Goal: Task Accomplishment & Management: Use online tool/utility

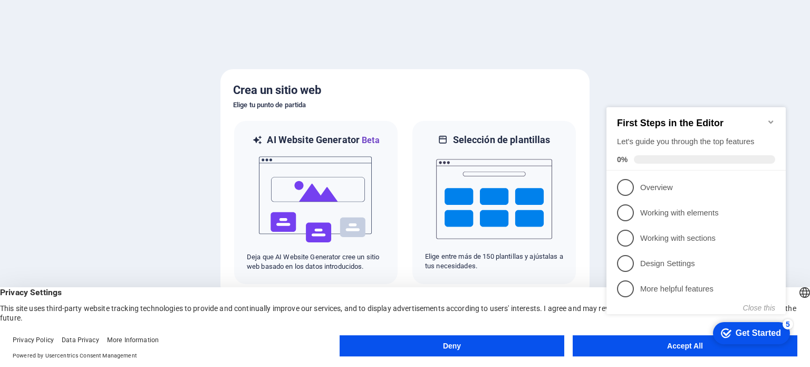
click at [771, 119] on icon "Minimize checklist" at bounding box center [771, 122] width 8 height 8
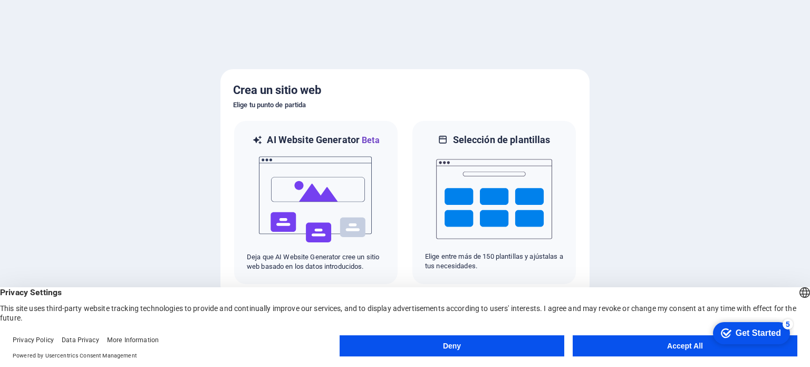
click at [747, 238] on div at bounding box center [405, 183] width 810 height 367
click at [631, 342] on button "Accept All" at bounding box center [685, 345] width 225 height 21
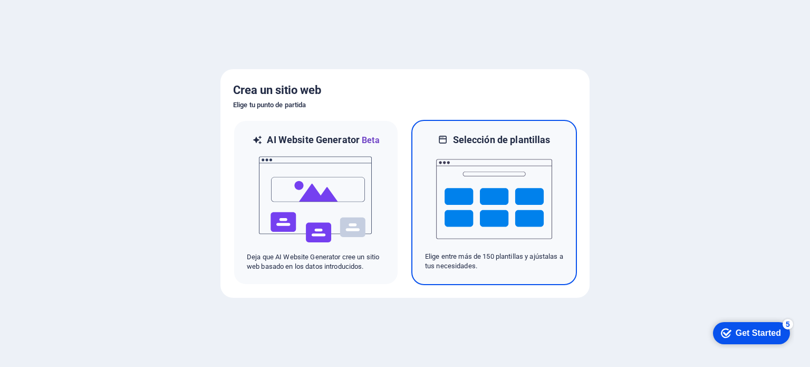
click at [494, 195] on img at bounding box center [494, 198] width 116 height 105
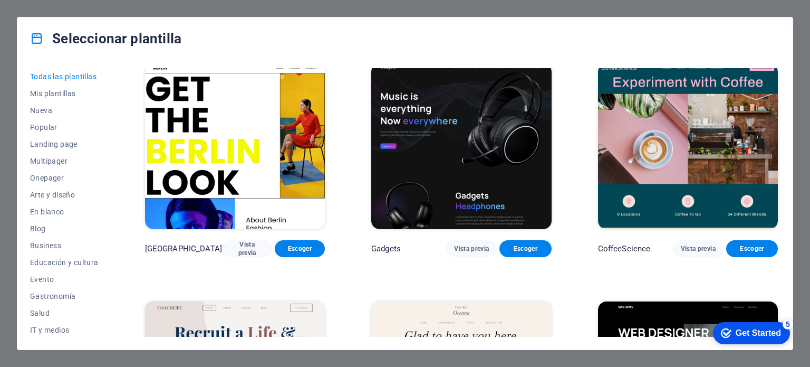
scroll to position [2530, 0]
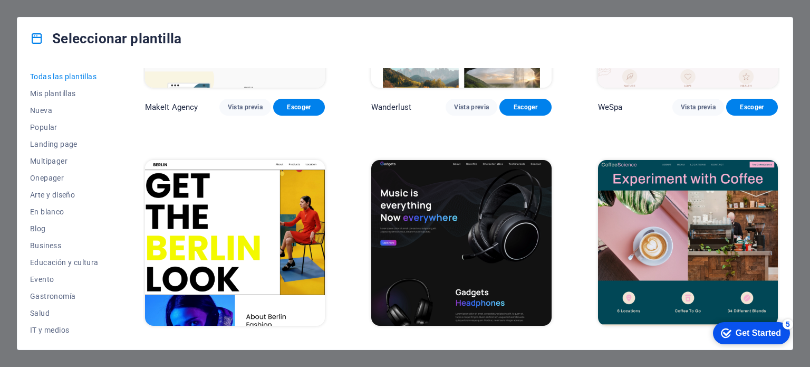
click at [760, 329] on div "Get Started" at bounding box center [758, 332] width 45 height 9
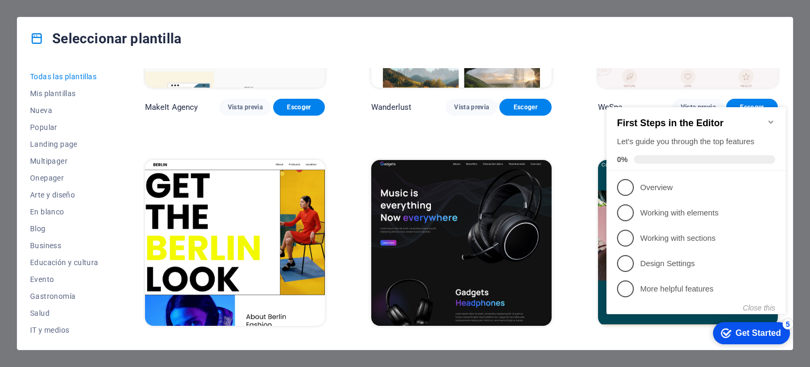
click at [526, 27] on div "Seleccionar plantilla" at bounding box center [404, 38] width 775 height 42
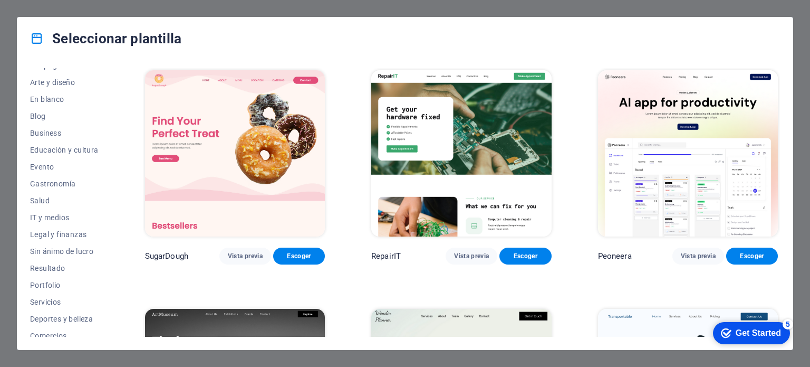
scroll to position [153, 0]
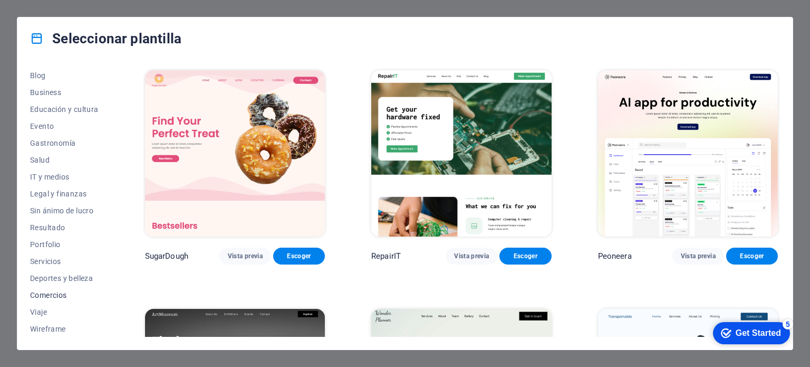
click at [36, 294] on span "Comercios" at bounding box center [64, 295] width 69 height 8
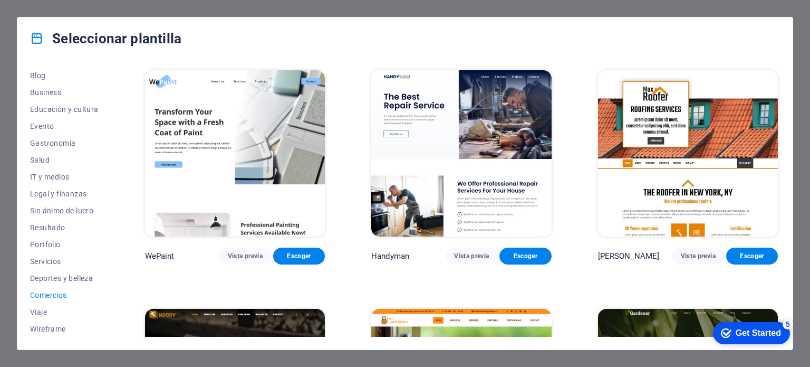
click at [35, 278] on span "Deportes y belleza" at bounding box center [64, 278] width 69 height 8
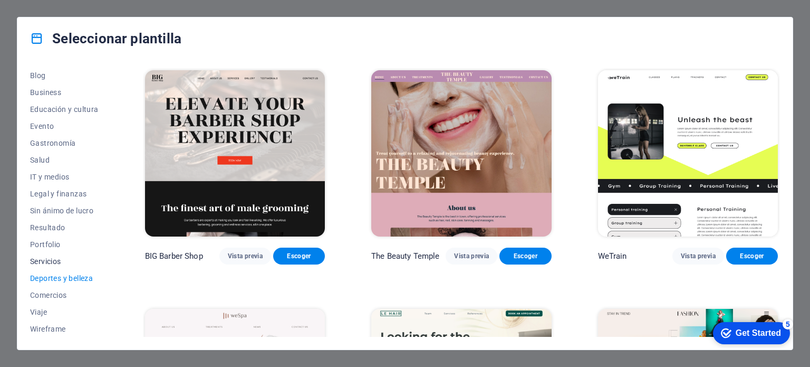
click at [33, 259] on span "Servicios" at bounding box center [64, 261] width 69 height 8
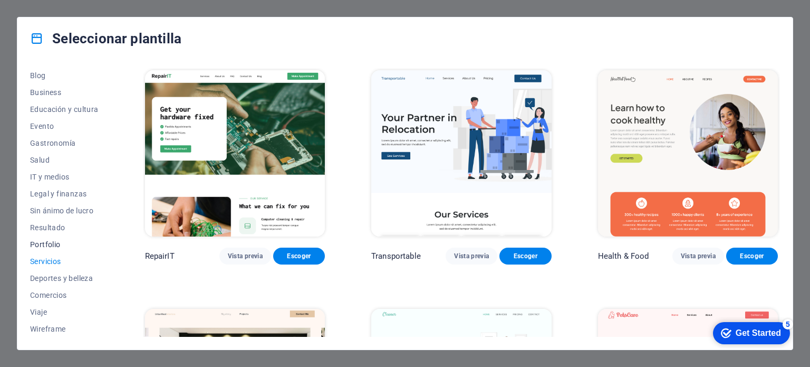
click at [35, 246] on span "Portfolio" at bounding box center [64, 244] width 69 height 8
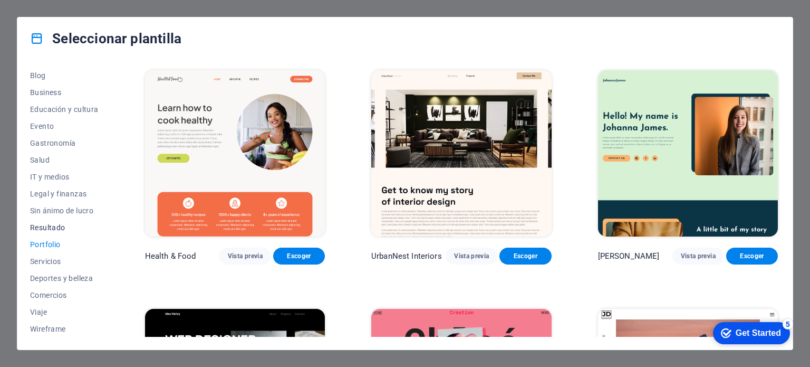
click at [42, 229] on span "Resultado" at bounding box center [64, 227] width 69 height 8
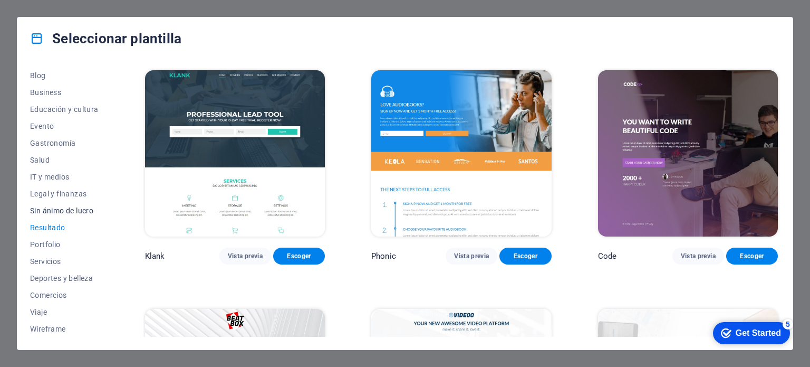
click at [43, 213] on span "Sin ánimo de lucro" at bounding box center [64, 210] width 69 height 8
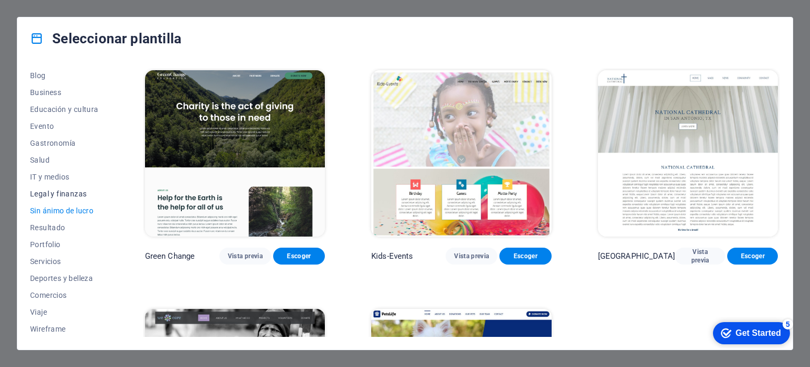
click at [38, 194] on span "Legal y finanzas" at bounding box center [64, 193] width 69 height 8
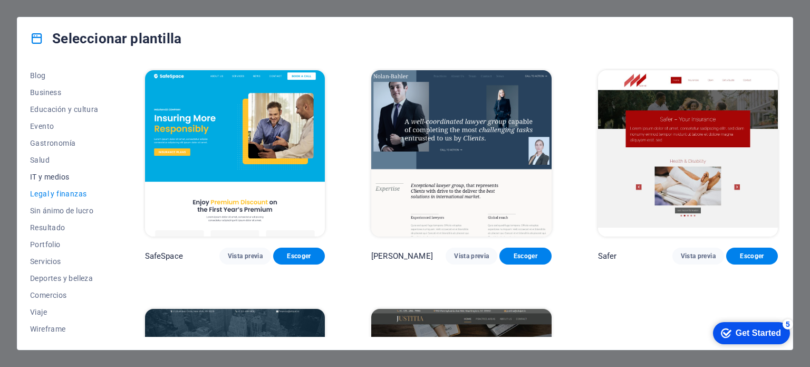
click at [38, 178] on span "IT y medios" at bounding box center [64, 176] width 69 height 8
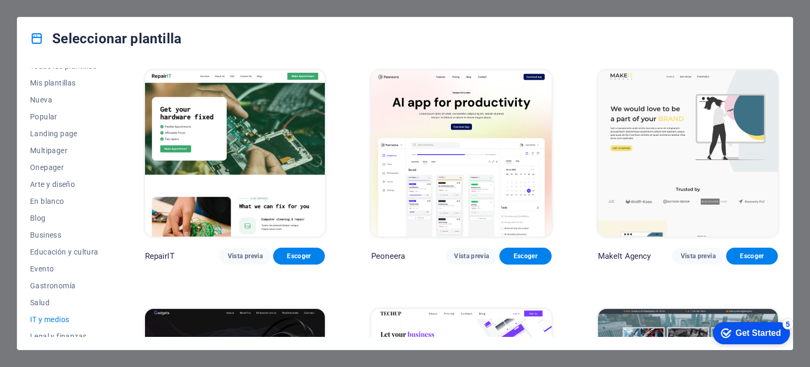
scroll to position [0, 0]
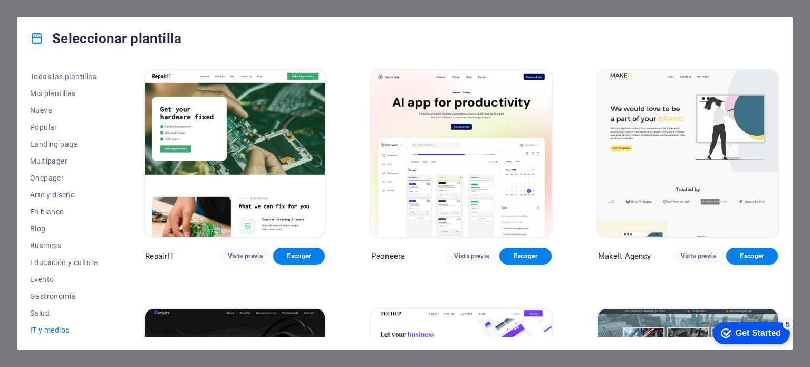
click at [796, 26] on div "Seleccionar plantilla Todas las plantillas Mis plantillas Nueva Popular Landing…" at bounding box center [405, 183] width 810 height 367
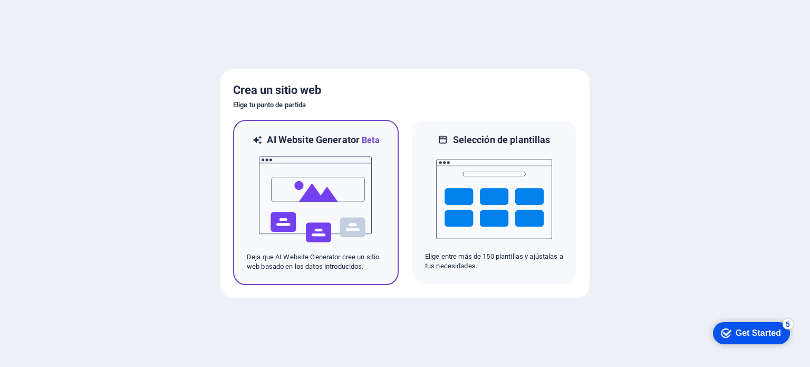
click at [333, 184] on img at bounding box center [316, 199] width 116 height 105
click at [342, 228] on img at bounding box center [316, 199] width 116 height 105
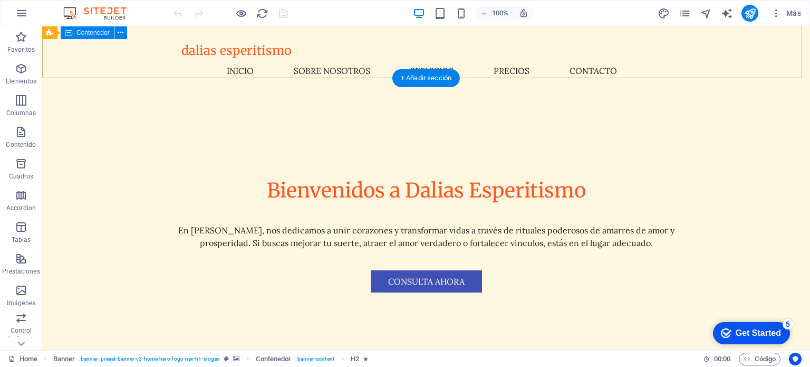
scroll to position [231, 0]
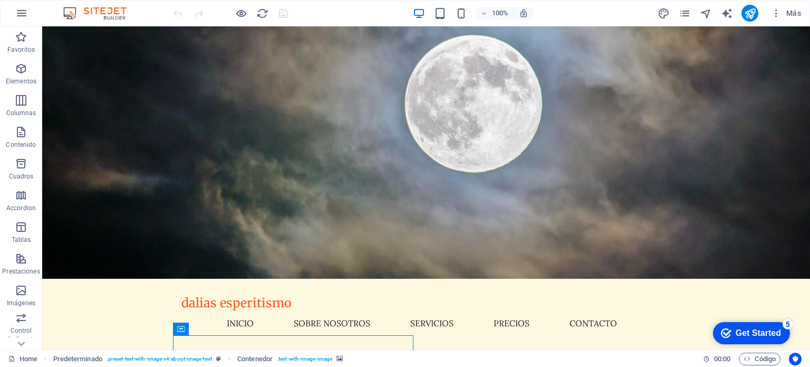
scroll to position [0, 0]
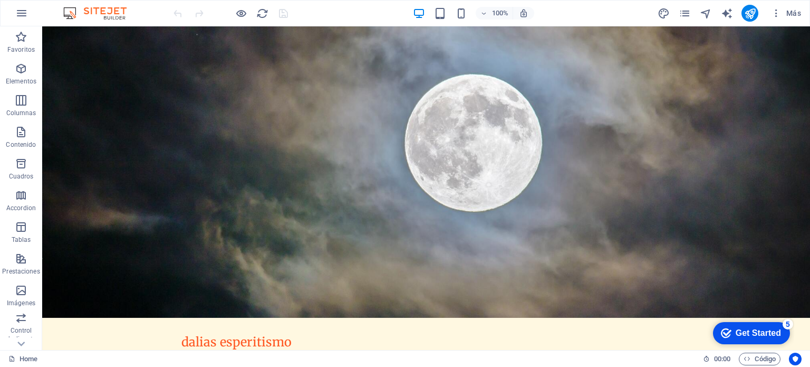
click at [96, 317] on div "dalias esperitismo Inicio Sobre Nosotros Servicios Precios Contacto Menu" at bounding box center [426, 349] width 768 height 65
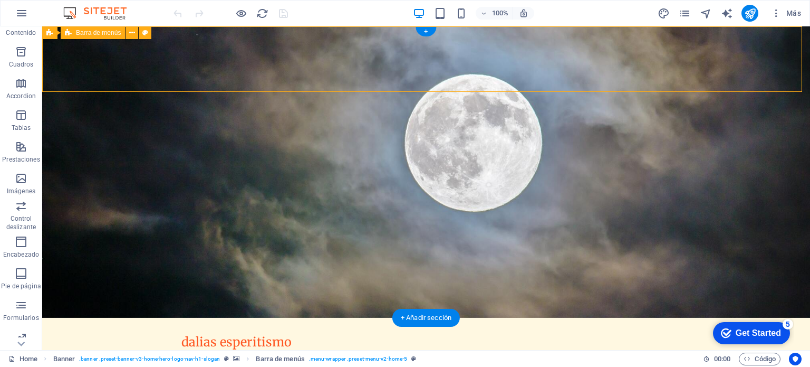
scroll to position [131, 0]
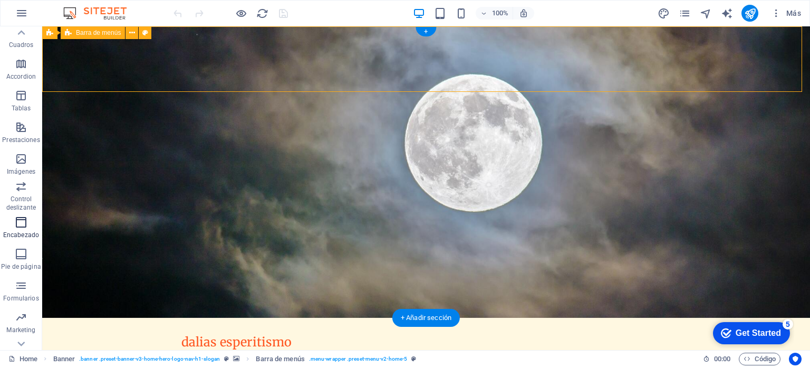
click at [16, 227] on icon "button" at bounding box center [21, 222] width 13 height 13
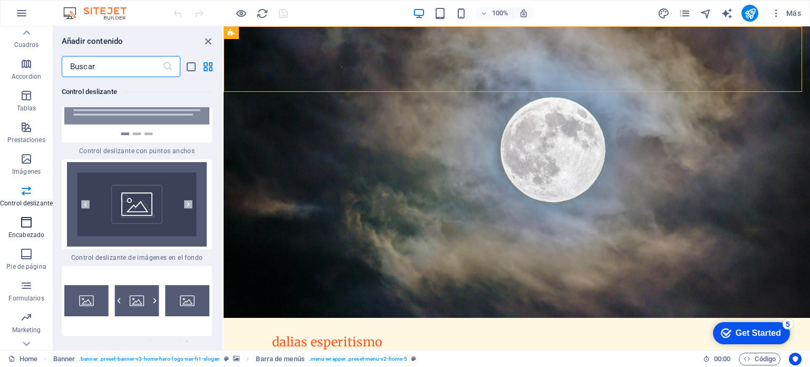
scroll to position [12369, 0]
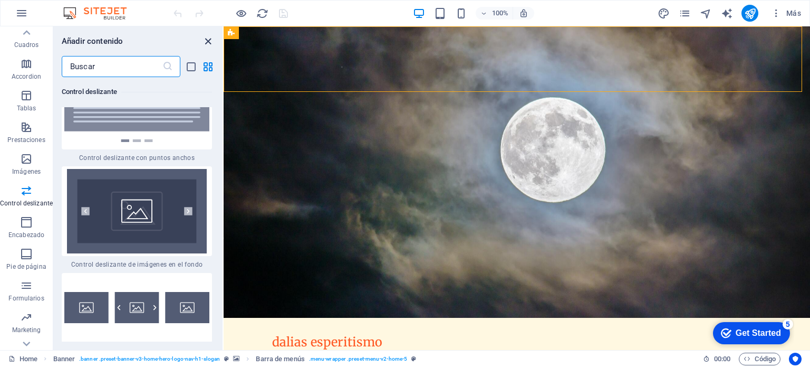
click at [204, 41] on icon "close panel" at bounding box center [208, 41] width 12 height 12
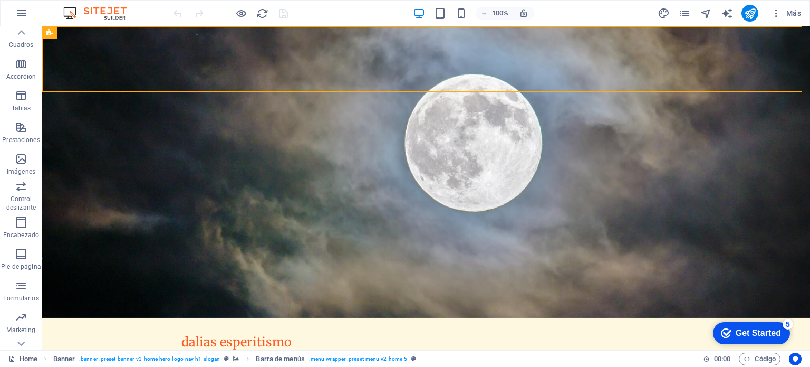
click at [224, 334] on div "dalias esperitismo" at bounding box center [425, 341] width 489 height 15
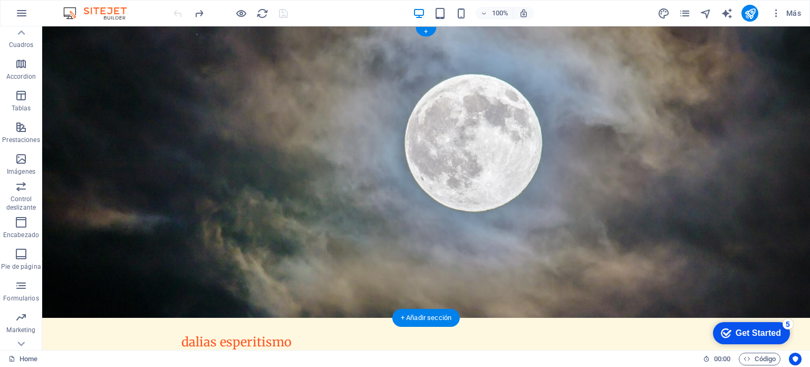
click at [224, 334] on div "dalias esperitismo" at bounding box center [425, 341] width 489 height 15
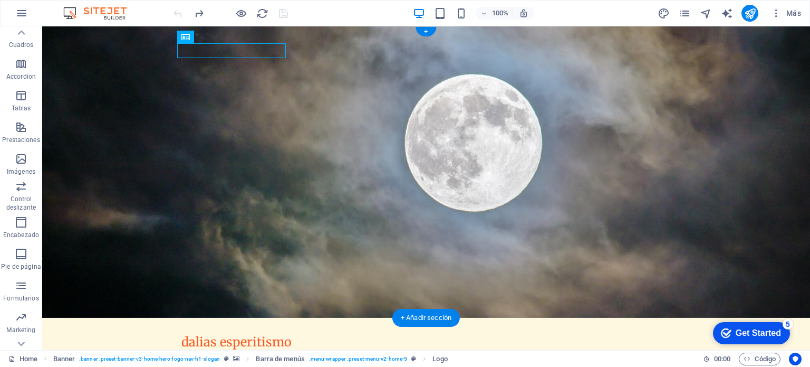
click at [262, 334] on div "dalias esperitismo" at bounding box center [425, 341] width 489 height 15
click at [251, 349] on nav "Inicio Sobre Nosotros Servicios Precios Contacto" at bounding box center [425, 361] width 489 height 25
select select
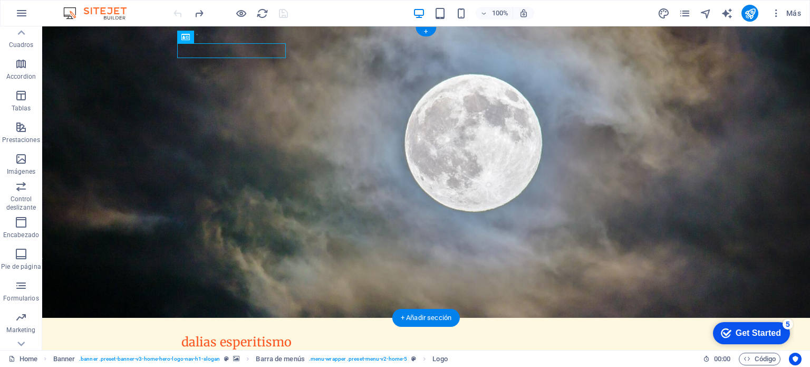
select select
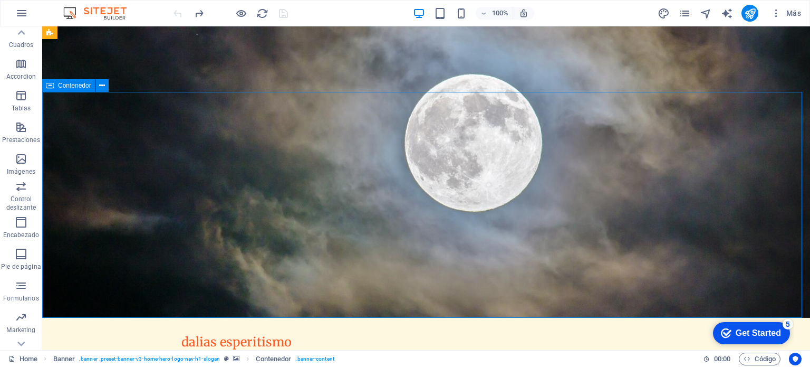
click at [252, 334] on div "dalias esperitismo" at bounding box center [425, 341] width 489 height 15
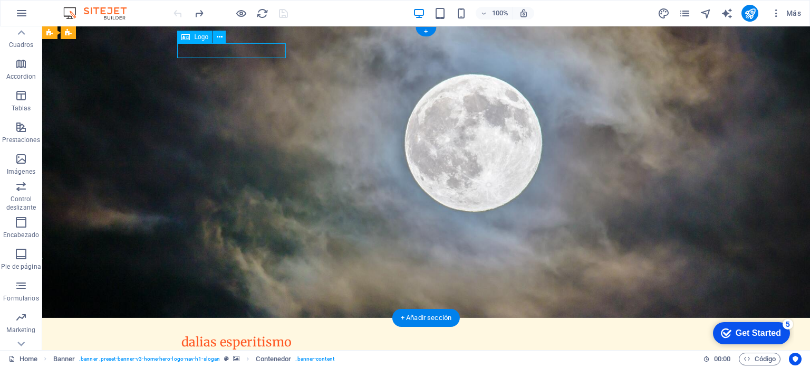
click at [253, 334] on div "dalias esperitismo" at bounding box center [425, 341] width 489 height 15
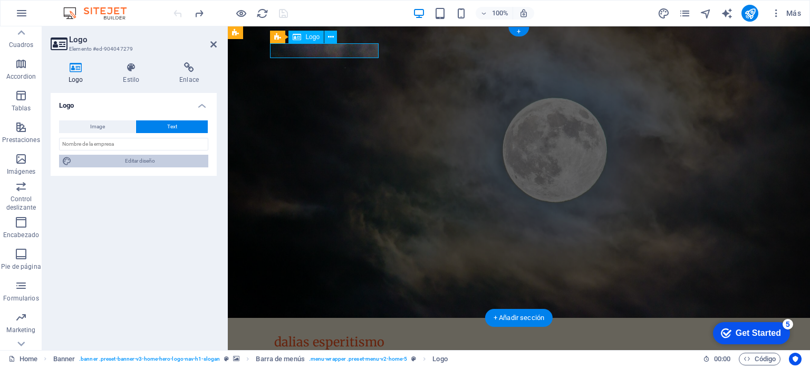
click at [161, 161] on span "Editar diseño" at bounding box center [140, 161] width 130 height 13
select select "px"
select select "200"
select select "px"
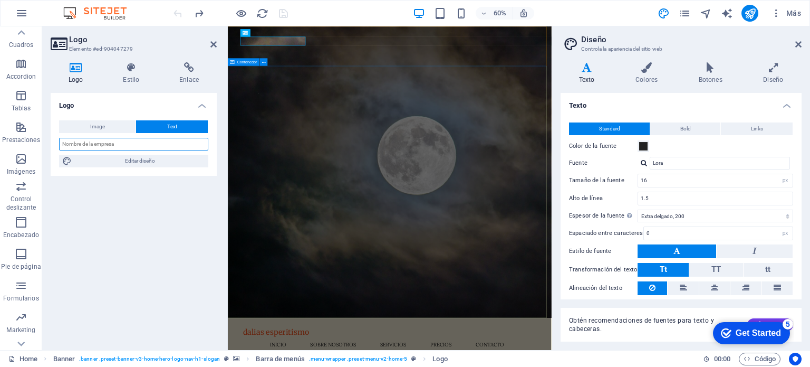
click at [84, 144] on input "text" at bounding box center [133, 144] width 149 height 13
click at [168, 146] on input "Dalias Espiritismo" at bounding box center [133, 144] width 149 height 13
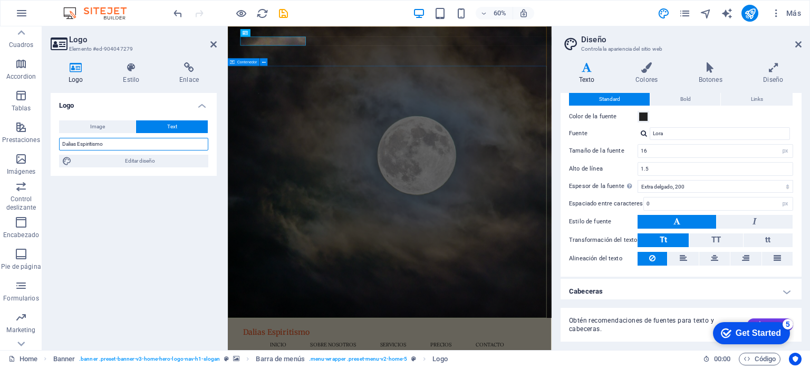
scroll to position [32, 0]
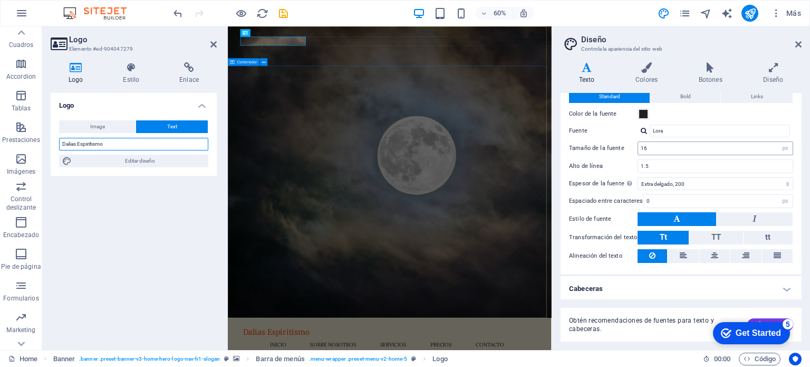
type input "Dalias Espiritismo"
click at [738, 150] on input "16" at bounding box center [715, 148] width 155 height 13
type input "1"
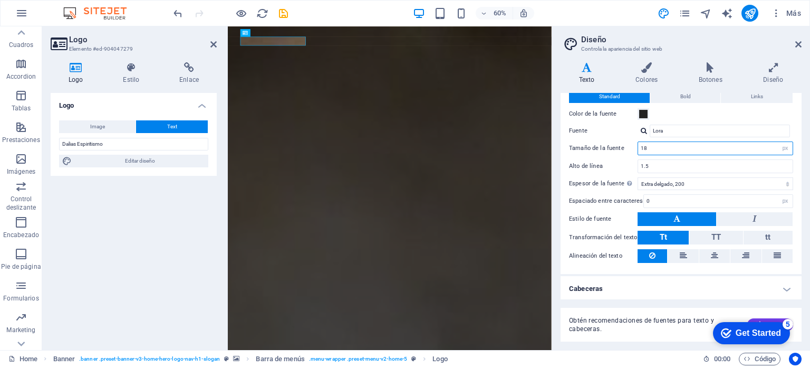
type input "1"
click at [683, 179] on select "Fino, 100 Extra [PERSON_NAME], 200 [PERSON_NAME], 300 Normal, 400 Medio, 500 [D…" at bounding box center [716, 183] width 156 height 13
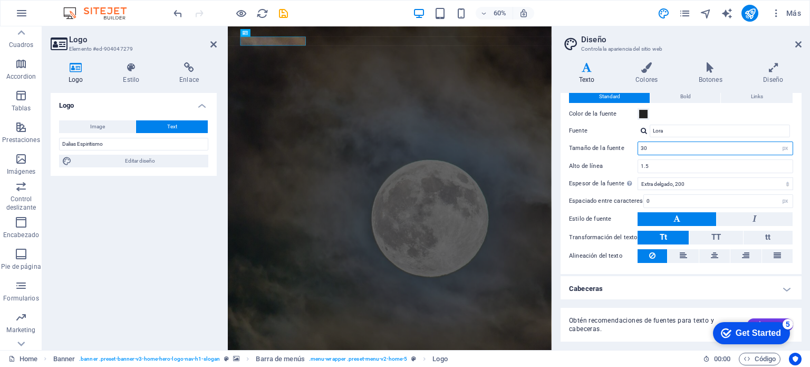
click at [701, 151] on input "30" at bounding box center [715, 148] width 155 height 13
type input "3"
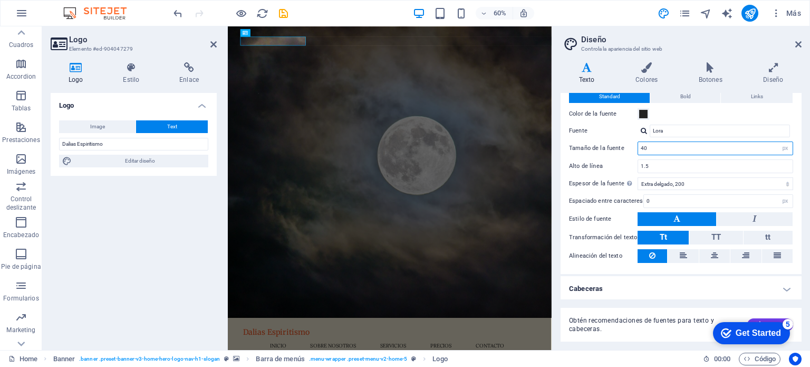
type input "4"
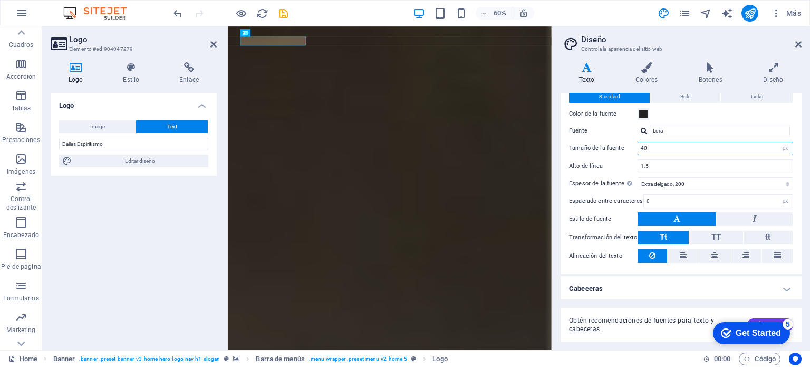
type input "4"
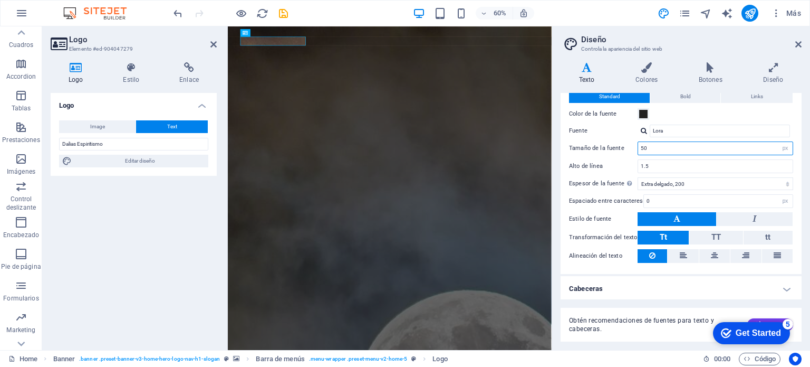
type input "5"
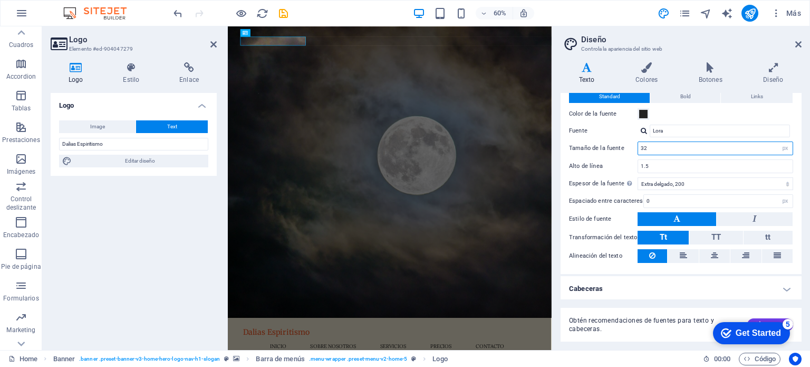
type input "32"
click at [779, 287] on h4 "Cabeceras" at bounding box center [681, 288] width 241 height 25
click at [774, 291] on h4 "Cabeceras" at bounding box center [681, 285] width 241 height 19
click at [688, 95] on span "Bold" at bounding box center [685, 96] width 11 height 13
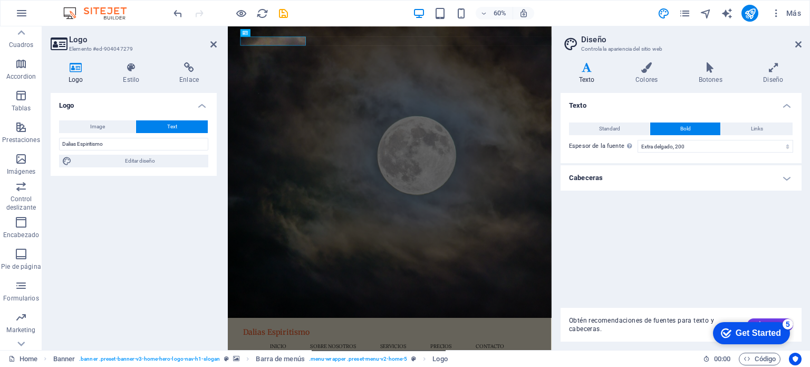
scroll to position [0, 0]
click at [796, 44] on icon at bounding box center [798, 44] width 6 height 8
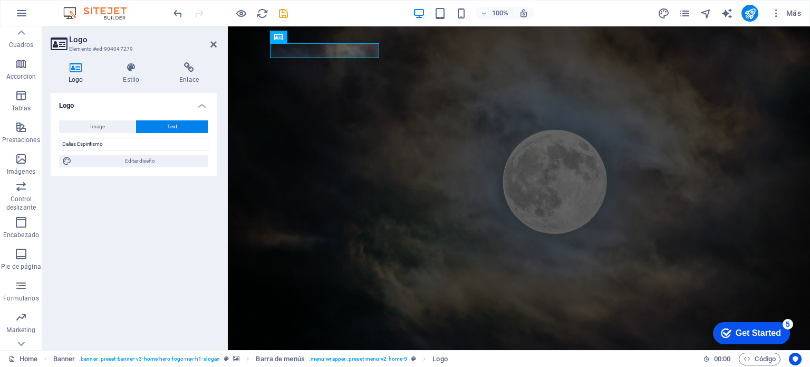
click at [331, 40] on icon at bounding box center [331, 37] width 6 height 11
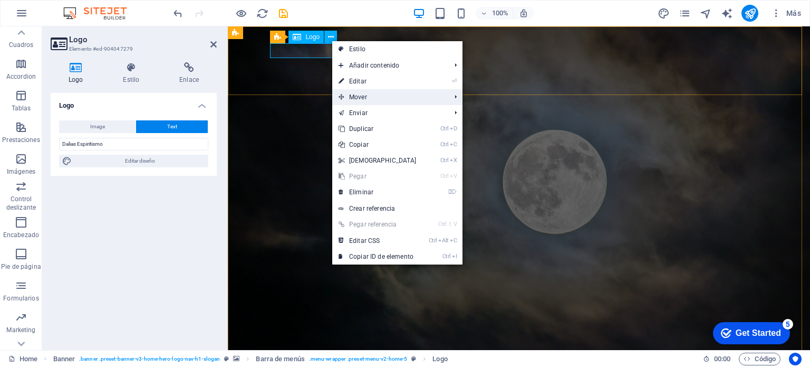
click at [446, 99] on li "Mover Ctrl ⇧ ⬆ Mover elemento arriba en el mismo nivel Ctrl ⇧ ⬇ Mover elemento …" at bounding box center [397, 97] width 130 height 16
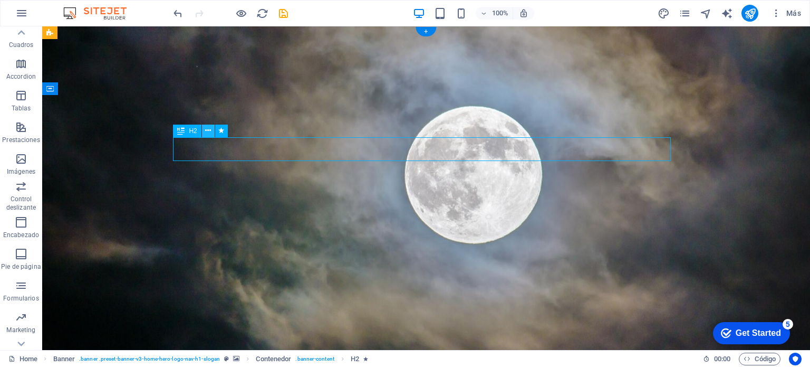
click at [209, 130] on icon at bounding box center [208, 130] width 6 height 11
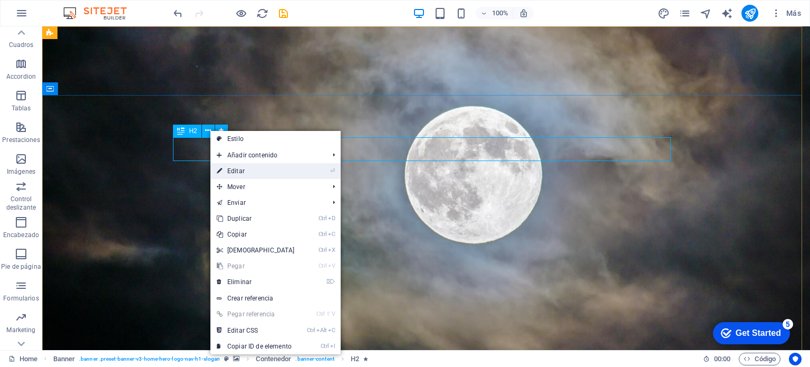
click at [234, 170] on link "⏎ Editar" at bounding box center [255, 171] width 91 height 16
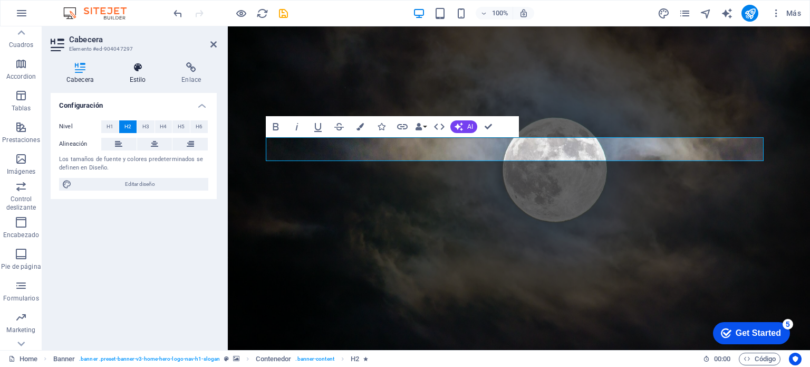
click at [134, 69] on icon at bounding box center [138, 67] width 48 height 11
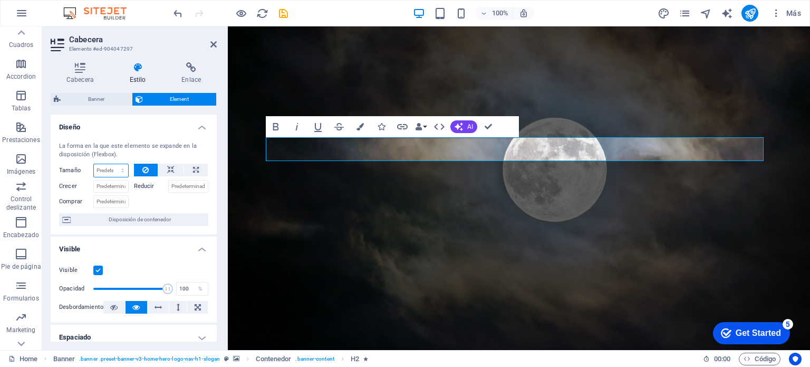
click at [110, 167] on select "Predeterminado automático px % 1/1 1/2 1/3 1/4 1/5 1/6 1/7 1/8 1/9 1/10" at bounding box center [111, 170] width 34 height 13
select select "1/5"
click at [112, 164] on select "Predeterminado automático px % 1/1 1/2 1/3 1/4 1/5 1/6 1/7 1/8 1/9 1/10" at bounding box center [111, 170] width 34 height 13
type input "20"
select select "%"
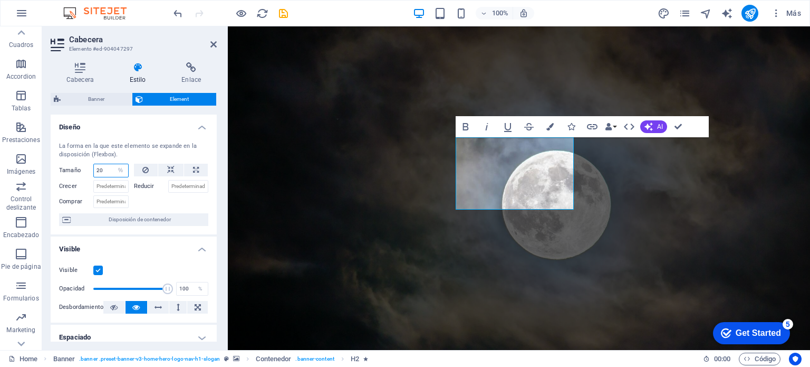
click at [108, 168] on input "20" at bounding box center [111, 170] width 34 height 13
type input "2"
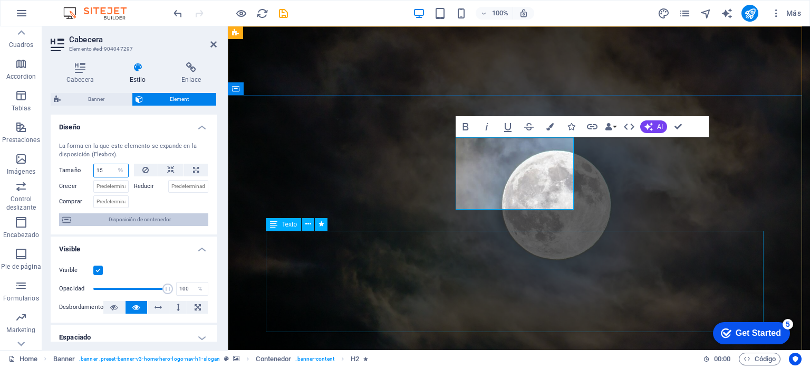
type input "15"
click at [180, 214] on span "Disposición de contenedor" at bounding box center [139, 219] width 131 height 13
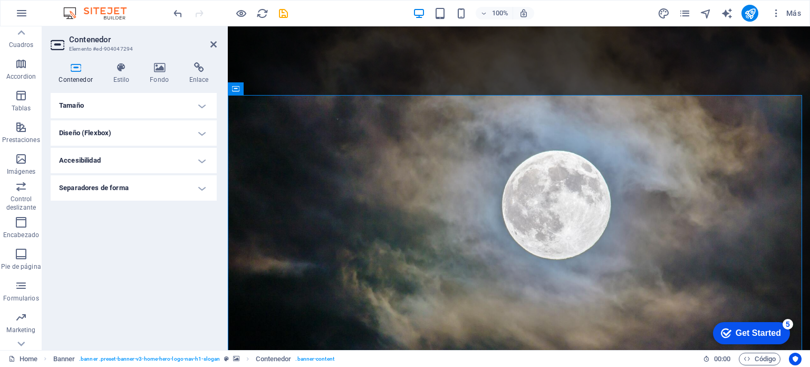
select select "%"
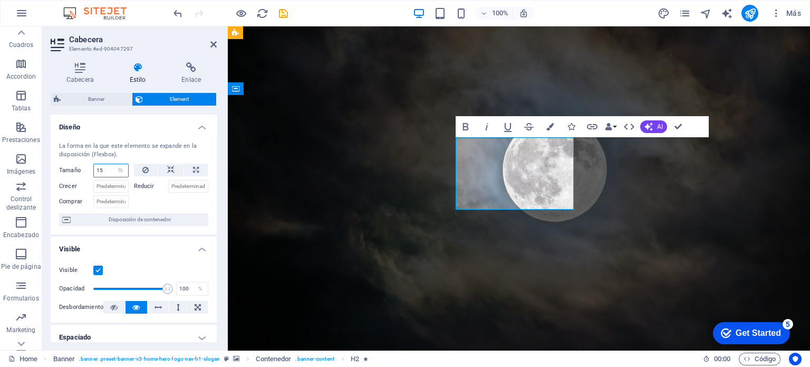
click at [106, 168] on input "15" at bounding box center [111, 170] width 34 height 13
type input "1"
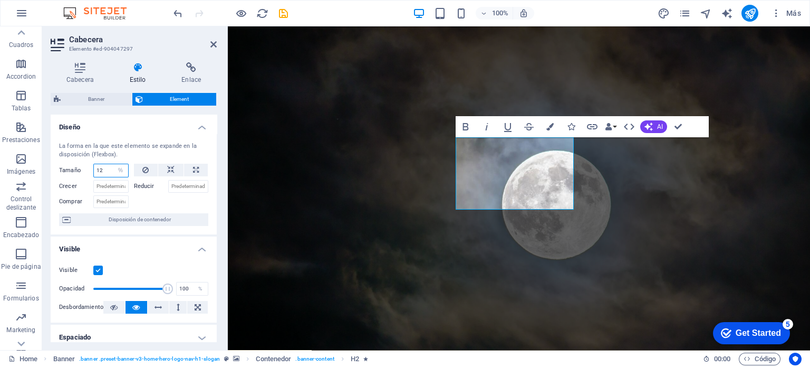
type input "1"
click at [637, 129] on button "HTML" at bounding box center [629, 126] width 20 height 21
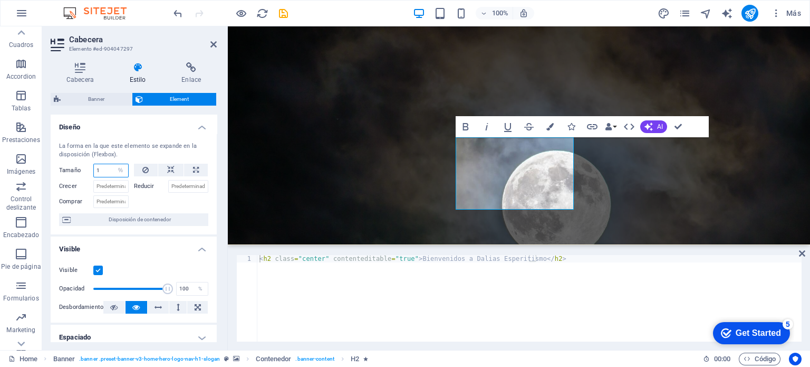
type input "1"
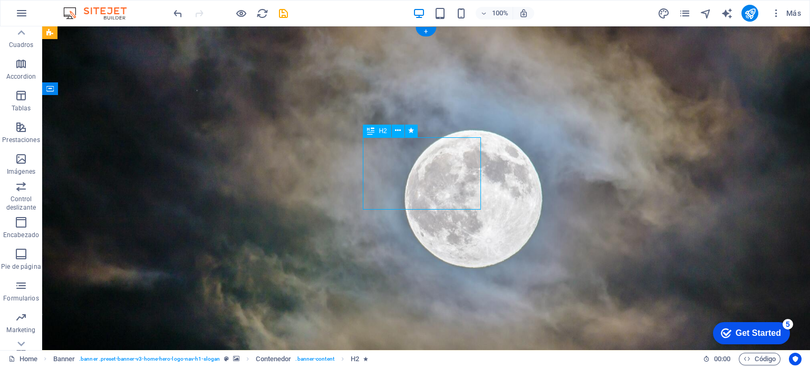
select select "%"
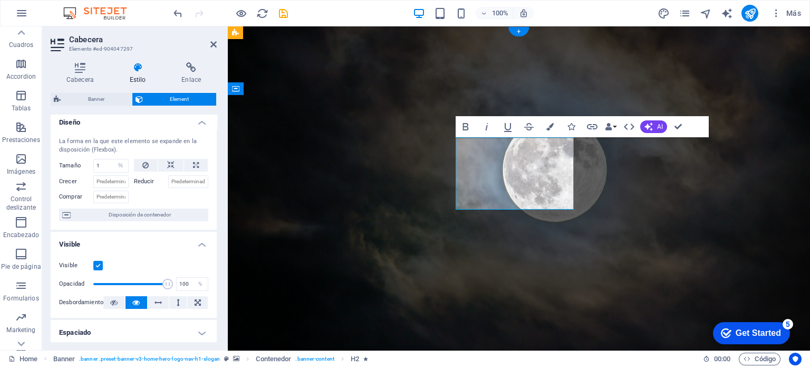
scroll to position [3, 0]
click at [101, 169] on input "1" at bounding box center [111, 167] width 34 height 13
click at [101, 169] on input "number" at bounding box center [111, 167] width 34 height 13
click at [106, 182] on input "Crecer" at bounding box center [110, 183] width 35 height 13
click at [138, 182] on label "Reducir" at bounding box center [151, 183] width 34 height 13
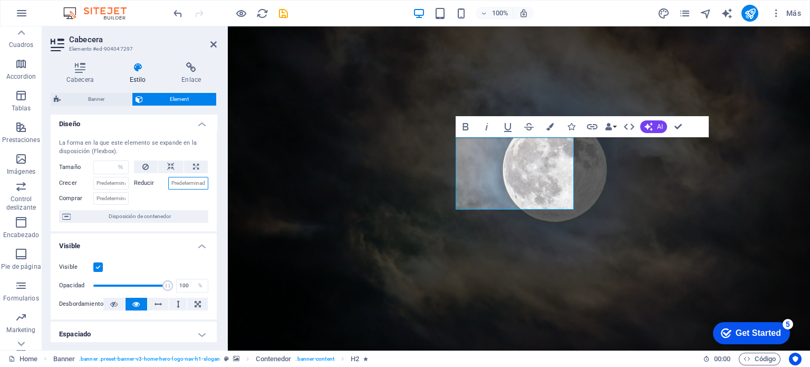
click at [168, 182] on input "Reducir" at bounding box center [188, 183] width 41 height 13
click at [143, 179] on label "Reducir" at bounding box center [151, 183] width 34 height 13
click at [168, 179] on input "Reducir" at bounding box center [188, 183] width 41 height 13
click at [97, 167] on input "number" at bounding box center [111, 167] width 34 height 13
type input "2"
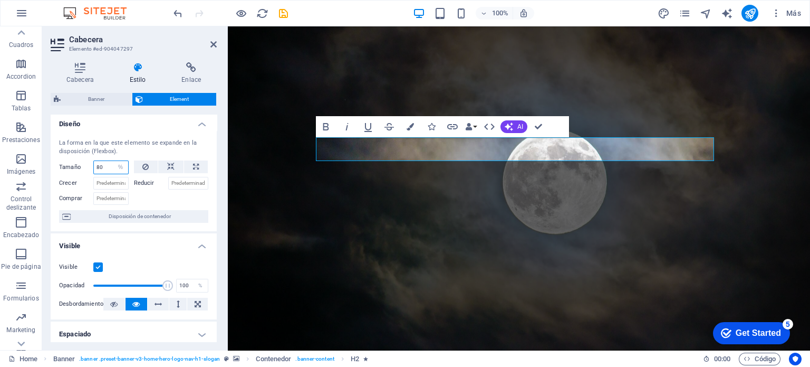
type input "80"
click at [155, 187] on label "Reducir" at bounding box center [151, 183] width 34 height 13
click at [168, 187] on input "Reducir" at bounding box center [188, 183] width 41 height 13
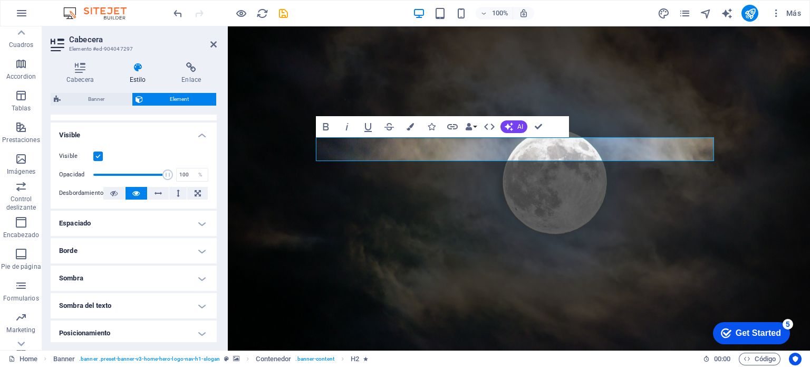
scroll to position [117, 0]
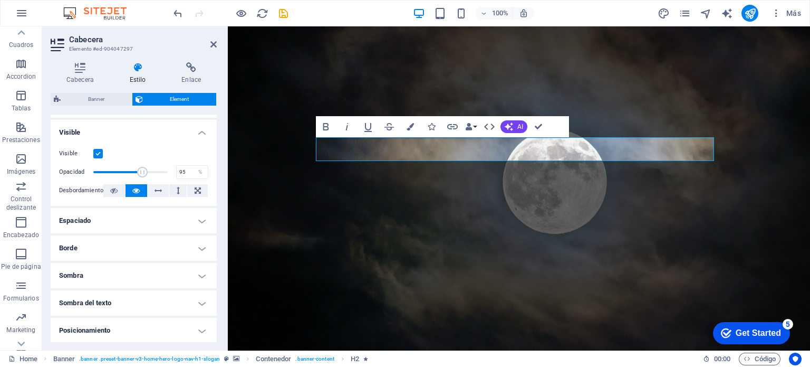
type input "100"
click at [75, 219] on h4 "Espaciado" at bounding box center [134, 220] width 166 height 25
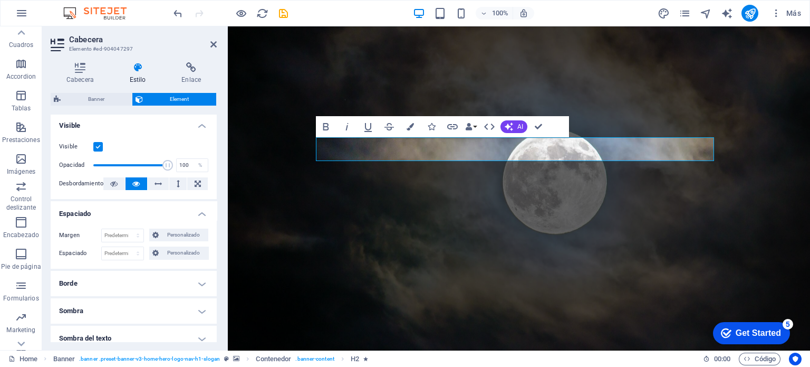
scroll to position [125, 0]
click at [73, 209] on h4 "Espaciado" at bounding box center [134, 208] width 166 height 19
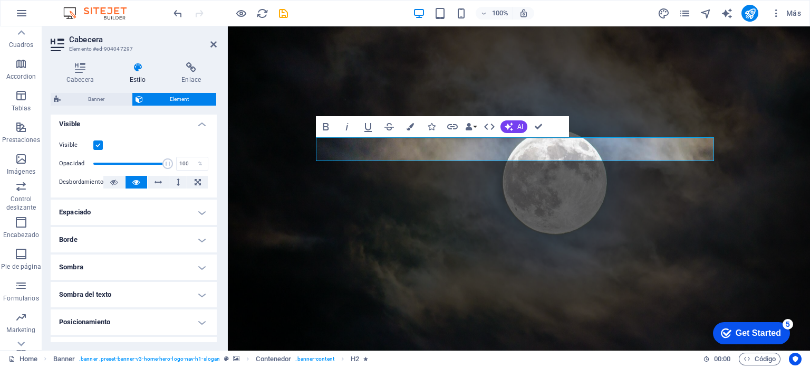
click at [68, 123] on h4 "Visible" at bounding box center [134, 120] width 166 height 19
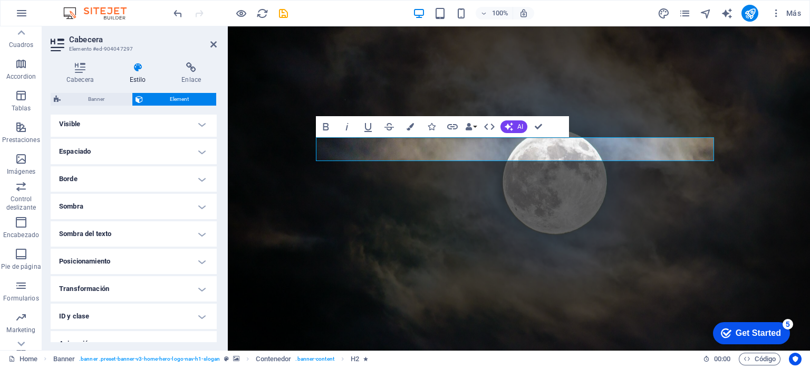
click at [68, 185] on h4 "Borde" at bounding box center [134, 178] width 166 height 25
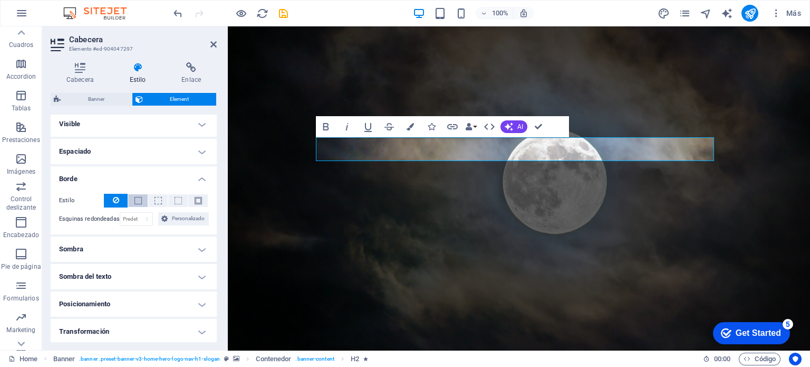
click at [135, 197] on span at bounding box center [137, 200] width 7 height 7
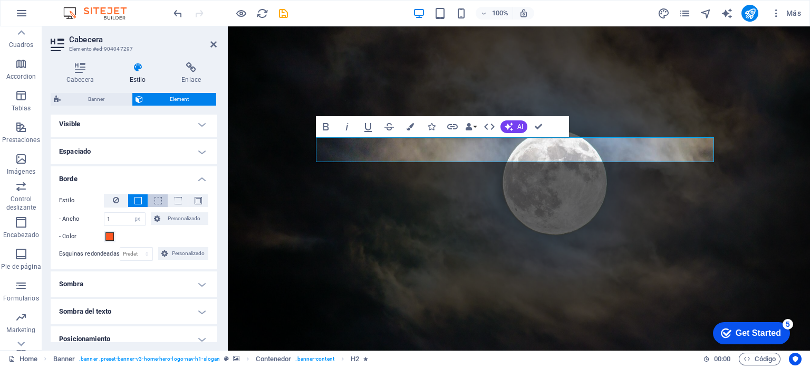
click at [155, 200] on span at bounding box center [158, 200] width 7 height 7
click at [177, 197] on span at bounding box center [178, 200] width 7 height 7
click at [196, 199] on span at bounding box center [198, 200] width 7 height 7
click at [114, 199] on icon at bounding box center [116, 200] width 6 height 13
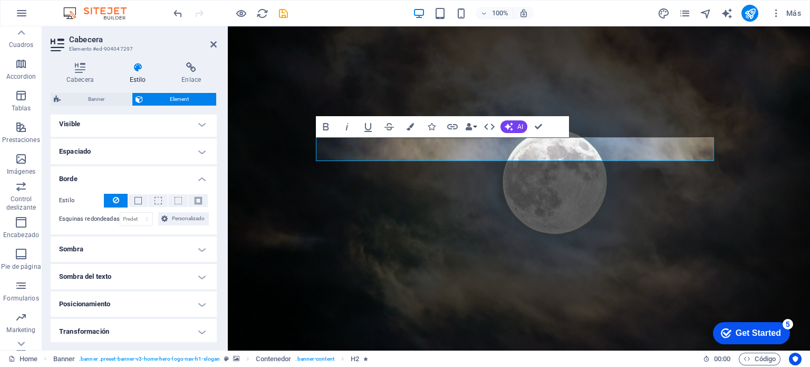
click at [73, 174] on h4 "Borde" at bounding box center [134, 175] width 166 height 19
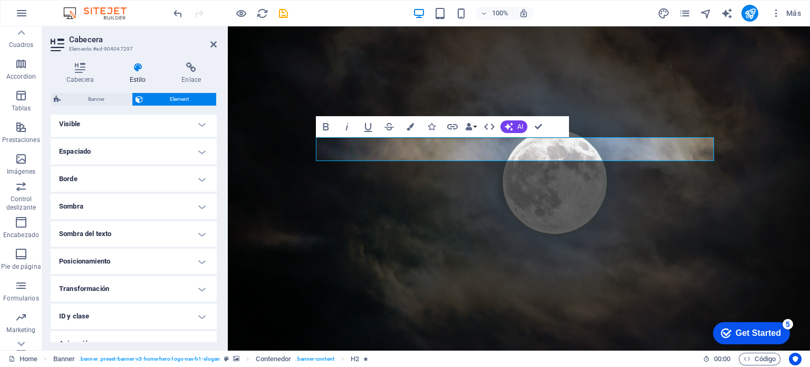
click at [72, 209] on h4 "Sombra" at bounding box center [134, 206] width 166 height 25
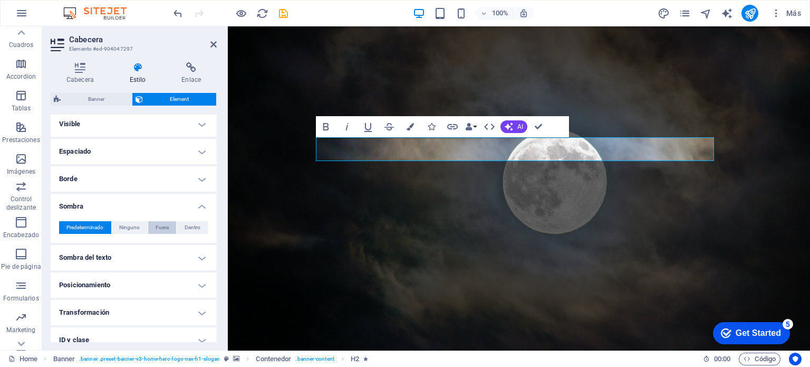
click at [158, 226] on span "Fuera" at bounding box center [162, 227] width 13 height 13
type input "2"
type input "4"
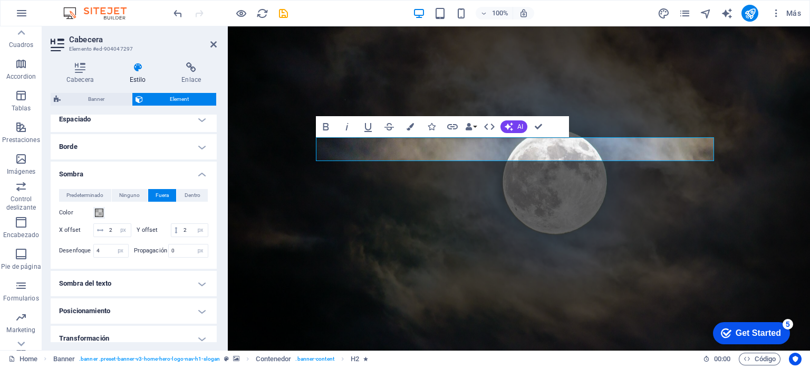
scroll to position [159, 0]
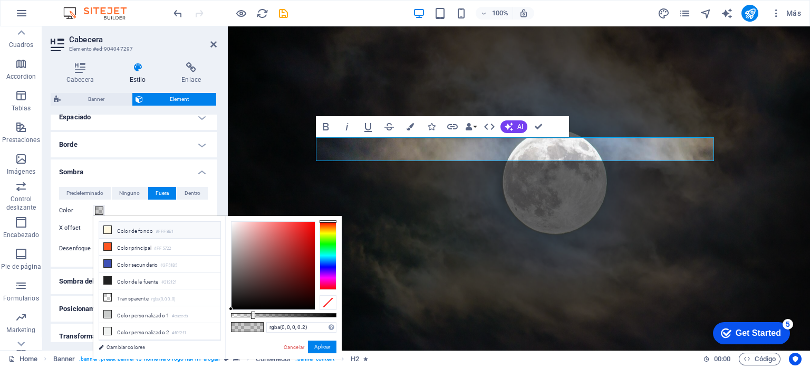
click at [111, 228] on icon at bounding box center [107, 229] width 7 height 7
type input "#fff8e1"
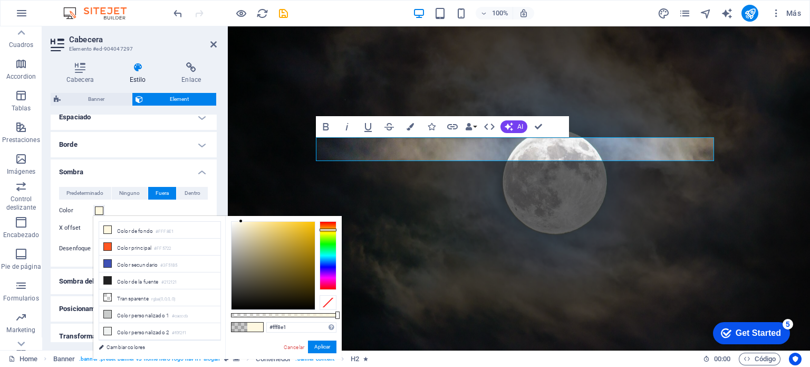
click at [96, 177] on h4 "Sombra" at bounding box center [134, 168] width 166 height 19
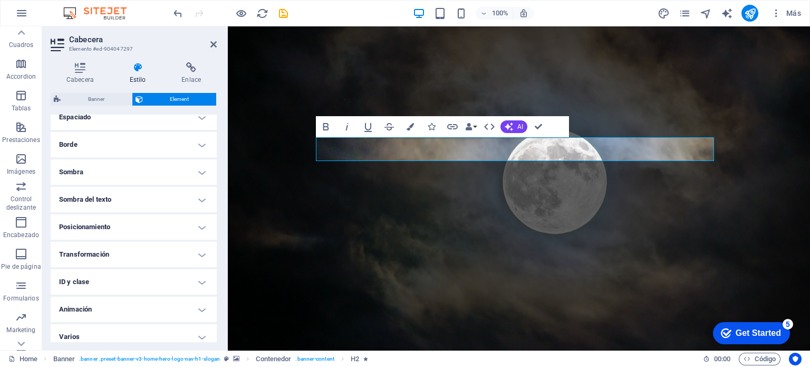
click at [72, 177] on h4 "Sombra" at bounding box center [134, 171] width 166 height 25
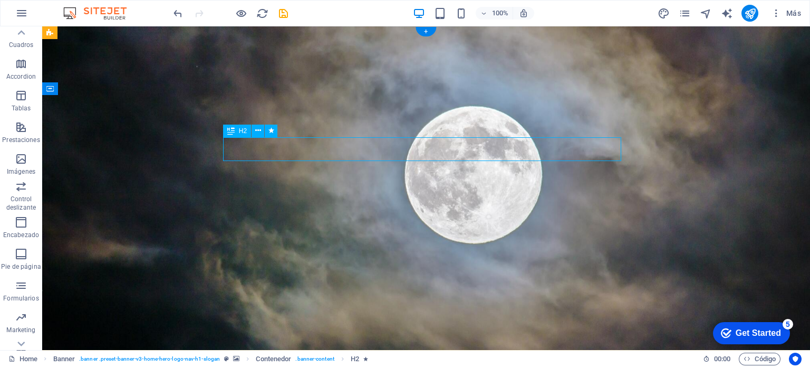
click at [257, 131] on icon at bounding box center [258, 130] width 6 height 11
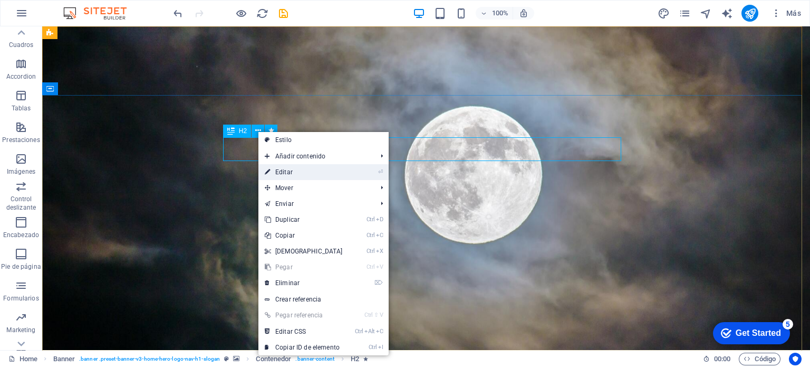
click at [281, 172] on link "⏎ Editar" at bounding box center [303, 172] width 91 height 16
select select "%"
select select "px"
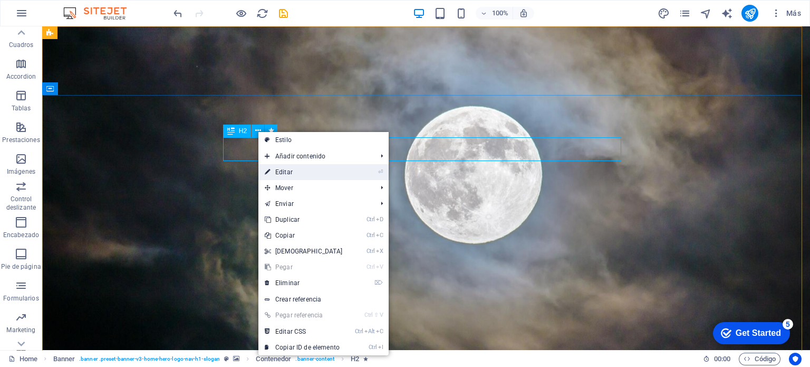
select select "px"
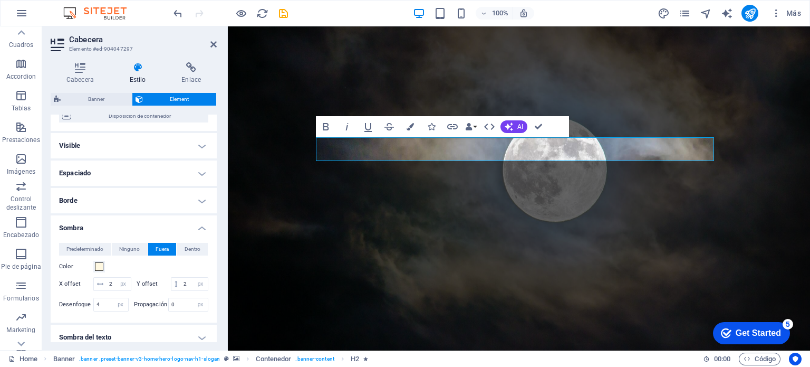
scroll to position [114, 0]
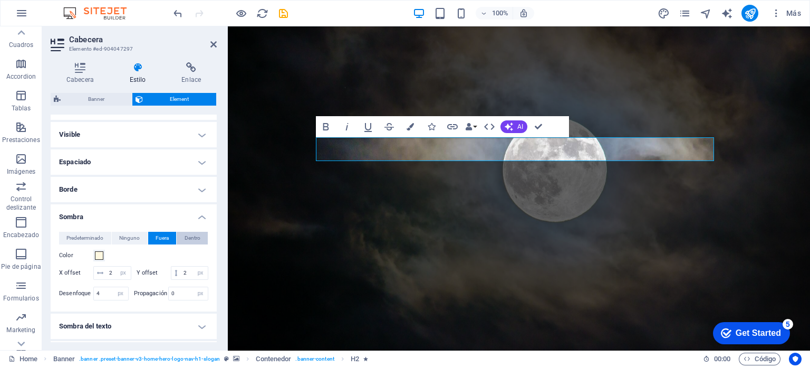
click at [180, 234] on button "Dentro" at bounding box center [192, 238] width 31 height 13
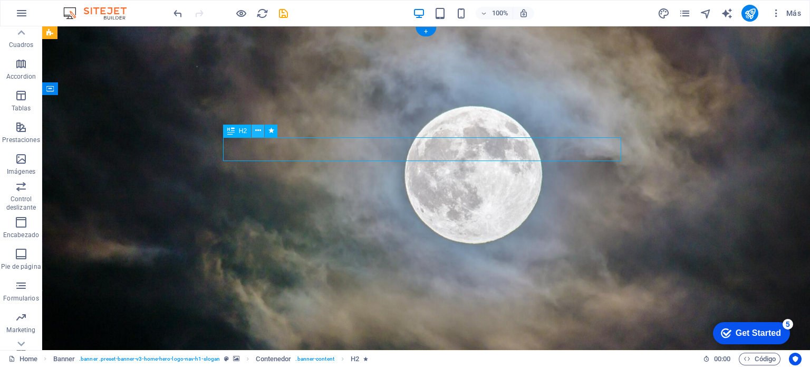
click at [258, 133] on icon at bounding box center [258, 130] width 6 height 11
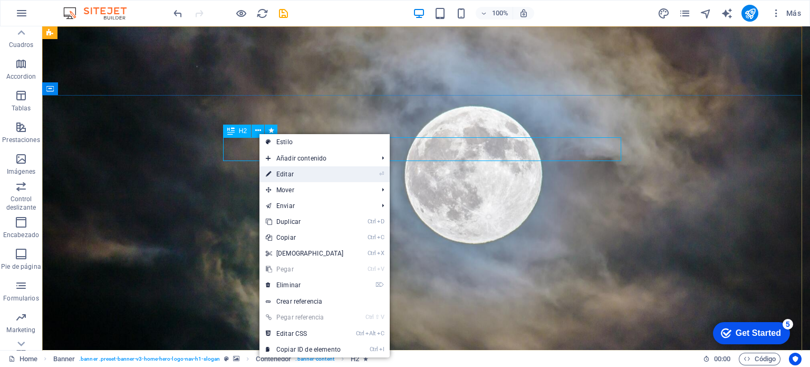
click at [279, 175] on link "⏎ Editar" at bounding box center [304, 174] width 91 height 16
select select "%"
select select "px"
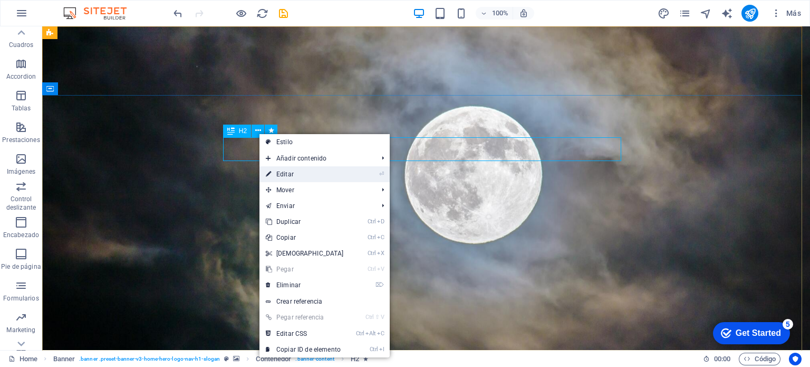
select select "px"
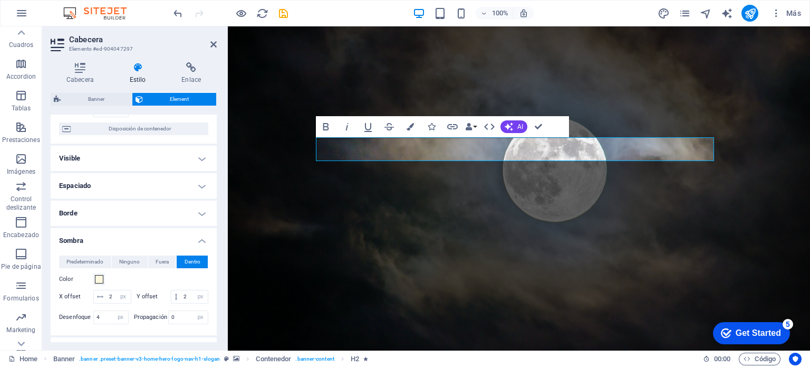
scroll to position [114, 0]
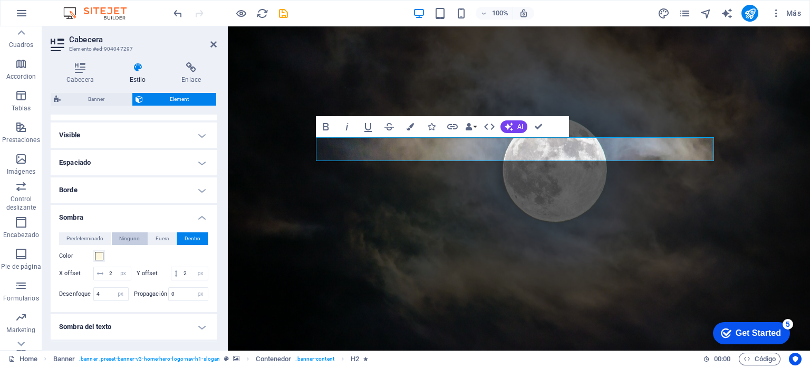
click at [127, 237] on span "Ninguno" at bounding box center [129, 238] width 21 height 13
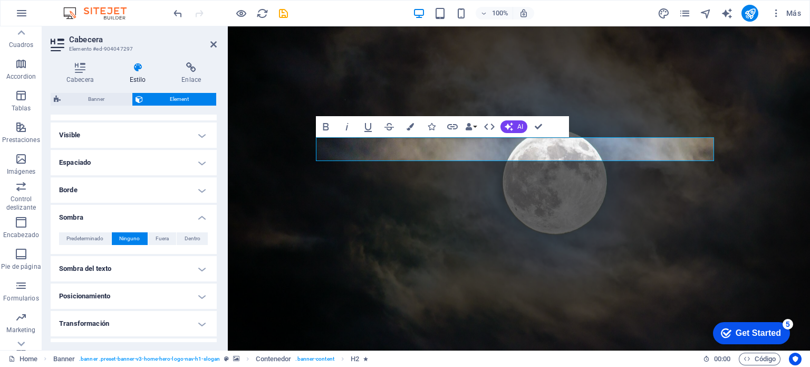
click at [74, 217] on h4 "Sombra" at bounding box center [134, 214] width 166 height 19
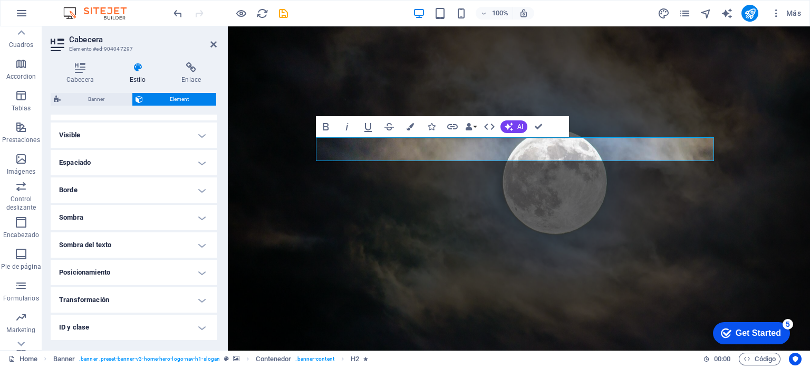
click at [78, 187] on h4 "Borde" at bounding box center [134, 189] width 166 height 25
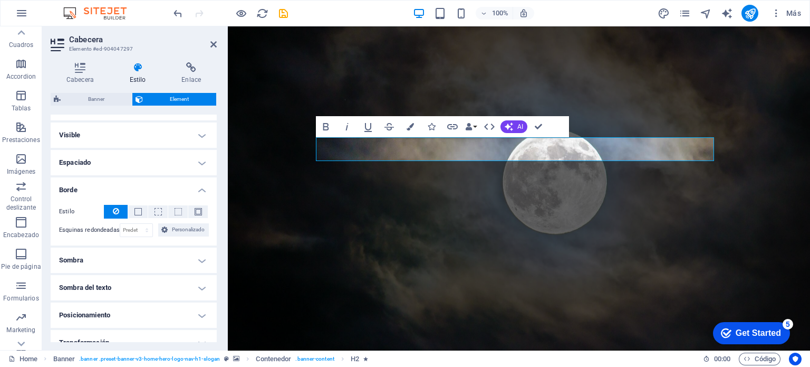
click at [76, 181] on h4 "Borde" at bounding box center [134, 186] width 166 height 19
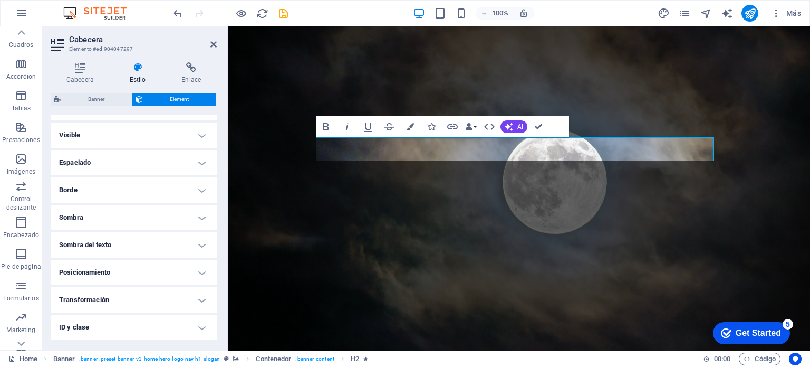
click at [74, 247] on h4 "Sombra del texto" at bounding box center [134, 244] width 166 height 25
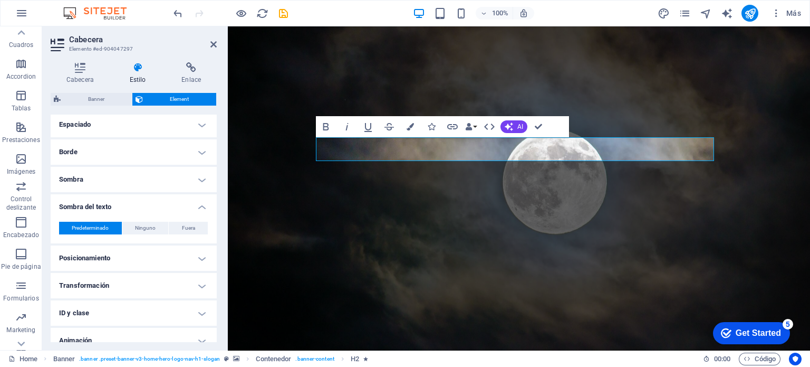
scroll to position [152, 0]
click at [138, 224] on span "Ninguno" at bounding box center [145, 227] width 21 height 13
click at [175, 227] on button "Fuera" at bounding box center [188, 227] width 39 height 13
type input "rgba(0, 0, 0, 0.2)"
type input "2"
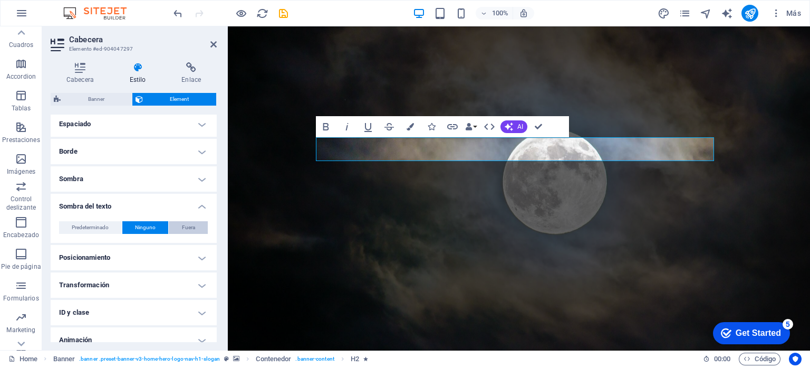
type input "2"
type input "4"
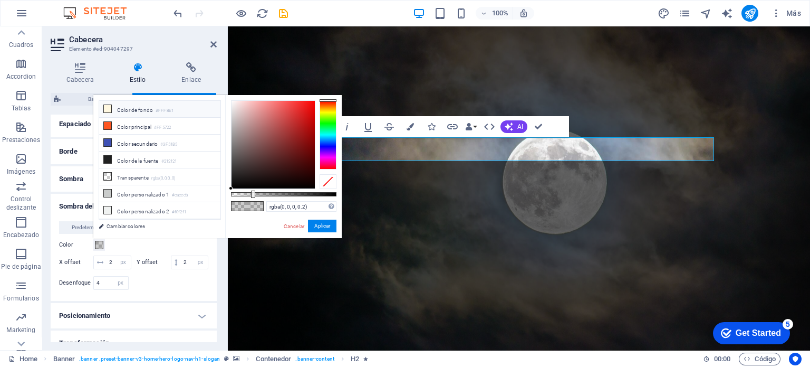
click at [110, 111] on icon at bounding box center [107, 108] width 7 height 7
type input "#fff8e1"
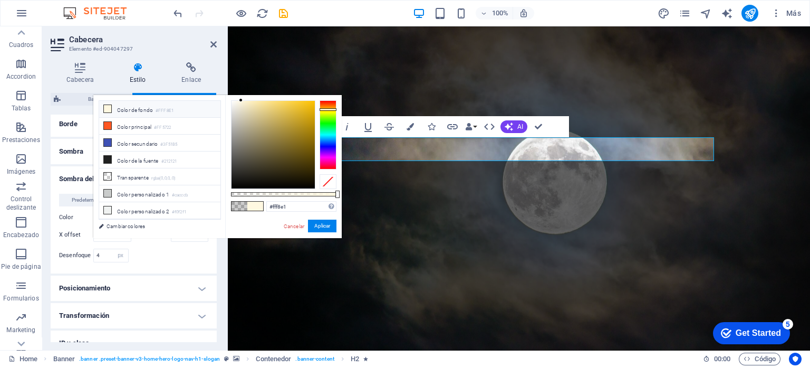
scroll to position [181, 0]
click at [324, 225] on button "Aplicar" at bounding box center [322, 225] width 28 height 13
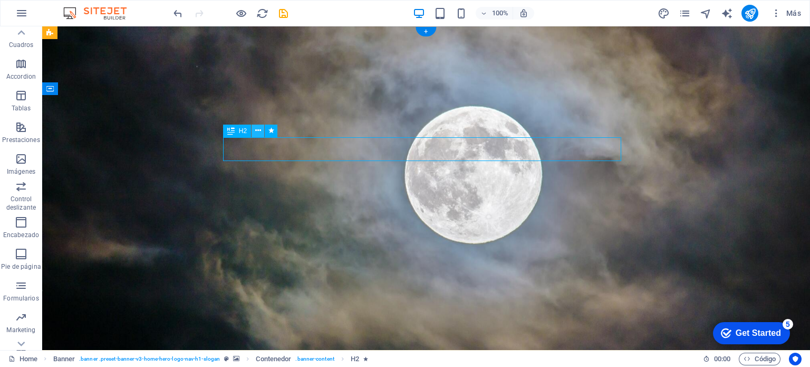
click at [257, 130] on icon at bounding box center [258, 130] width 6 height 11
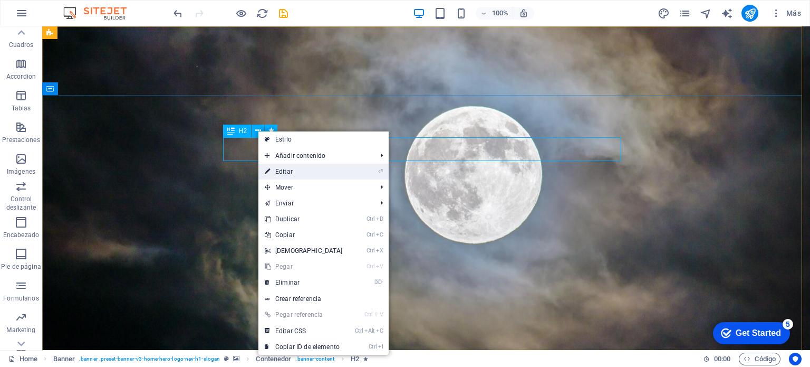
click at [299, 170] on link "⏎ Editar" at bounding box center [303, 171] width 91 height 16
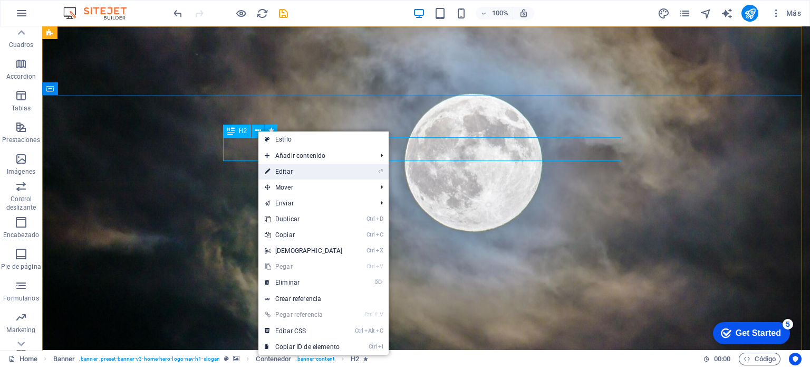
select select "%"
select select "px"
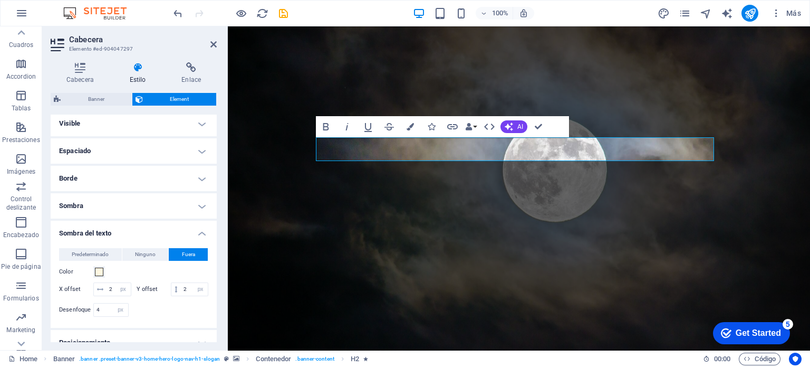
scroll to position [108, 0]
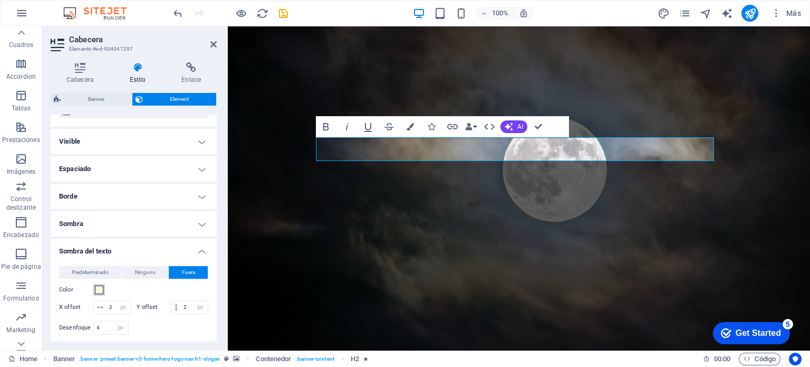
click at [101, 289] on span at bounding box center [99, 289] width 8 height 8
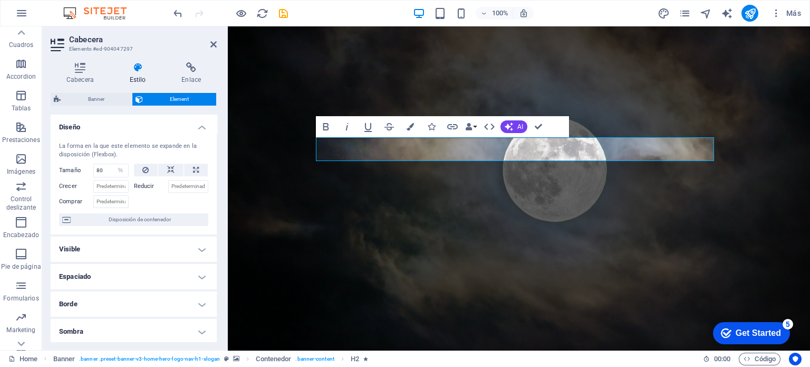
click at [102, 118] on h4 "Diseño" at bounding box center [134, 123] width 166 height 19
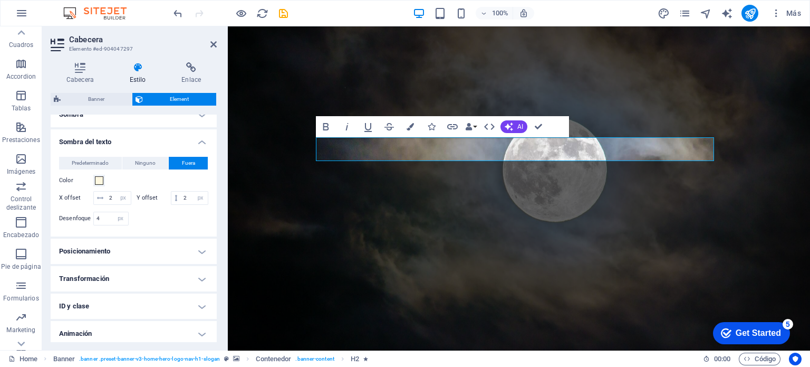
scroll to position [128, 0]
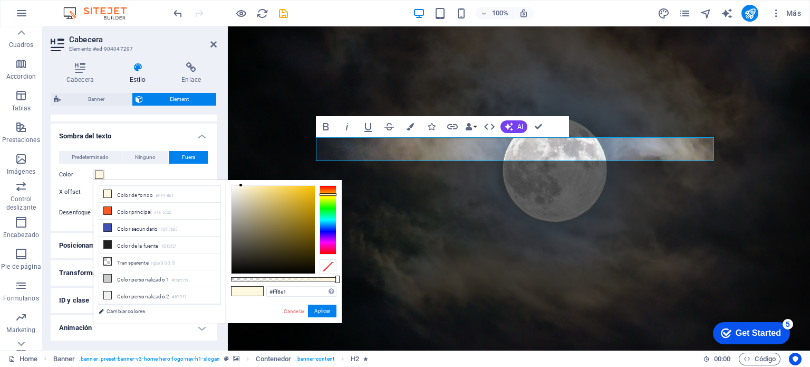
click at [72, 175] on label "Color" at bounding box center [76, 174] width 34 height 13
click at [93, 175] on button "Color" at bounding box center [99, 175] width 12 height 12
click at [109, 211] on icon at bounding box center [107, 210] width 7 height 7
type input "#ff5722"
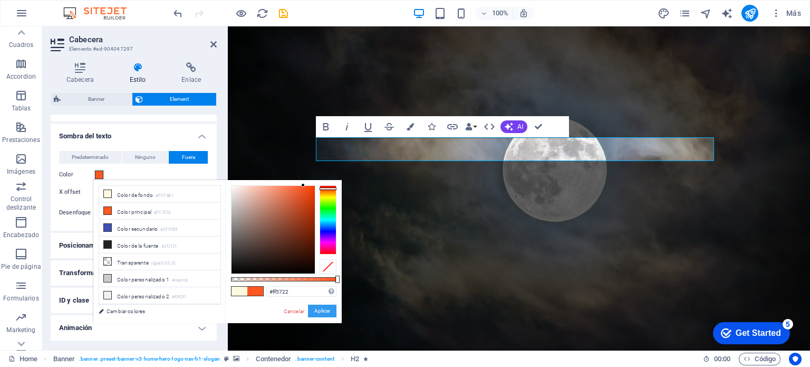
click at [314, 315] on button "Aplicar" at bounding box center [322, 310] width 28 height 13
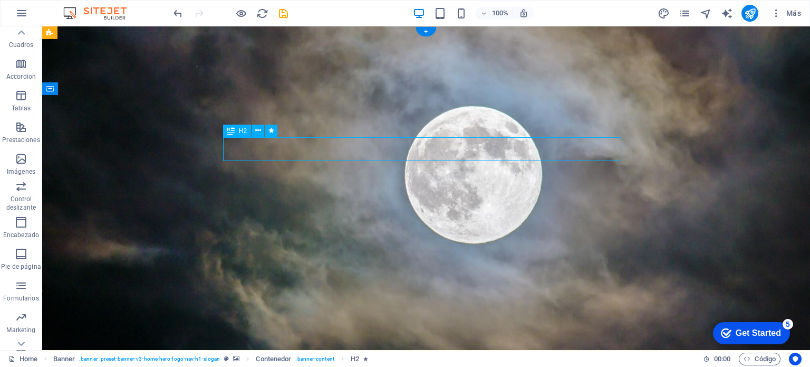
click at [257, 130] on icon at bounding box center [258, 130] width 6 height 11
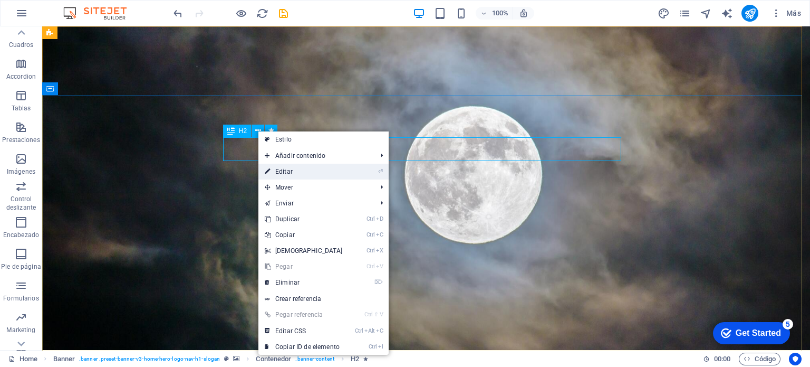
click at [278, 171] on link "⏎ Editar" at bounding box center [303, 171] width 91 height 16
select select "px"
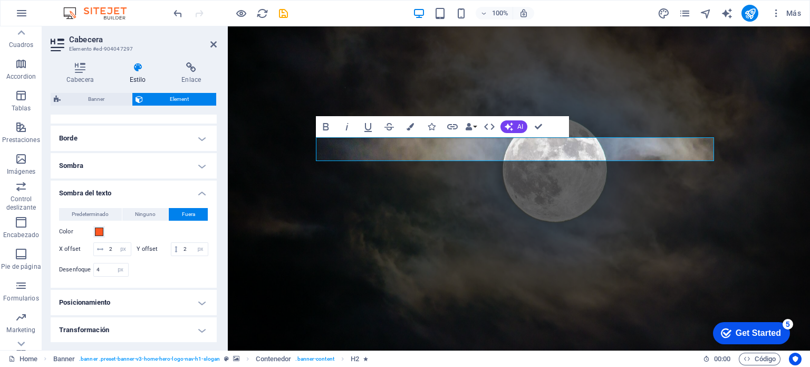
scroll to position [110, 0]
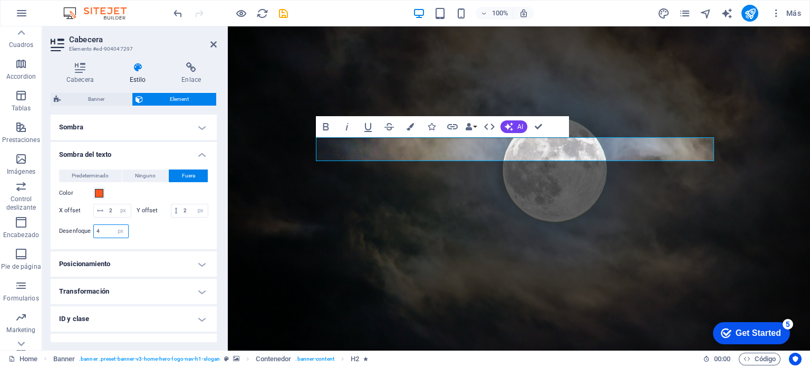
click at [103, 237] on input "4" at bounding box center [111, 231] width 34 height 13
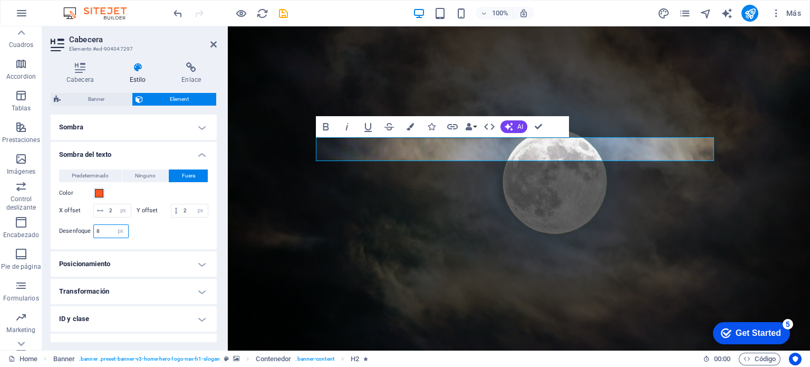
type input "8"
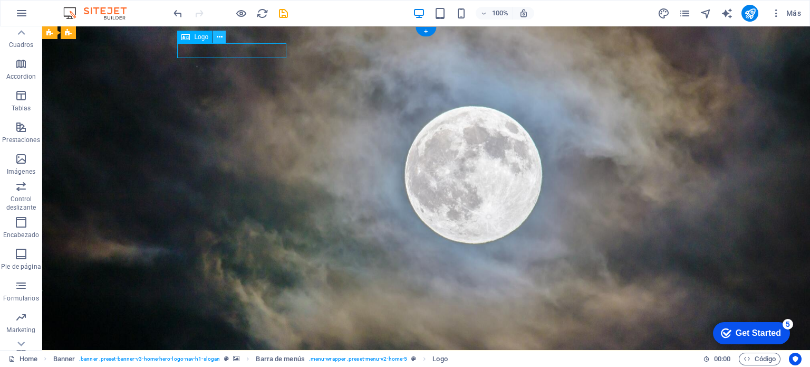
click at [218, 37] on icon at bounding box center [220, 37] width 6 height 11
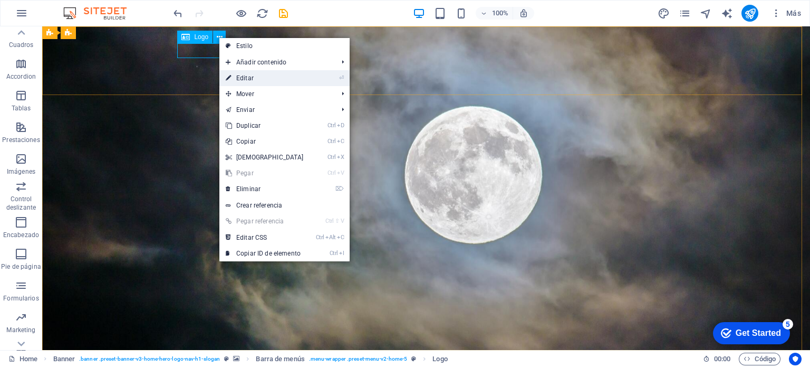
click at [242, 79] on link "⏎ Editar" at bounding box center [264, 78] width 91 height 16
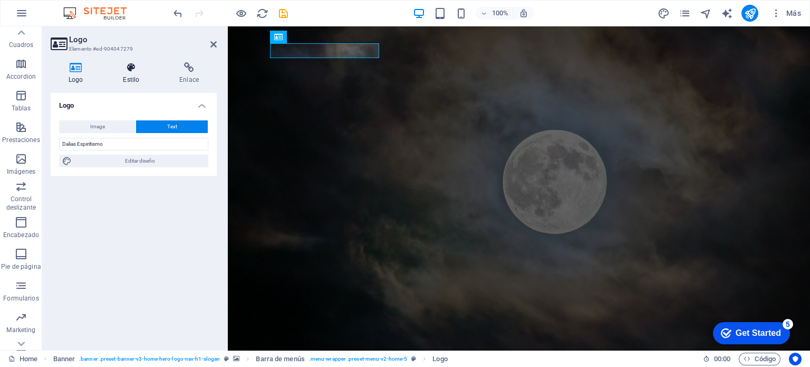
click at [134, 75] on h4 "Estilo" at bounding box center [133, 73] width 56 height 22
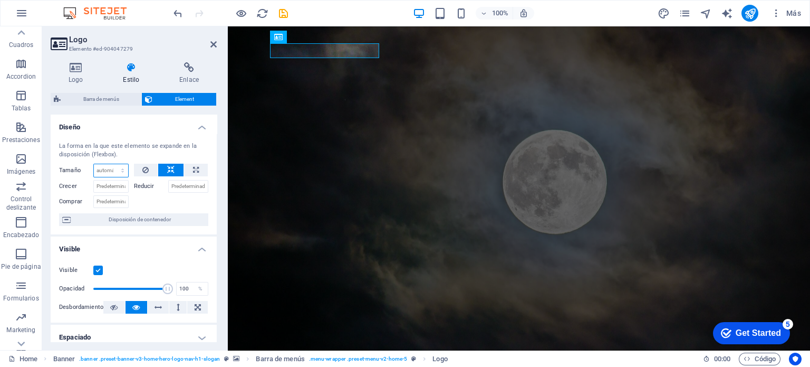
click at [101, 164] on select "Predeterminado automático px % 1/1 1/2 1/3 1/4 1/5 1/6 1/7 1/8 1/9 1/10" at bounding box center [111, 170] width 34 height 13
select select "1/4"
click at [112, 164] on select "Predeterminado automático px % 1/1 1/2 1/3 1/4 1/5 1/6 1/7 1/8 1/9 1/10" at bounding box center [111, 170] width 34 height 13
type input "25"
select select "%"
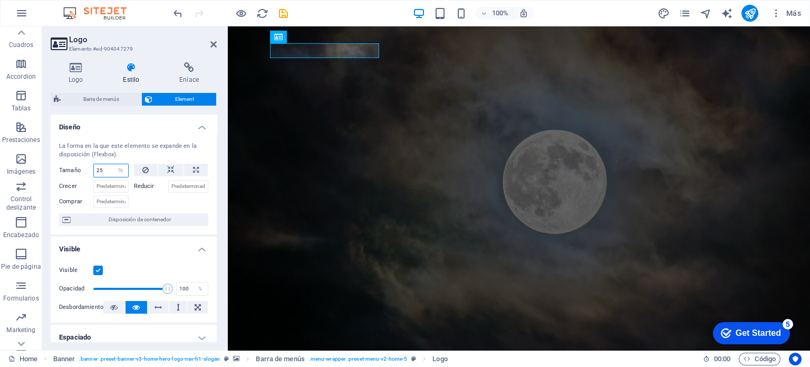
click at [105, 168] on input "25" at bounding box center [111, 170] width 34 height 13
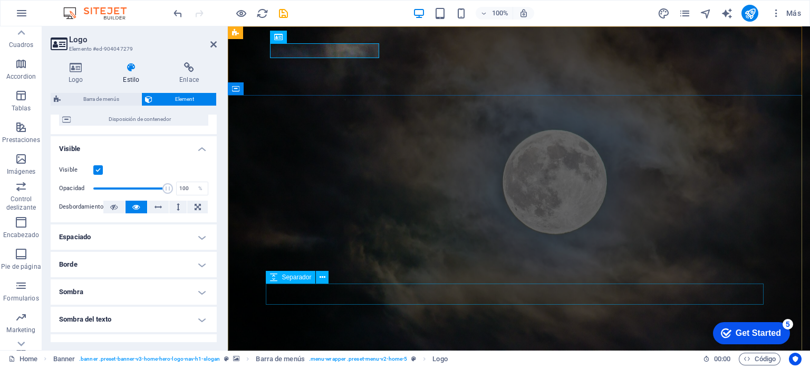
scroll to position [101, 0]
type input "50"
click at [65, 239] on h4 "Espaciado" at bounding box center [134, 236] width 166 height 25
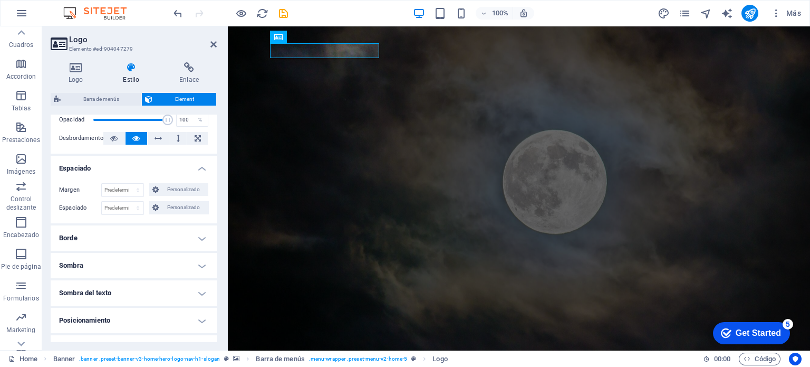
scroll to position [170, 0]
click at [65, 239] on h4 "Borde" at bounding box center [134, 236] width 166 height 25
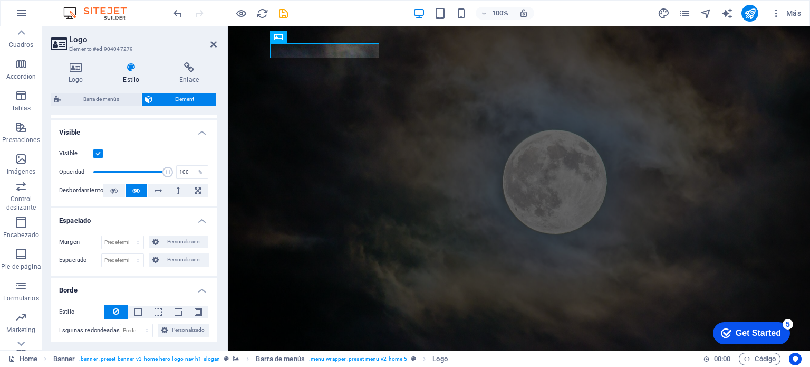
scroll to position [104, 0]
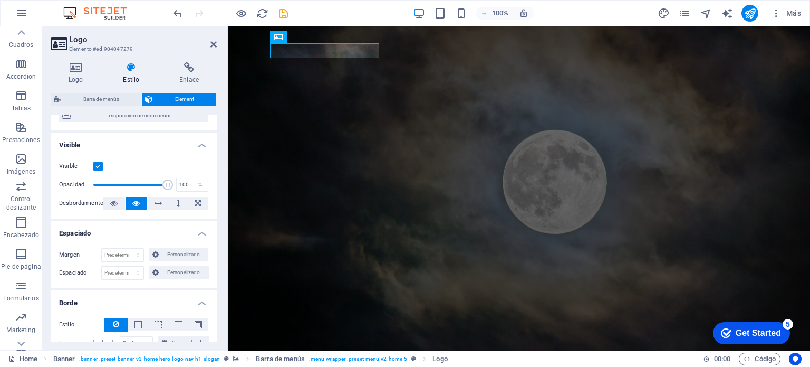
click at [73, 231] on h4 "Espaciado" at bounding box center [134, 229] width 166 height 19
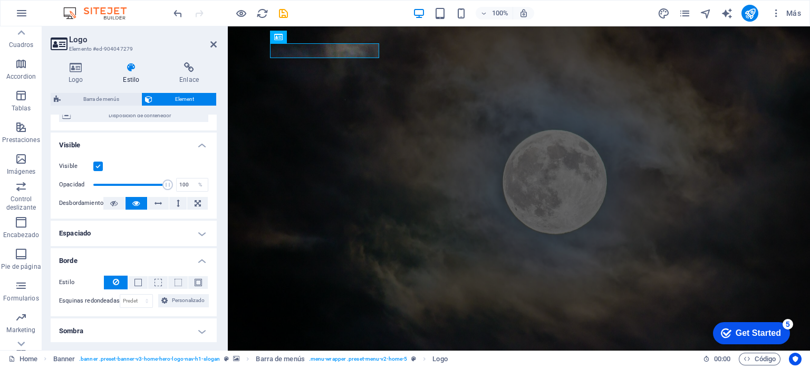
click at [71, 255] on h4 "Borde" at bounding box center [134, 257] width 166 height 19
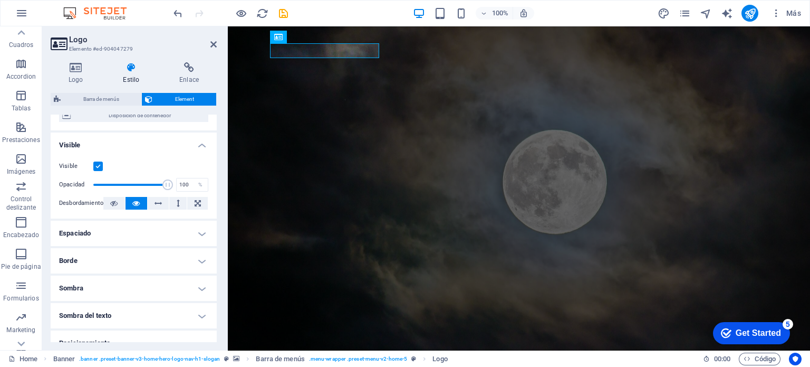
click at [72, 262] on h4 "Borde" at bounding box center [134, 260] width 166 height 25
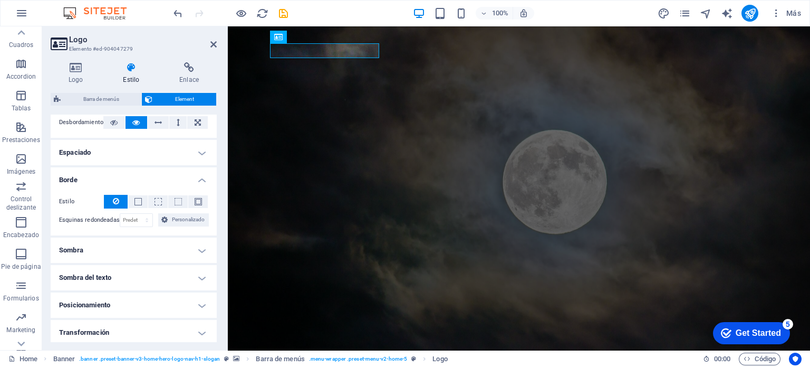
scroll to position [190, 0]
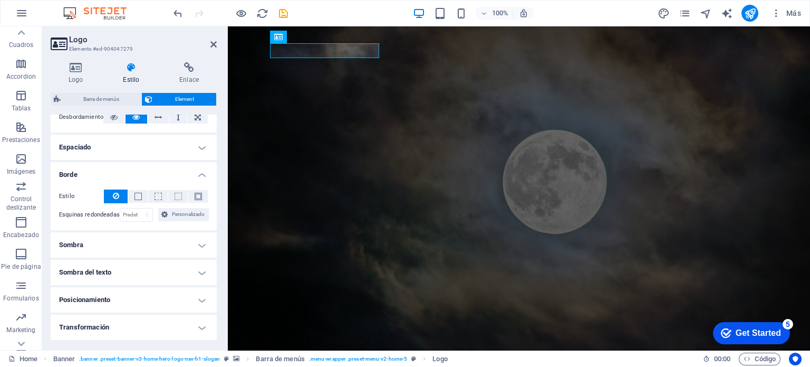
click at [71, 250] on h4 "Sombra" at bounding box center [134, 244] width 166 height 25
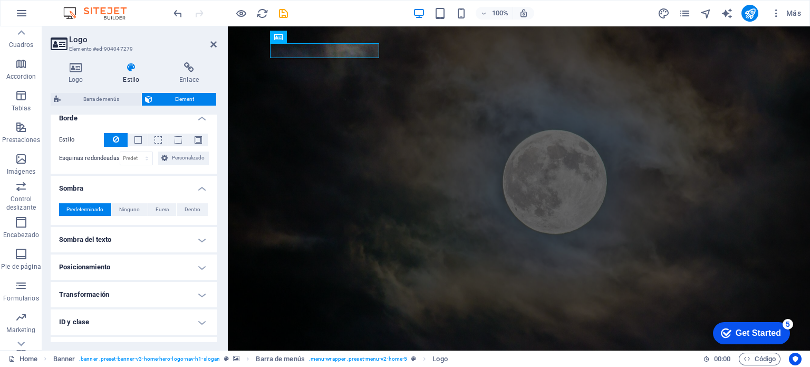
scroll to position [256, 0]
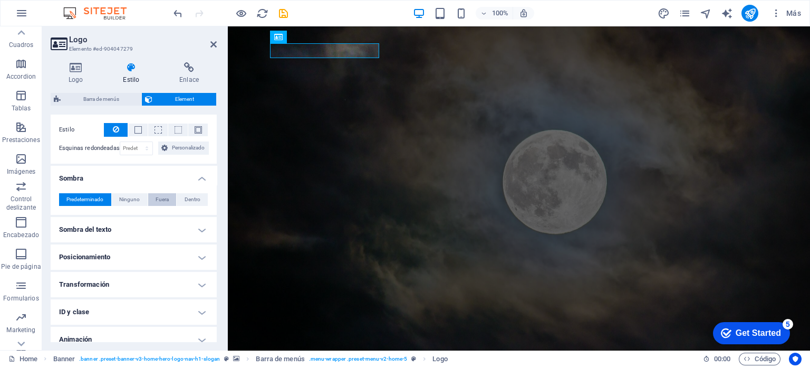
click at [159, 200] on span "Fuera" at bounding box center [162, 199] width 13 height 13
type input "2"
type input "4"
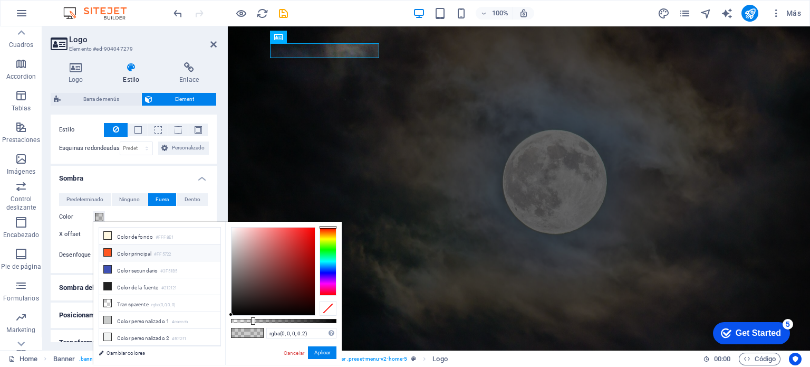
click at [109, 253] on icon at bounding box center [107, 251] width 7 height 7
type input "#ff5722"
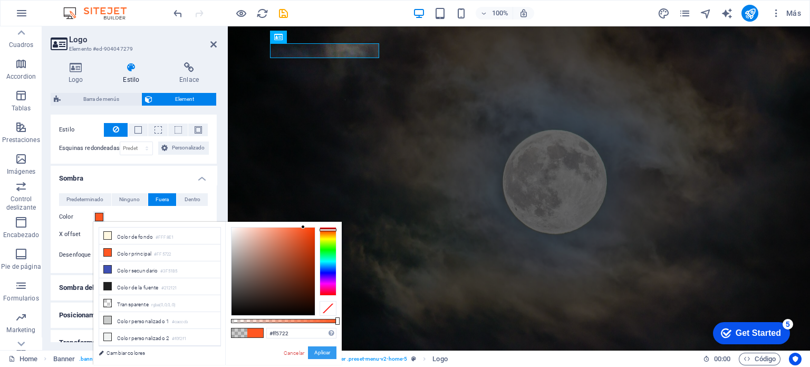
click at [327, 357] on button "Aplicar" at bounding box center [322, 352] width 28 height 13
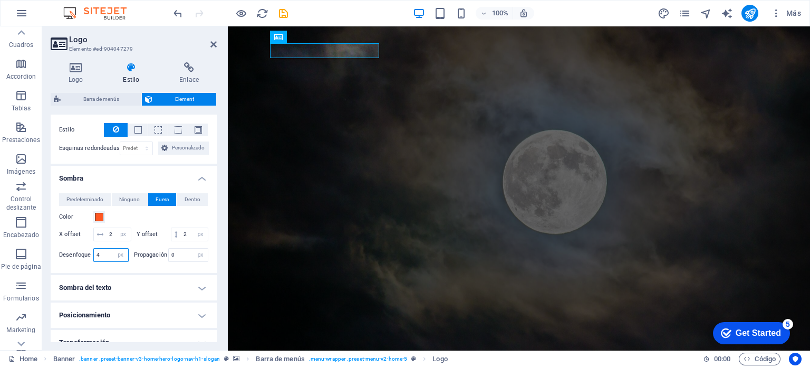
click at [100, 261] on input "4" at bounding box center [111, 254] width 34 height 13
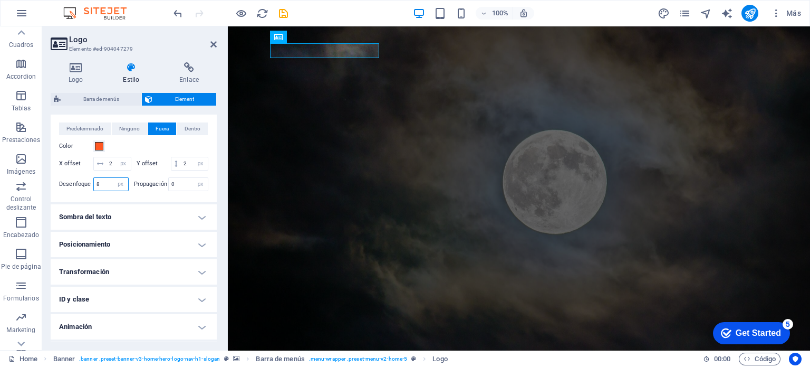
scroll to position [359, 0]
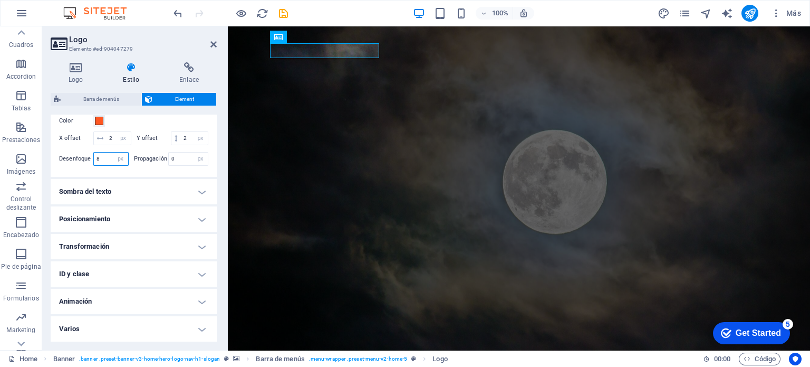
type input "8"
click at [78, 204] on h4 "Sombra del texto" at bounding box center [134, 191] width 166 height 25
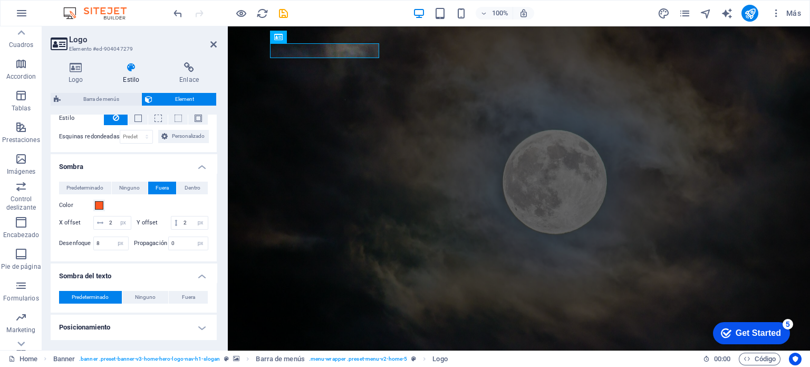
scroll to position [267, 0]
click at [122, 184] on span "Ninguno" at bounding box center [129, 188] width 21 height 13
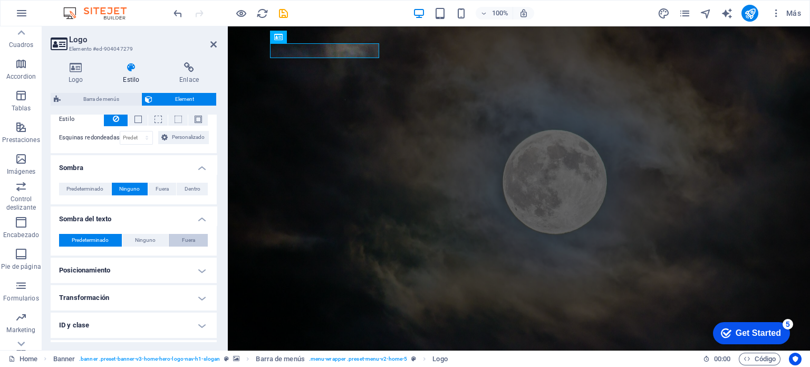
click at [179, 236] on button "Fuera" at bounding box center [188, 240] width 39 height 13
type input "rgba(0, 0, 0, 0.2)"
type input "2"
type input "4"
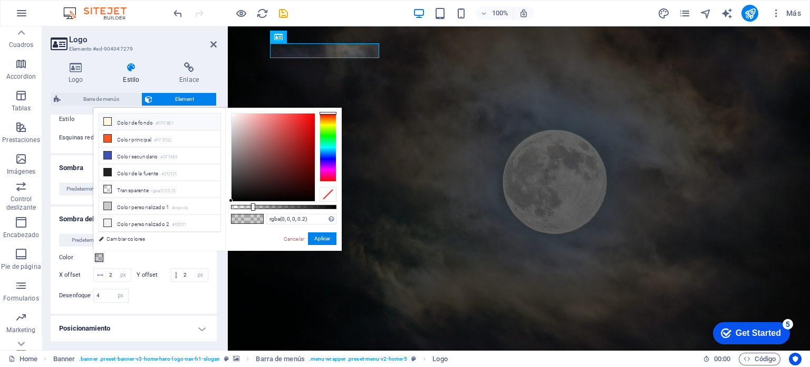
click at [114, 118] on li "Color de fondo #FFF8E1" at bounding box center [159, 121] width 121 height 17
type input "#fff8e1"
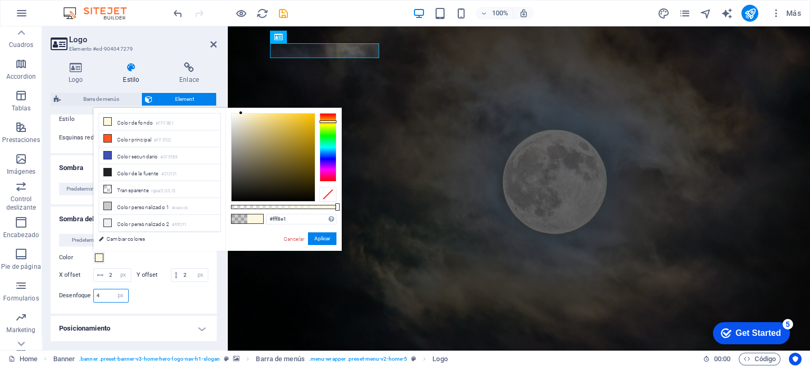
click at [100, 302] on input "4" at bounding box center [111, 295] width 34 height 13
type input "8"
click at [114, 141] on li "Color principal #FF5722" at bounding box center [159, 138] width 121 height 17
type input "#ff5722"
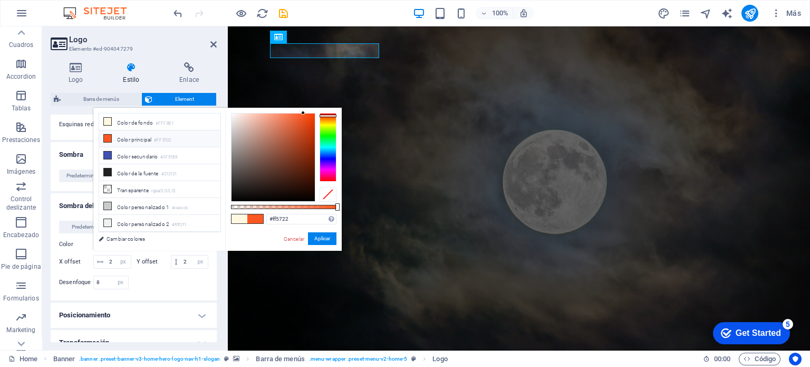
scroll to position [283, 0]
click at [316, 243] on button "Aplicar" at bounding box center [322, 238] width 28 height 13
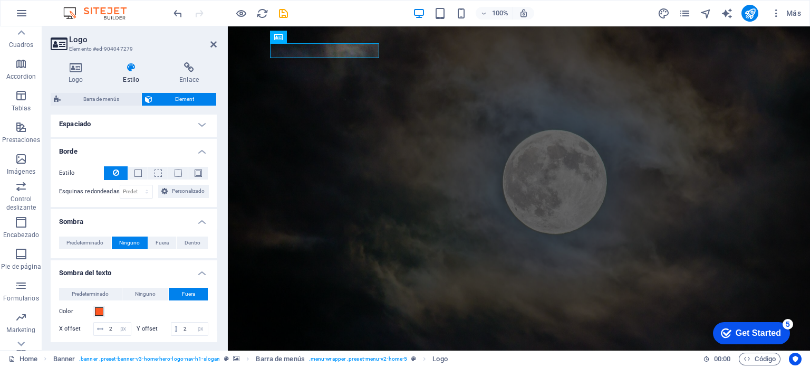
scroll to position [205, 0]
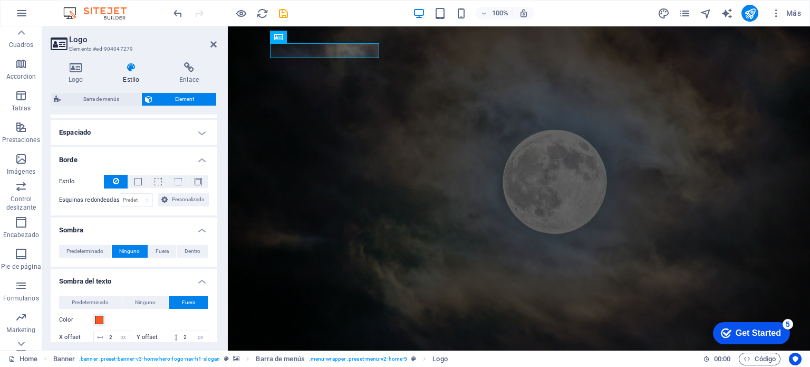
click at [197, 230] on h4 "Sombra" at bounding box center [134, 226] width 166 height 19
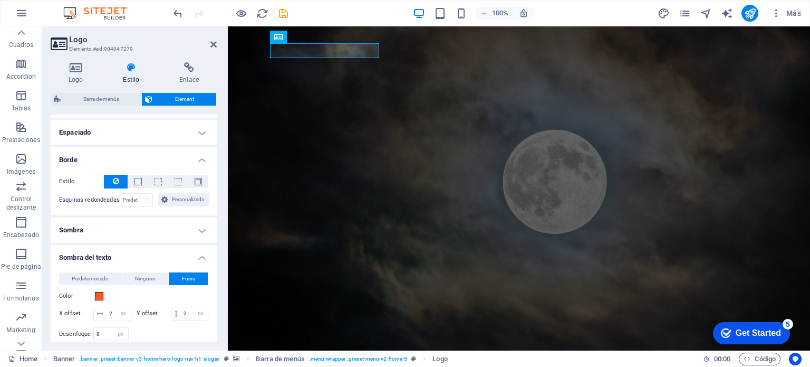
click at [194, 157] on h4 "Borde" at bounding box center [134, 156] width 166 height 19
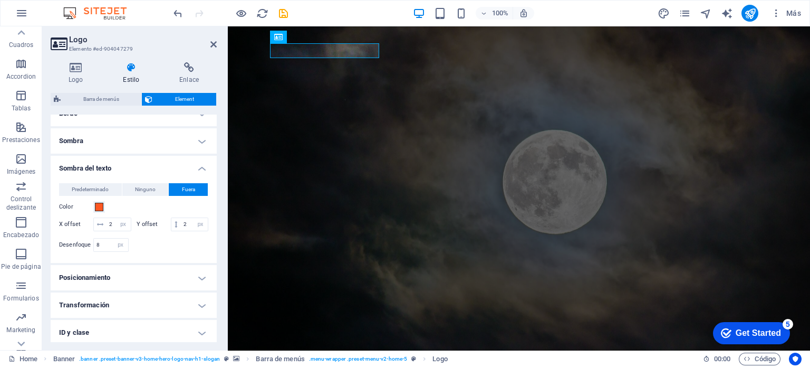
click at [194, 167] on h4 "Sombra del texto" at bounding box center [134, 165] width 166 height 19
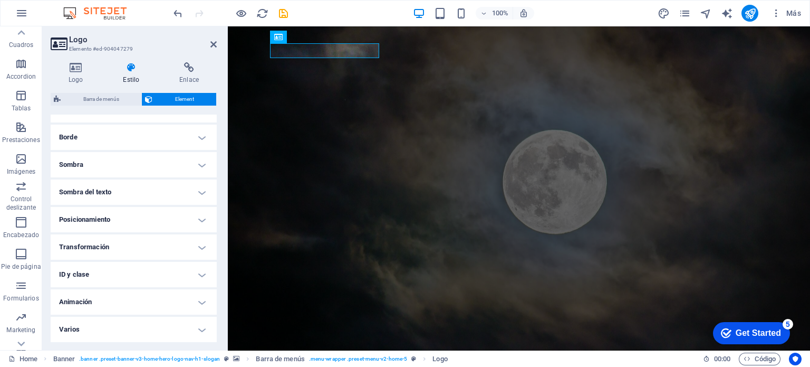
click at [196, 250] on h4 "Transformación" at bounding box center [134, 246] width 166 height 25
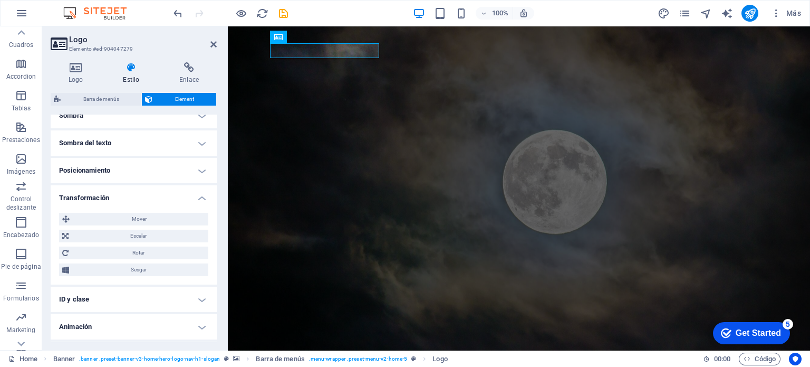
scroll to position [276, 0]
click at [75, 234] on span "Escalar" at bounding box center [138, 235] width 133 height 13
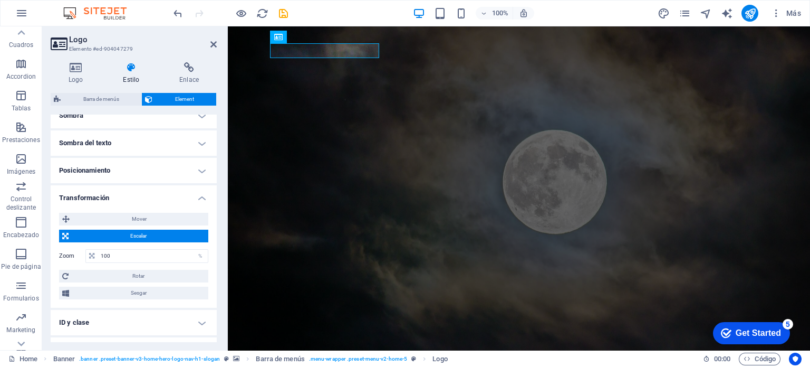
click at [65, 234] on icon at bounding box center [65, 235] width 6 height 13
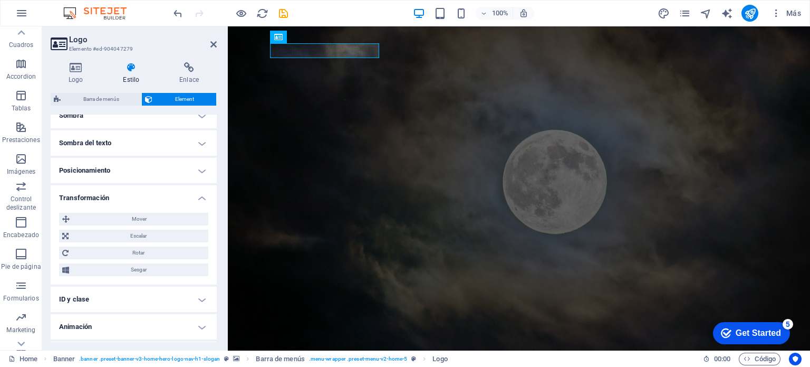
click at [82, 196] on h4 "Transformación" at bounding box center [134, 194] width 166 height 19
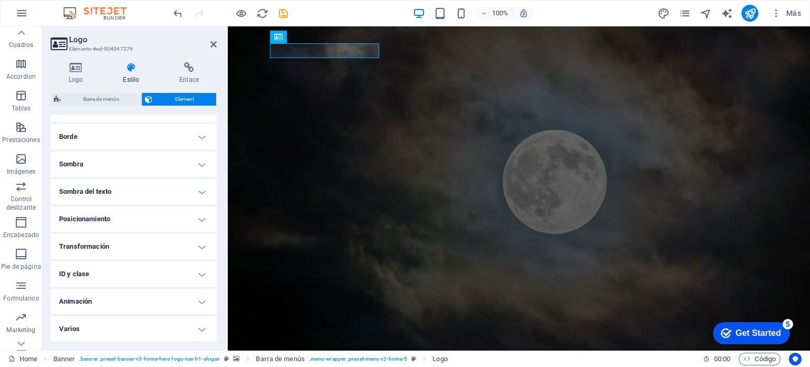
scroll to position [227, 0]
click at [90, 303] on h4 "Animación" at bounding box center [134, 301] width 166 height 25
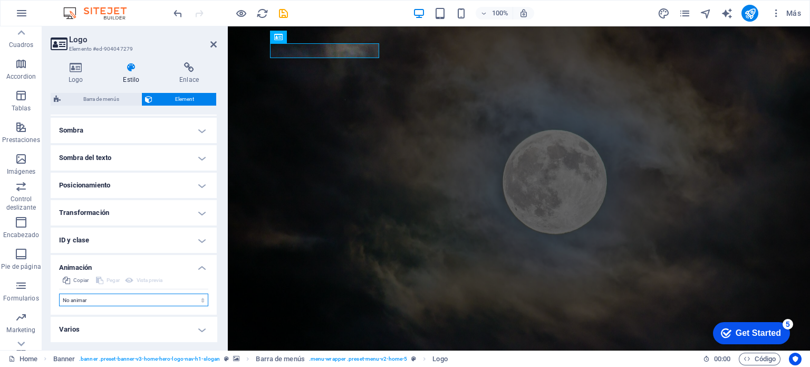
click at [90, 303] on select "No animar Mostrar / Ocultar Subir/bajar Acercar/alejar Deslizar de izquierda a …" at bounding box center [133, 299] width 149 height 13
click at [84, 300] on select "No animar Mostrar / Ocultar Subir/bajar Acercar/alejar Deslizar de izquierda a …" at bounding box center [133, 299] width 149 height 13
click at [74, 274] on span "Copiar" at bounding box center [80, 280] width 15 height 13
click at [82, 258] on h4 "Animación" at bounding box center [134, 264] width 166 height 19
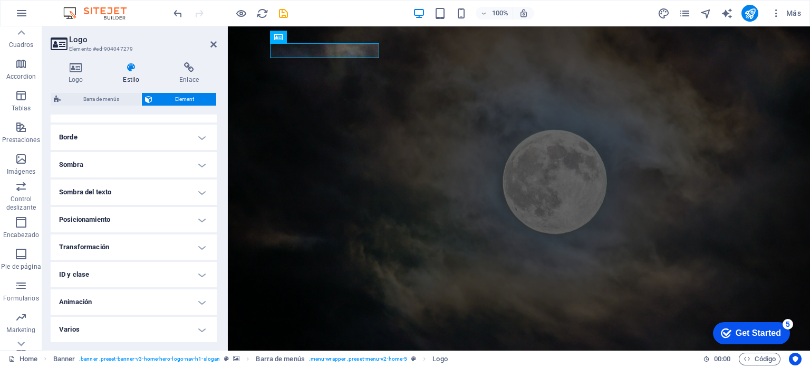
click at [85, 329] on h4 "Varios" at bounding box center [134, 328] width 166 height 25
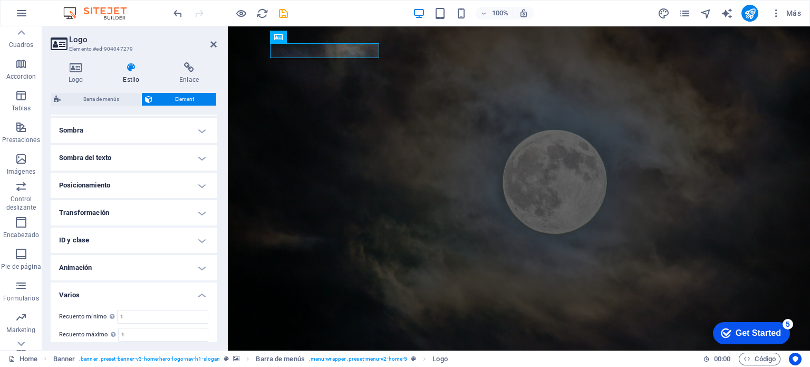
scroll to position [292, 0]
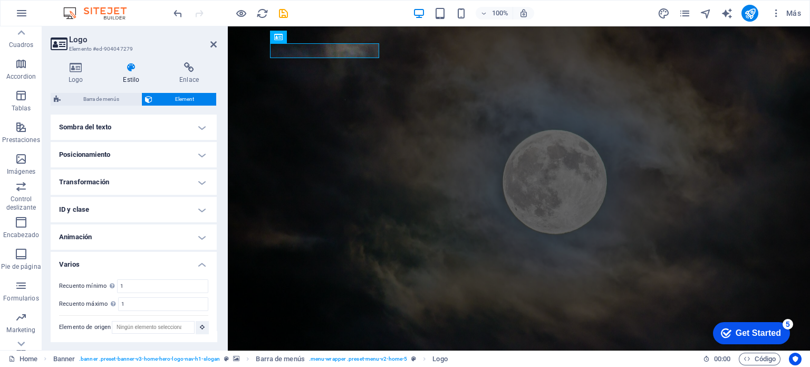
click at [74, 260] on h4 "Varios" at bounding box center [134, 261] width 166 height 19
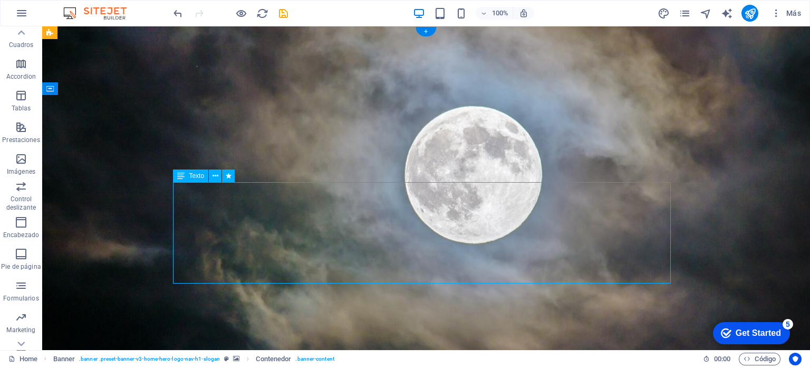
click at [221, 177] on button at bounding box center [215, 175] width 13 height 13
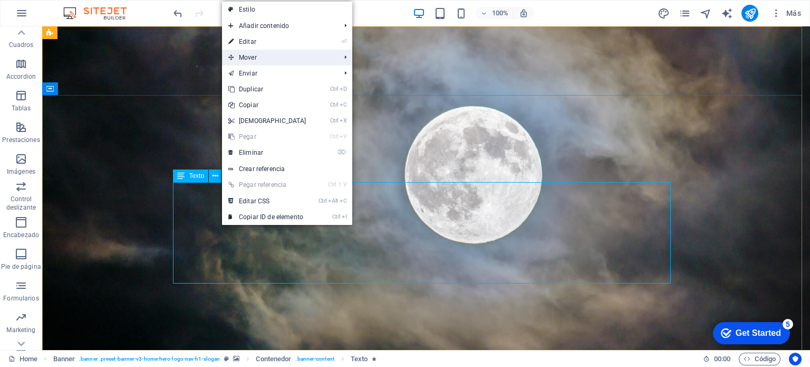
click at [272, 57] on span "Mover" at bounding box center [279, 58] width 114 height 16
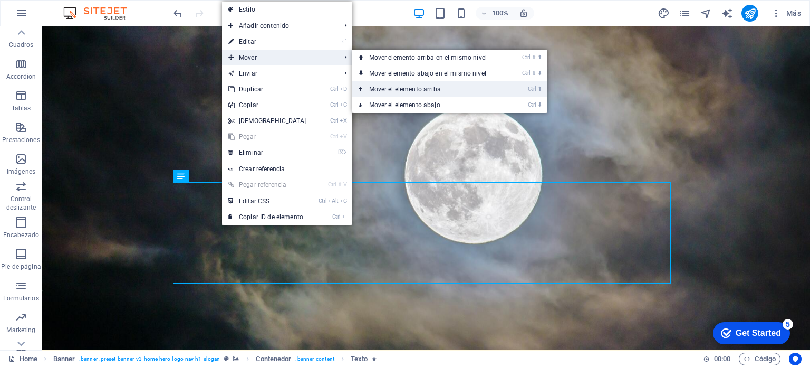
click at [460, 86] on link "Ctrl ⬆ Mover el elemento arriba" at bounding box center [430, 89] width 156 height 16
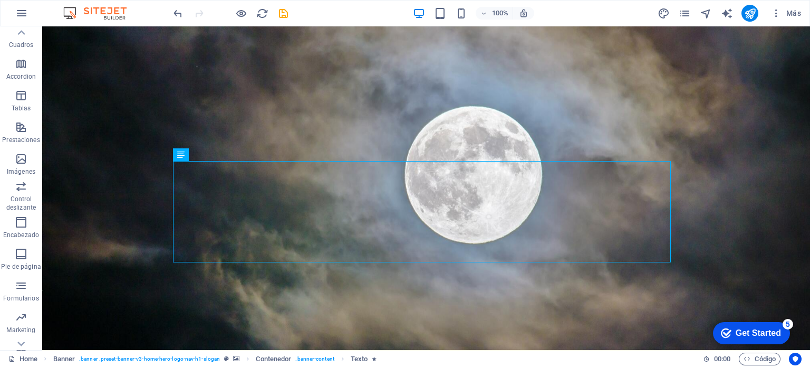
click at [215, 157] on icon at bounding box center [216, 154] width 6 height 11
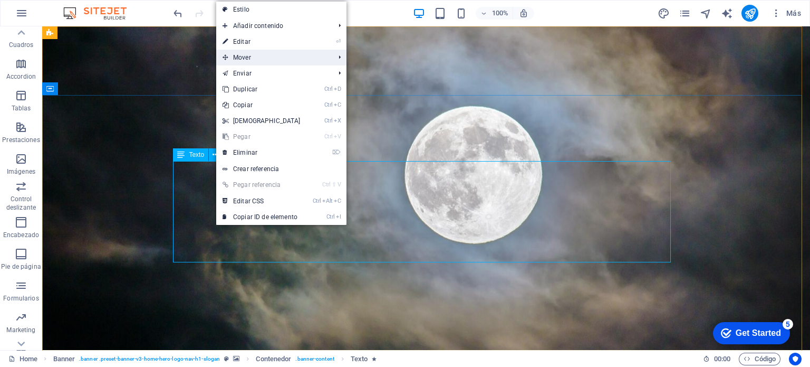
click at [278, 55] on span "Mover" at bounding box center [273, 58] width 114 height 16
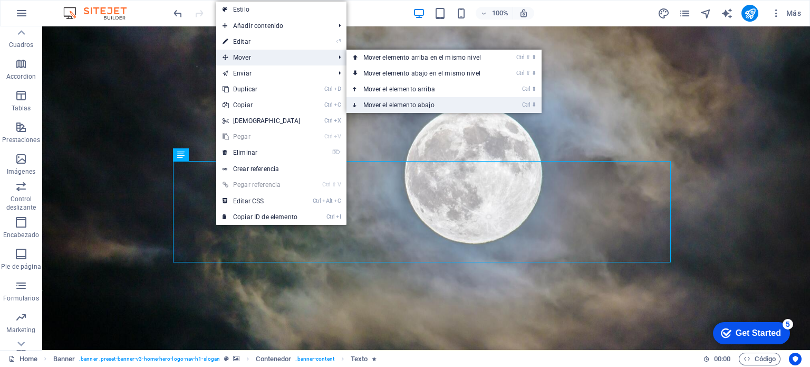
click at [435, 105] on link "Ctrl ⬇ Mover el elemento abajo" at bounding box center [424, 105] width 156 height 16
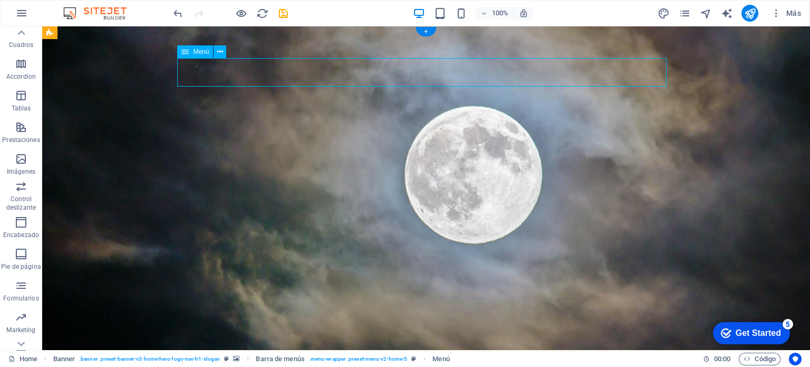
click at [218, 50] on icon at bounding box center [220, 51] width 6 height 11
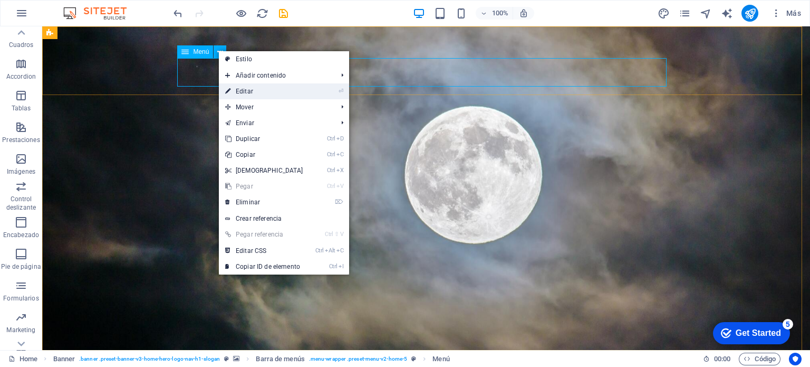
click at [257, 94] on link "⏎ Editar" at bounding box center [264, 91] width 91 height 16
select select
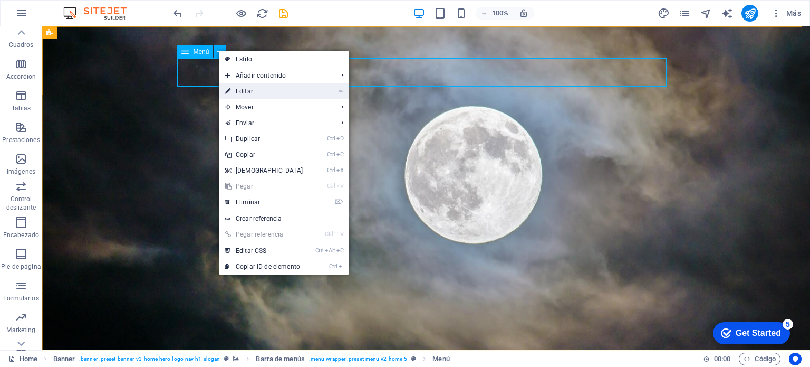
select select
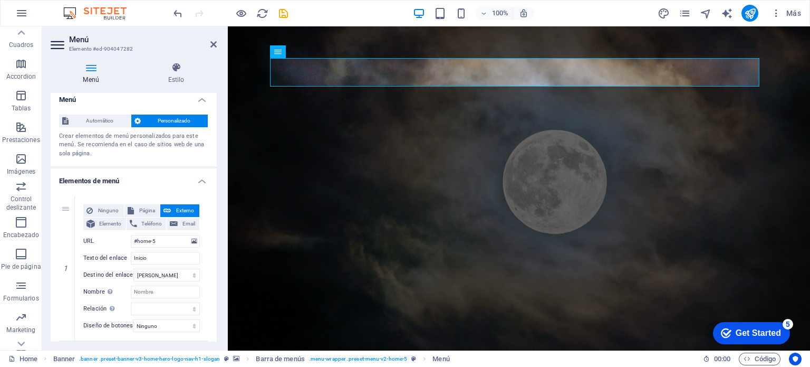
scroll to position [0, 0]
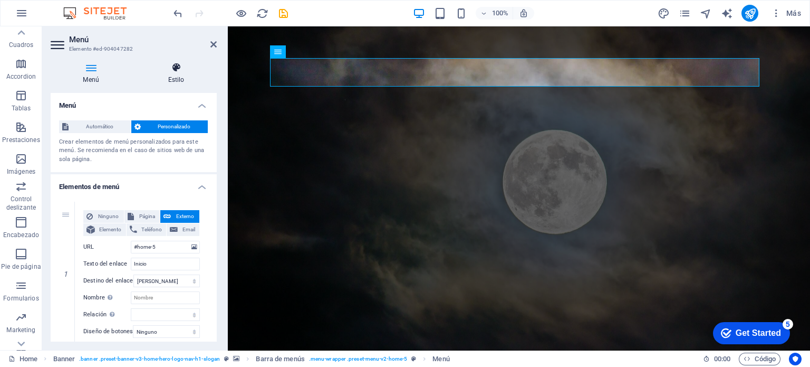
click at [175, 75] on h4 "Estilo" at bounding box center [176, 73] width 81 height 22
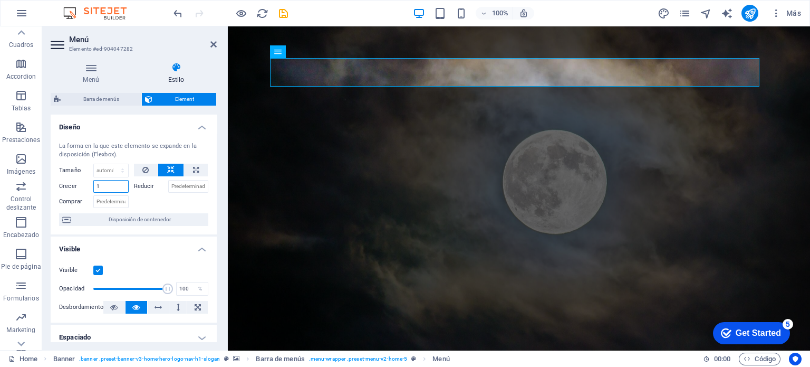
click at [103, 189] on input "1" at bounding box center [110, 186] width 35 height 13
type input "3"
click at [103, 173] on select "Predeterminado automático px % 1/1 1/2 1/3 1/4 1/5 1/6 1/7 1/8 1/9 1/10" at bounding box center [111, 170] width 34 height 13
select select "1/2"
click at [112, 164] on select "Predeterminado automático px % 1/1 1/2 1/3 1/4 1/5 1/6 1/7 1/8 1/9 1/10" at bounding box center [111, 170] width 34 height 13
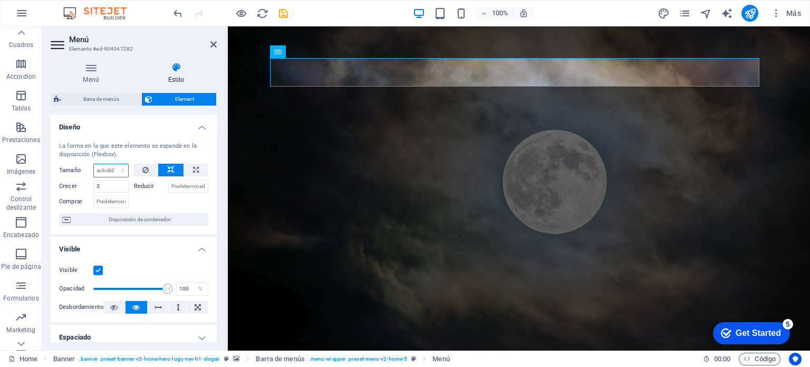
type input "50"
select select "%"
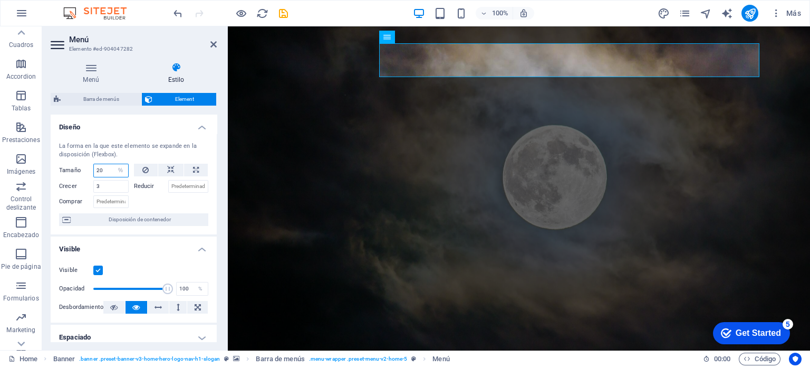
type input "20"
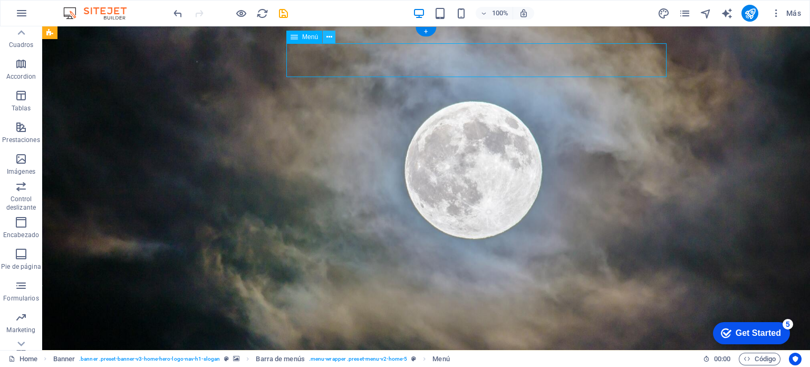
click at [327, 38] on icon at bounding box center [329, 37] width 6 height 11
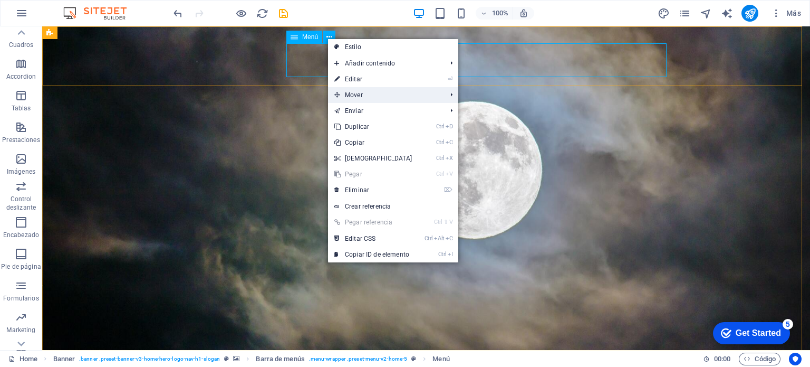
click at [399, 93] on span "Mover" at bounding box center [385, 95] width 114 height 16
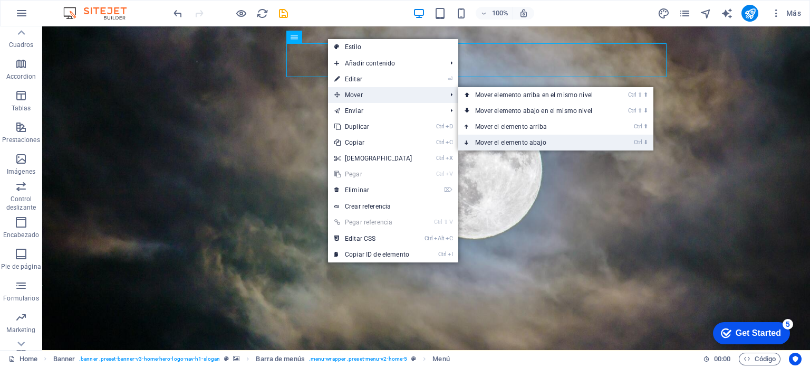
click at [544, 143] on link "Ctrl ⬇ Mover el elemento abajo" at bounding box center [536, 142] width 156 height 16
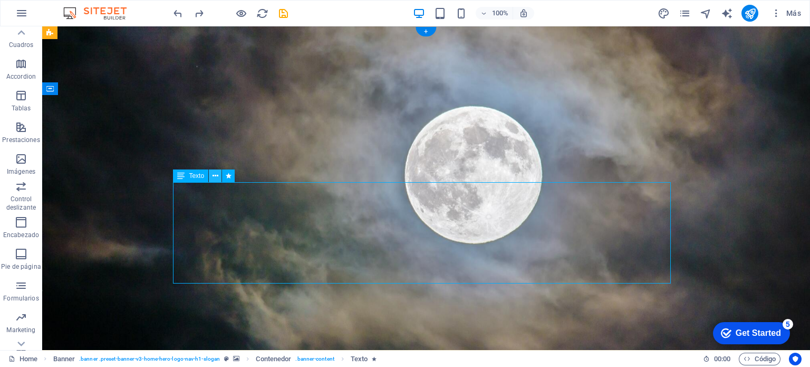
click at [219, 175] on button at bounding box center [215, 175] width 13 height 13
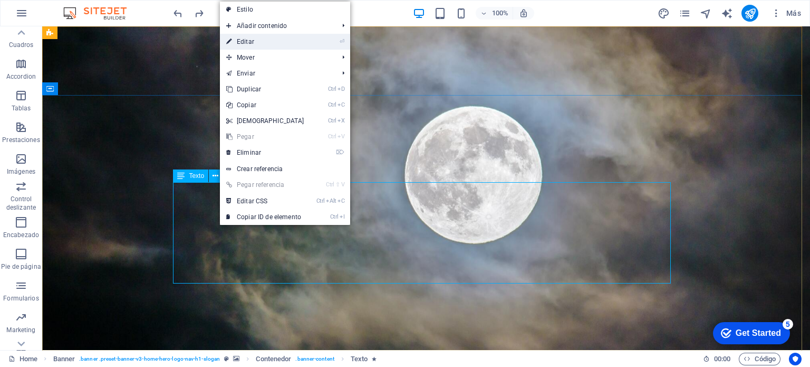
click at [244, 38] on link "⏎ Editar" at bounding box center [265, 42] width 91 height 16
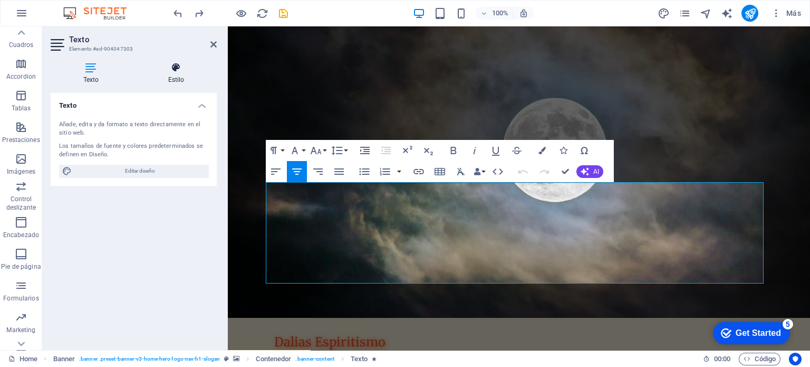
click at [175, 73] on h4 "Estilo" at bounding box center [176, 73] width 81 height 22
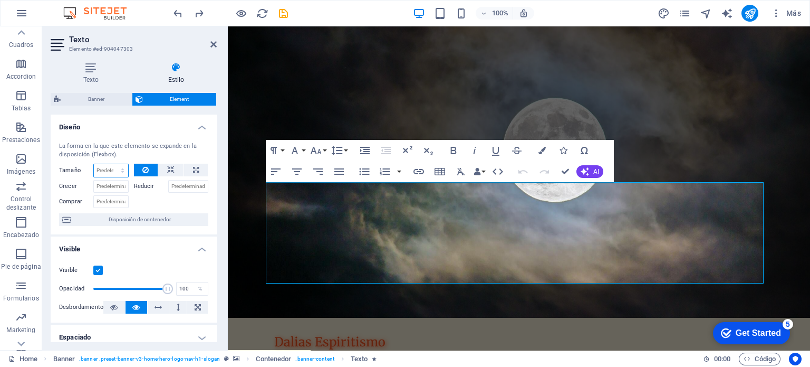
click at [112, 169] on select "Predeterminado automático px % 1/1 1/2 1/3 1/4 1/5 1/6 1/7 1/8 1/9 1/10" at bounding box center [111, 170] width 34 height 13
click at [101, 167] on select "Predeterminado automático px % 1/1 1/2 1/3 1/4 1/5 1/6 1/7 1/8 1/9 1/10" at bounding box center [111, 170] width 34 height 13
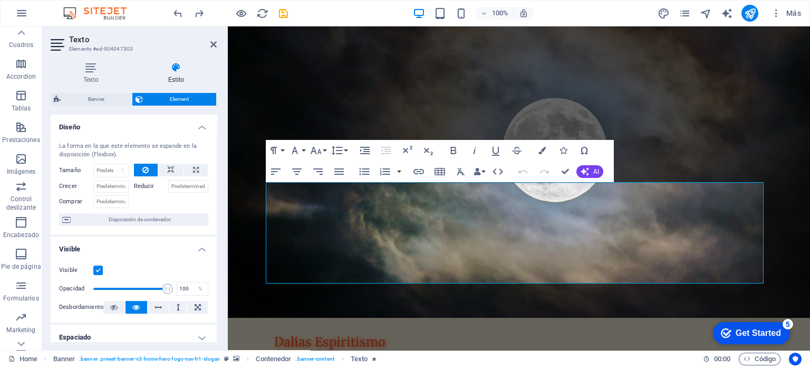
click at [176, 204] on div at bounding box center [171, 199] width 75 height 15
click at [101, 164] on select "Predeterminado automático px % 1/1 1/2 1/3 1/4 1/5 1/6 1/7 1/8 1/9 1/10" at bounding box center [111, 170] width 34 height 13
select select "1/2"
click at [112, 164] on select "Predeterminado automático px % 1/1 1/2 1/3 1/4 1/5 1/6 1/7 1/8 1/9 1/10" at bounding box center [111, 170] width 34 height 13
type input "50"
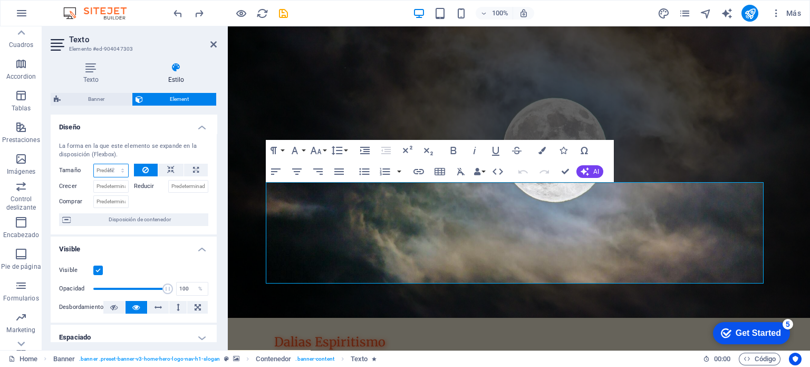
select select "%"
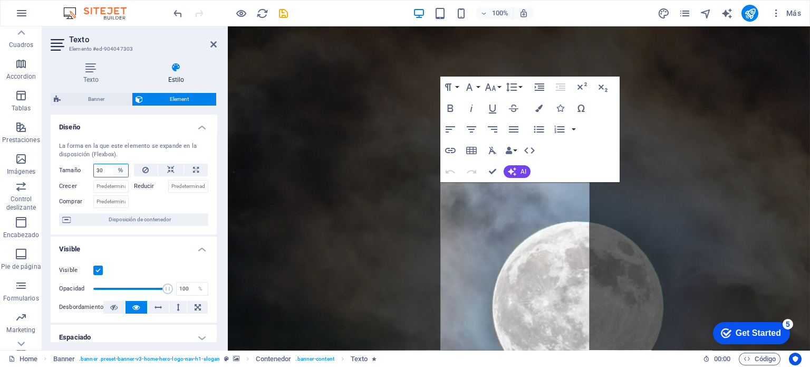
type input "3"
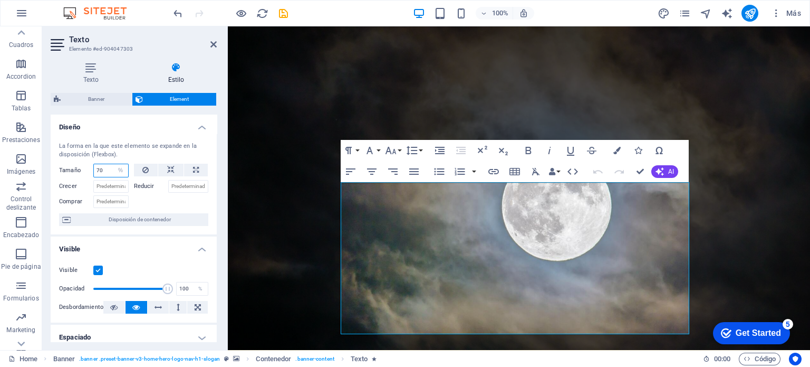
type input "70"
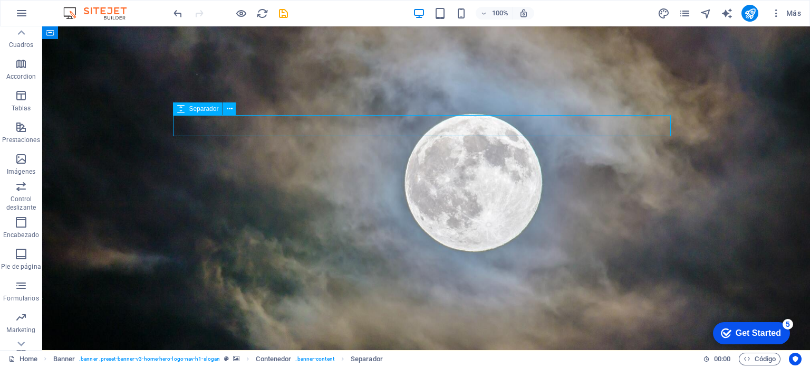
scroll to position [9, 0]
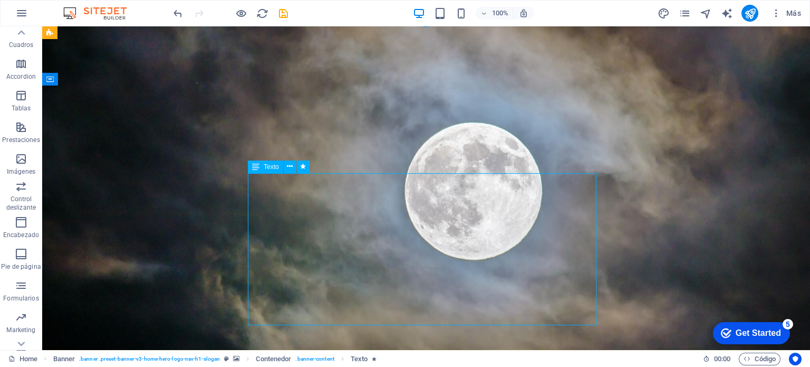
click at [269, 170] on span "Texto" at bounding box center [271, 166] width 15 height 6
click at [267, 164] on span "Texto" at bounding box center [271, 166] width 15 height 6
click at [274, 164] on span "Texto" at bounding box center [271, 166] width 15 height 6
click at [290, 166] on icon at bounding box center [290, 166] width 6 height 11
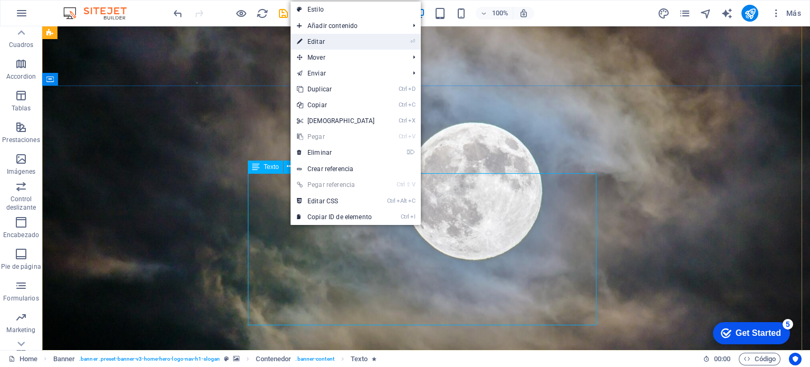
click at [315, 38] on link "⏎ Editar" at bounding box center [336, 42] width 91 height 16
select select "%"
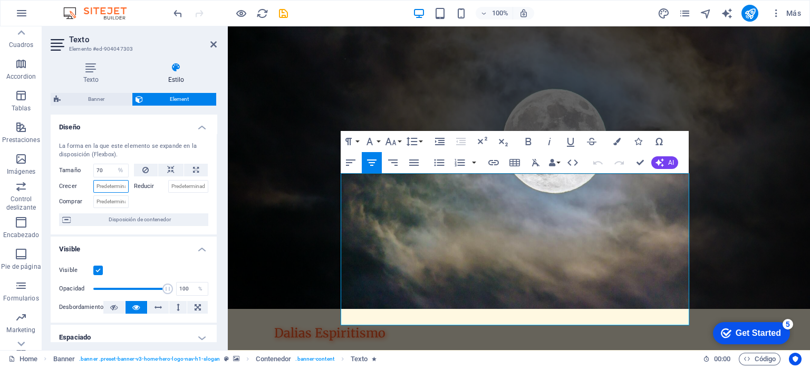
click at [113, 186] on input "Crecer" at bounding box center [110, 186] width 35 height 13
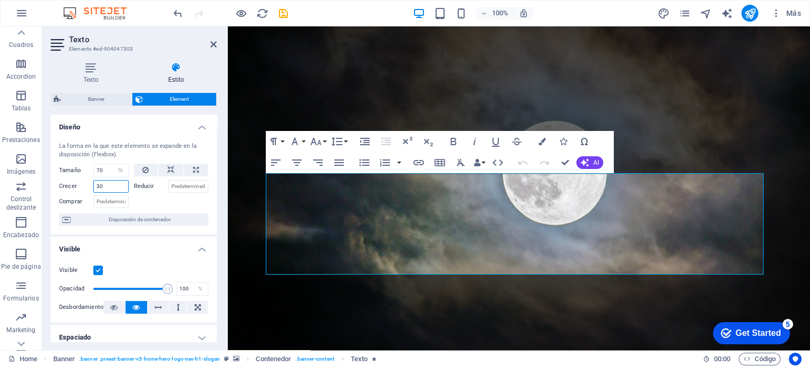
type input "30"
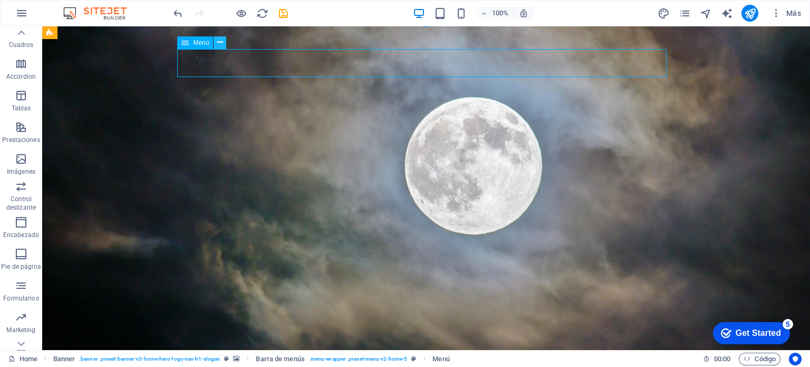
click at [218, 41] on icon at bounding box center [220, 42] width 6 height 11
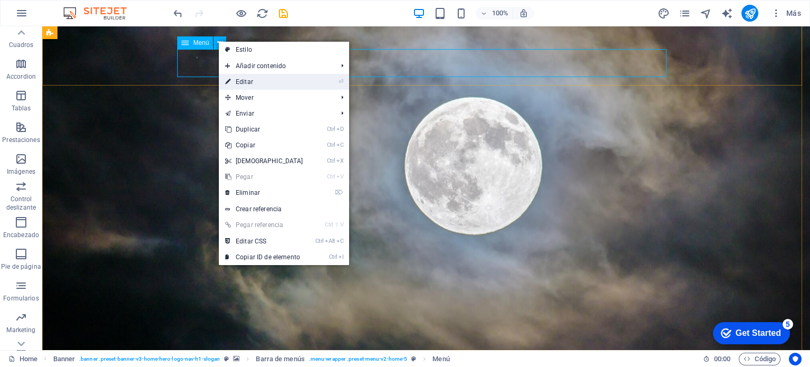
click at [266, 80] on link "⏎ Editar" at bounding box center [264, 82] width 91 height 16
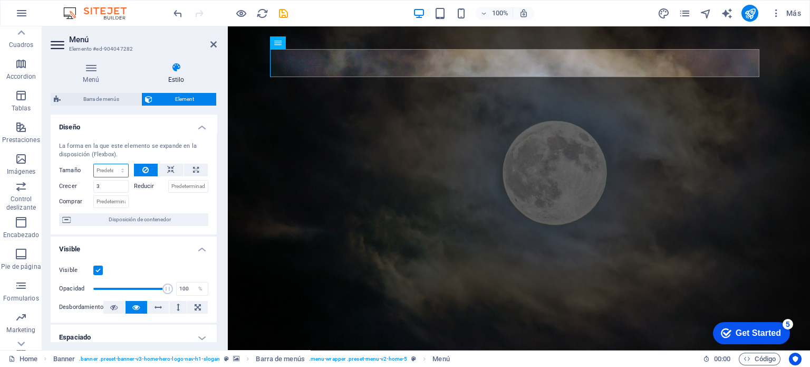
click at [111, 172] on select "Predeterminado automático px % 1/1 1/2 1/3 1/4 1/5 1/6 1/7 1/8 1/9 1/10" at bounding box center [111, 170] width 34 height 13
click at [97, 165] on select "Predeterminado automático px % 1/1 1/2 1/3 1/4 1/5 1/6 1/7 1/8 1/9 1/10" at bounding box center [111, 170] width 34 height 13
select select "px"
click at [112, 164] on select "Predeterminado automático px % 1/1 1/2 1/3 1/4 1/5 1/6 1/7 1/8 1/9 1/10" at bounding box center [111, 170] width 34 height 13
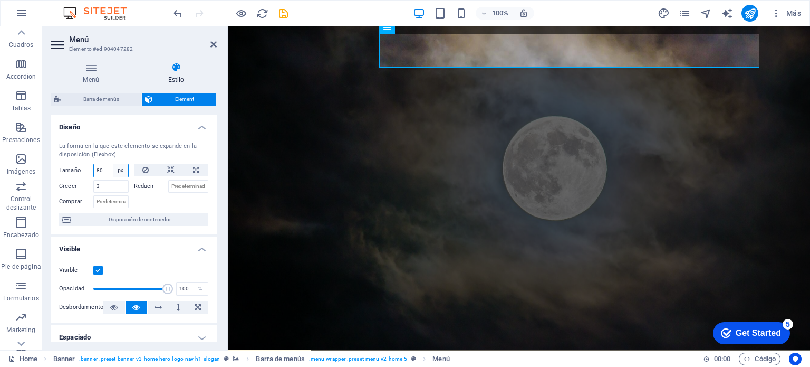
type input "80"
click at [169, 169] on icon at bounding box center [170, 169] width 7 height 13
select select "DISABLED_OPTION_VALUE"
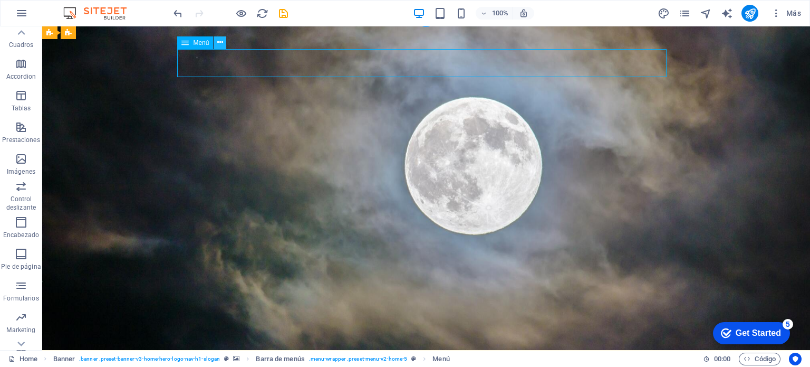
click at [226, 44] on button at bounding box center [220, 42] width 13 height 13
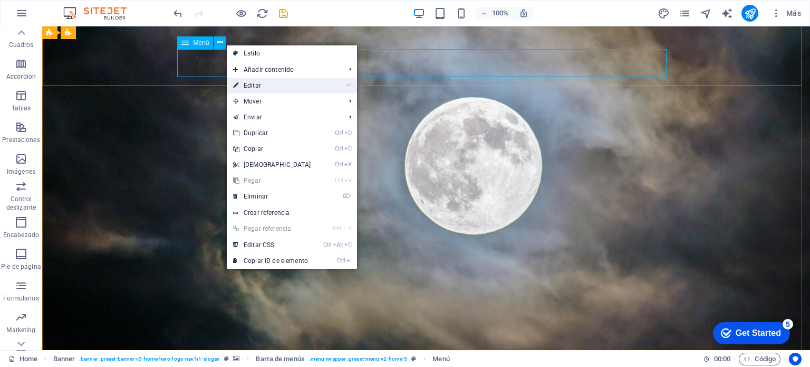
click at [275, 87] on link "⏎ Editar" at bounding box center [272, 86] width 91 height 16
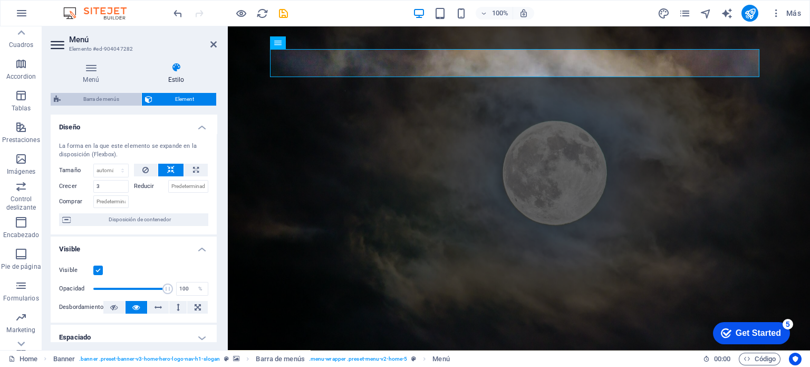
click at [107, 98] on span "Barra de menús" at bounding box center [101, 99] width 74 height 13
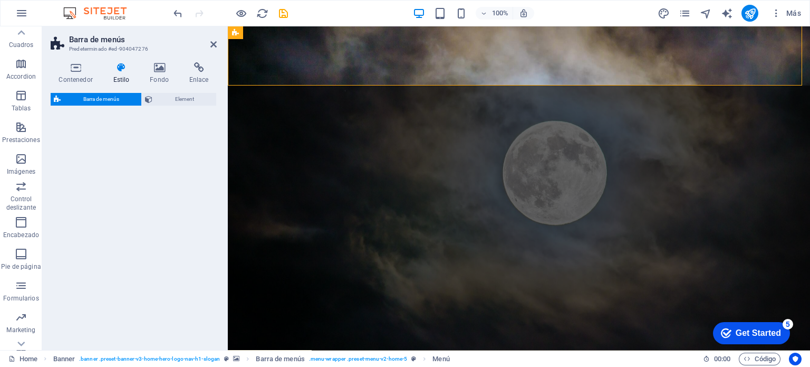
select select "rem"
select select "preset-menu-v2-home-5"
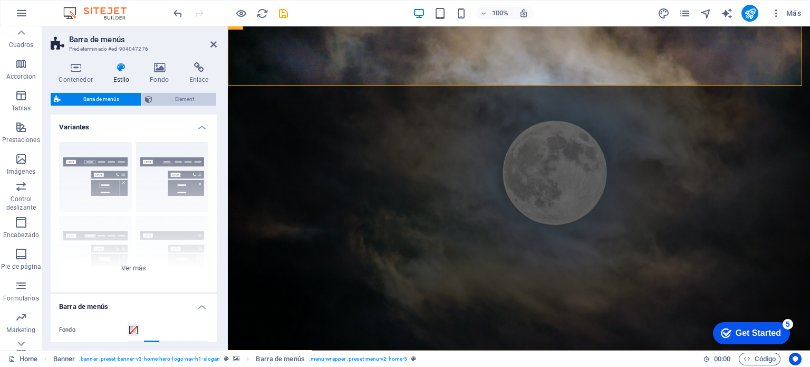
click at [190, 99] on span "Element" at bounding box center [184, 99] width 57 height 13
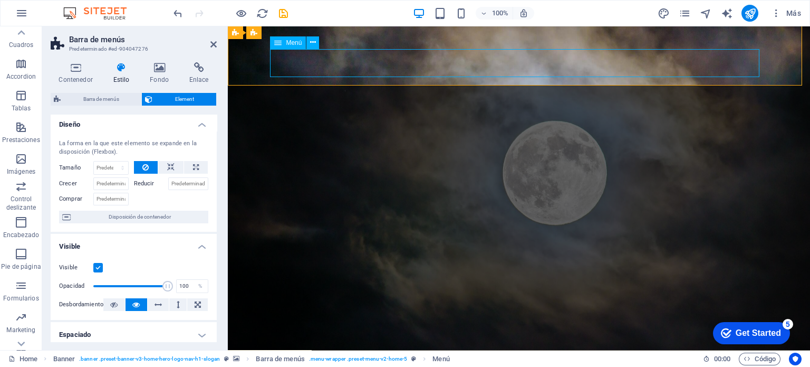
scroll to position [0, 0]
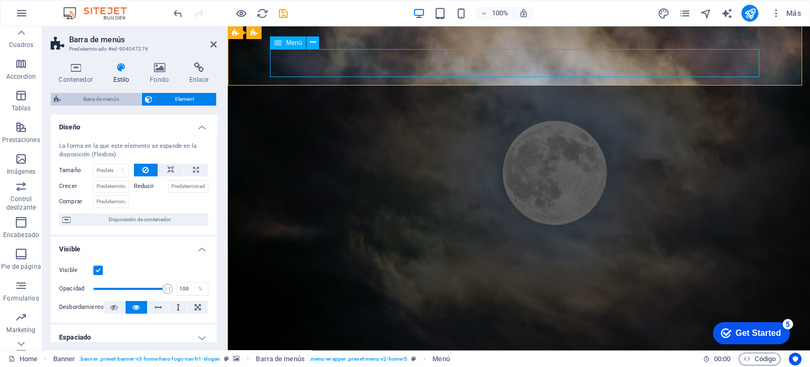
click at [110, 99] on span "Barra de menús" at bounding box center [101, 99] width 74 height 13
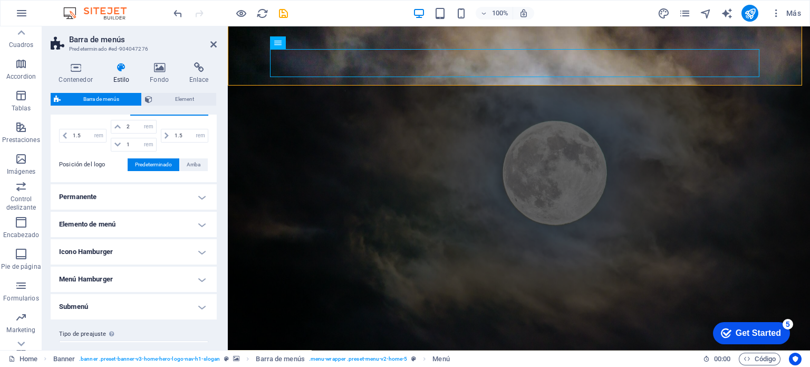
scroll to position [288, 0]
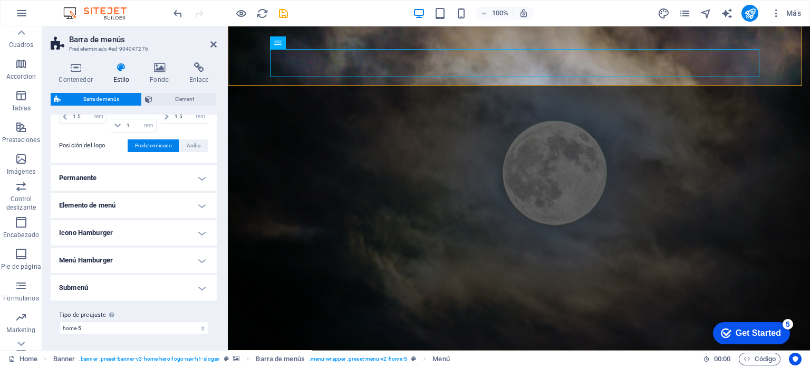
click at [195, 185] on h4 "Permanente" at bounding box center [134, 177] width 166 height 25
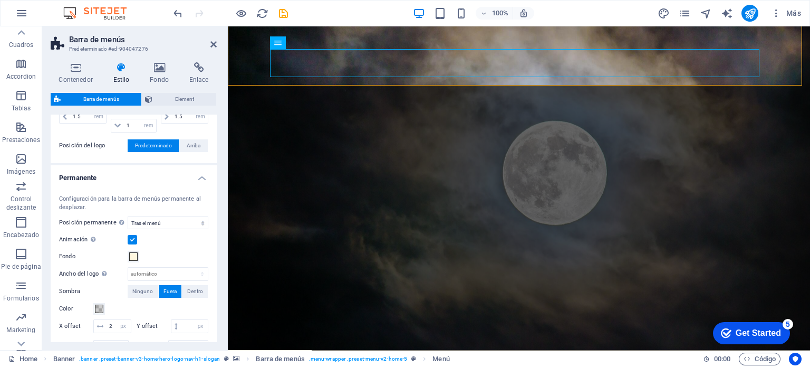
click at [195, 179] on h4 "Permanente" at bounding box center [134, 174] width 166 height 19
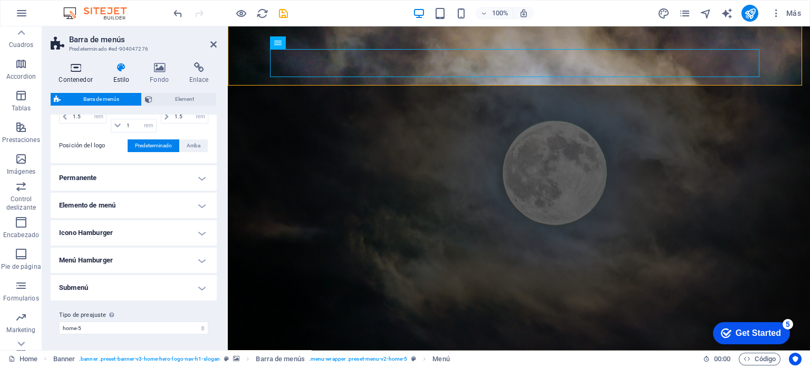
click at [78, 66] on icon at bounding box center [76, 67] width 50 height 11
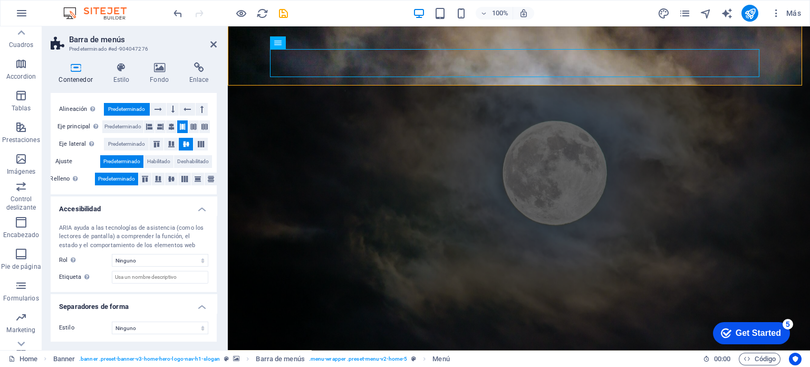
scroll to position [0, 0]
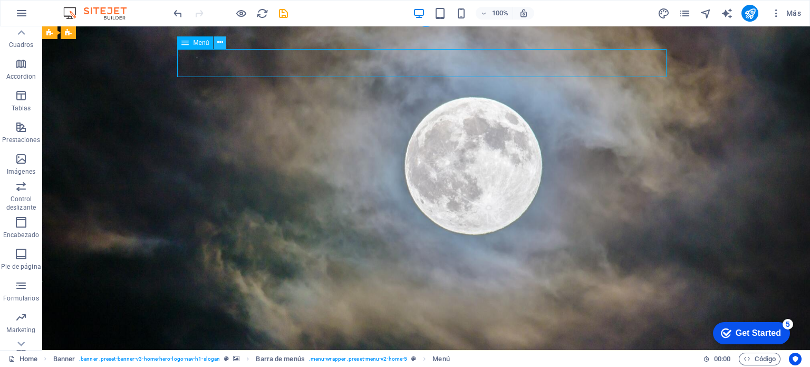
click at [219, 44] on icon at bounding box center [220, 42] width 6 height 11
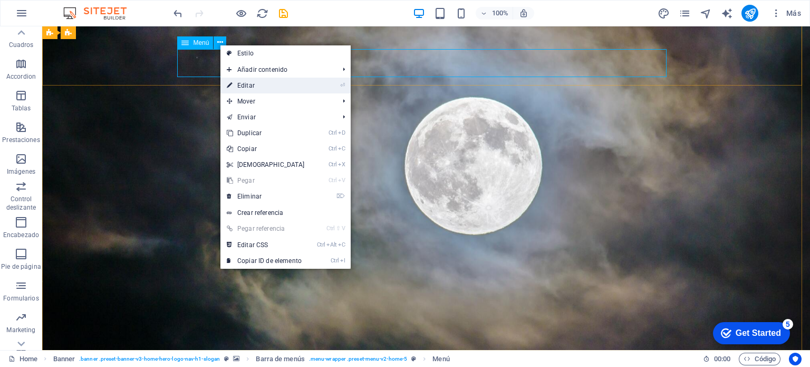
click at [262, 84] on link "⏎ Editar" at bounding box center [265, 86] width 91 height 16
select select
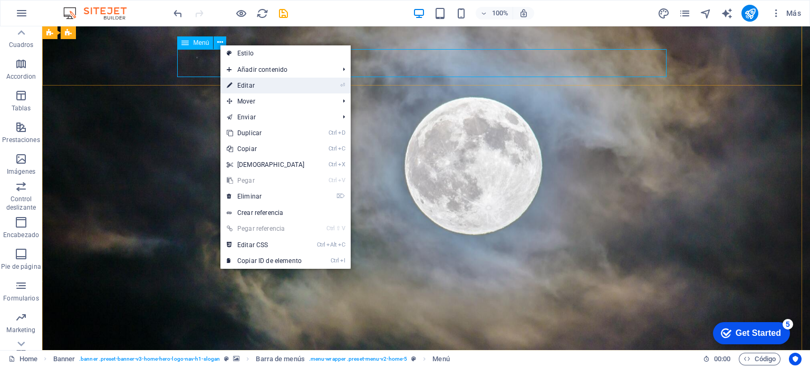
select select
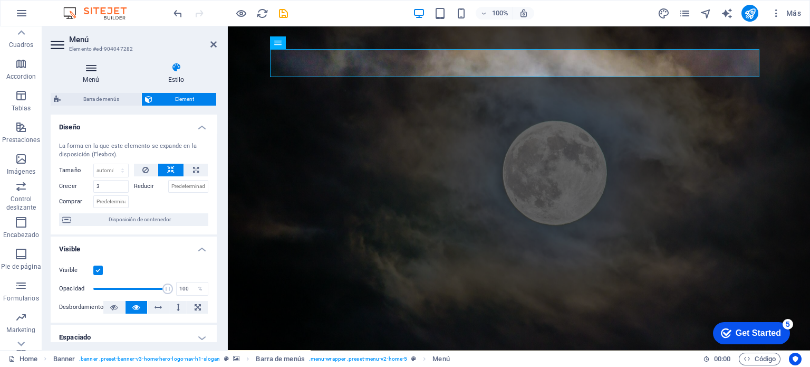
click at [85, 75] on h4 "Menú" at bounding box center [93, 73] width 85 height 22
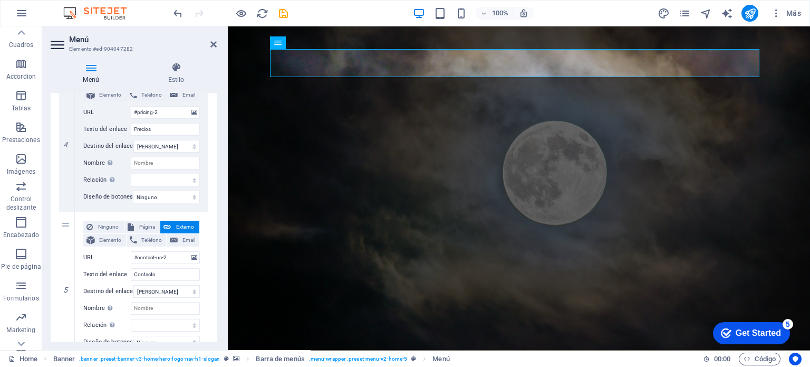
scroll to position [620, 0]
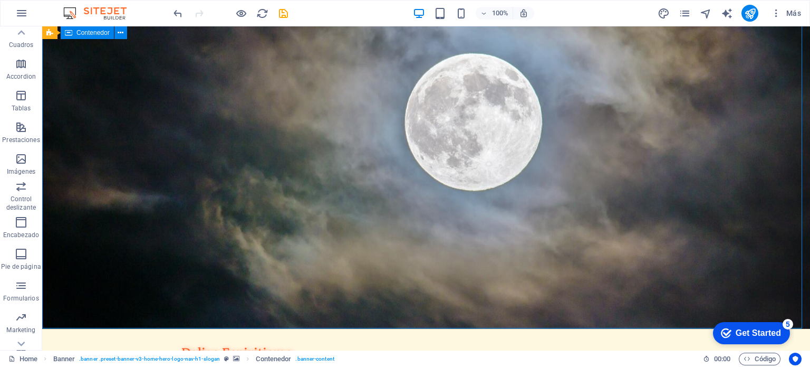
scroll to position [51, 0]
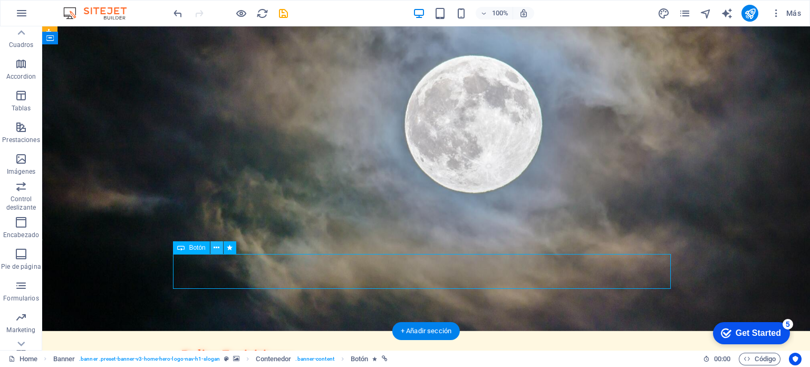
click at [219, 246] on icon at bounding box center [217, 247] width 6 height 11
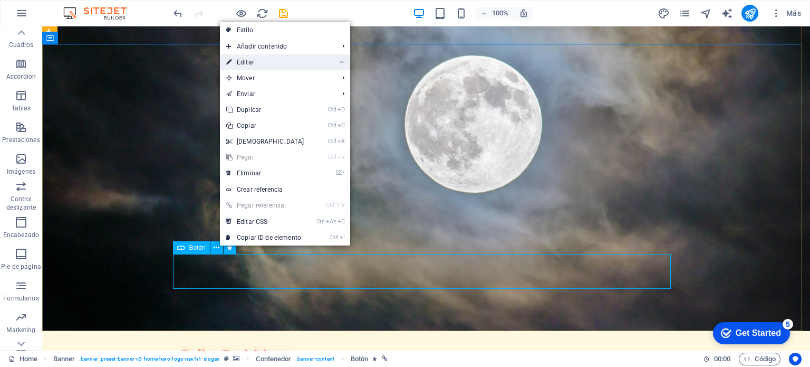
click at [274, 66] on link "⏎ Editar" at bounding box center [265, 62] width 91 height 16
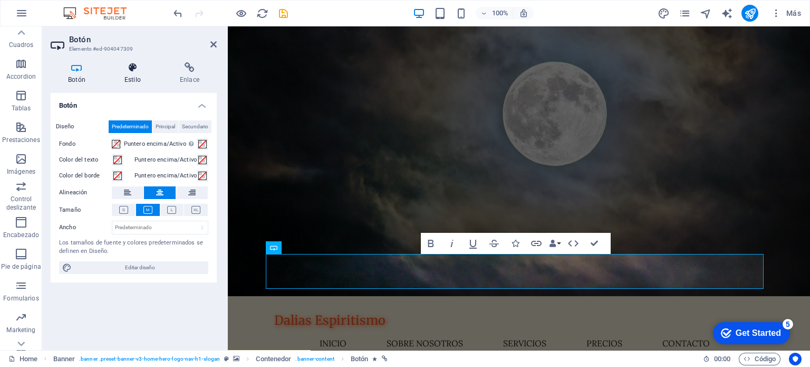
click at [134, 74] on h4 "Estilo" at bounding box center [134, 73] width 55 height 22
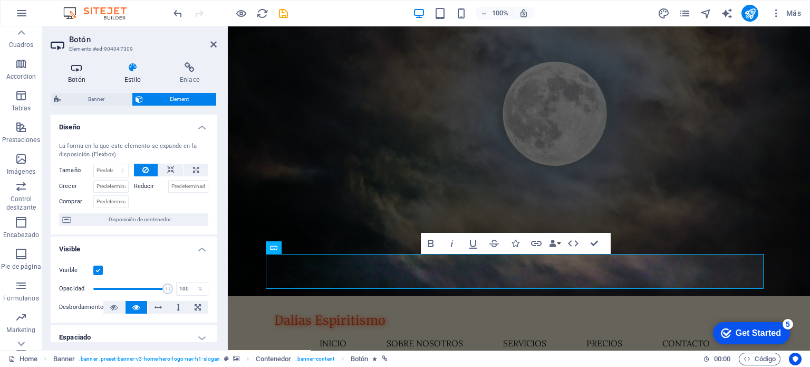
click at [77, 69] on icon at bounding box center [77, 67] width 52 height 11
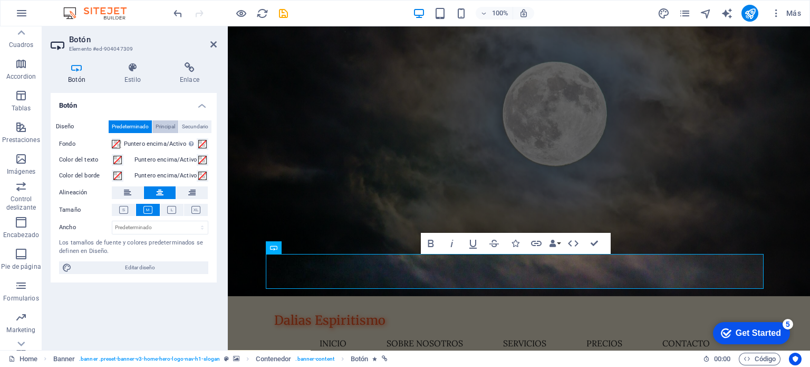
click at [161, 126] on span "Principal" at bounding box center [166, 126] width 20 height 13
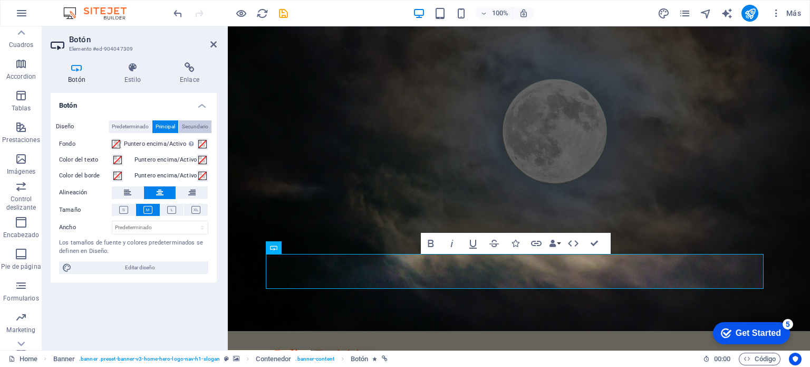
click at [196, 126] on span "Secundario" at bounding box center [195, 126] width 26 height 13
click at [123, 127] on span "Predeterminado" at bounding box center [130, 126] width 37 height 13
click at [123, 210] on icon at bounding box center [123, 210] width 9 height 8
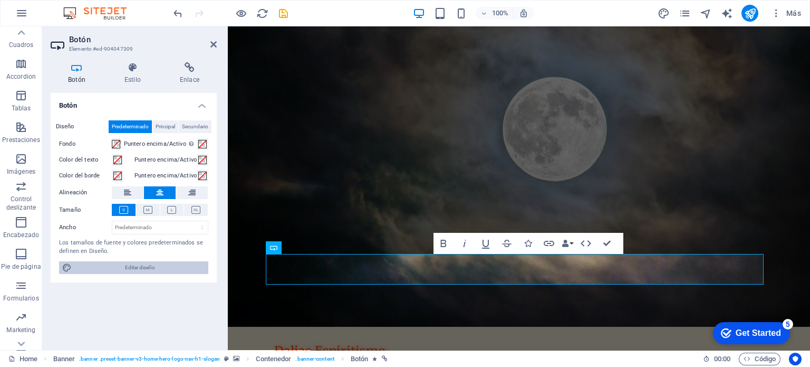
click at [78, 268] on span "Editar diseño" at bounding box center [140, 267] width 130 height 13
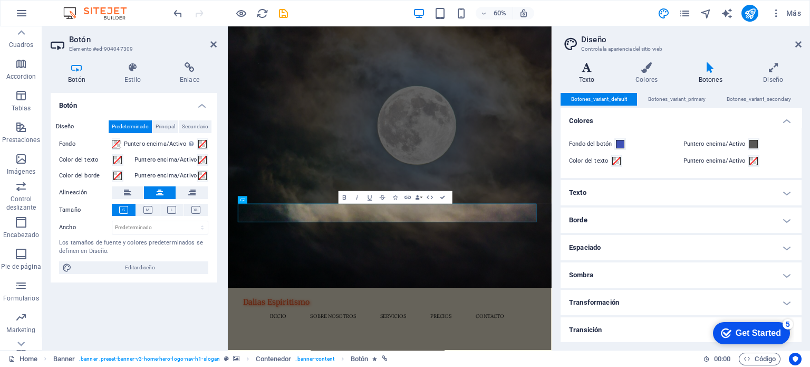
click at [591, 64] on icon at bounding box center [587, 67] width 52 height 11
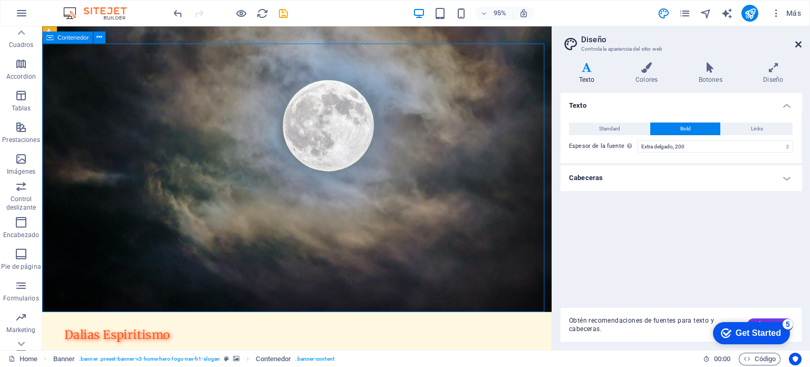
click at [798, 40] on icon at bounding box center [798, 44] width 6 height 8
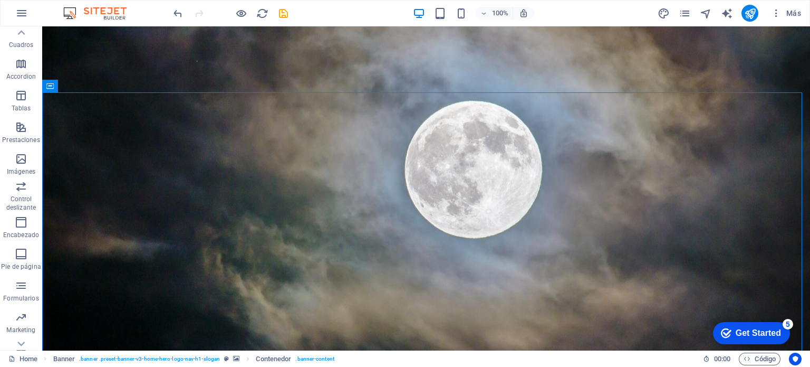
scroll to position [2, 0]
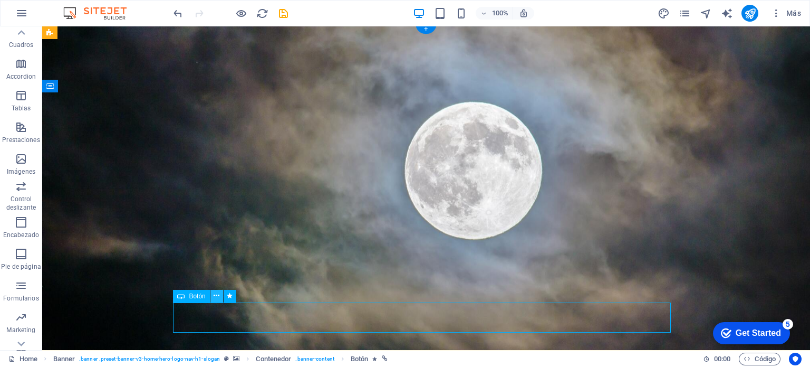
click at [216, 295] on icon at bounding box center [217, 295] width 6 height 11
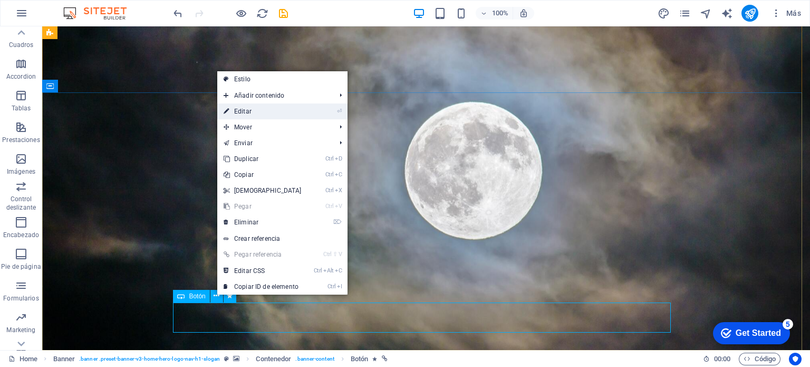
click at [243, 111] on link "⏎ Editar" at bounding box center [262, 111] width 91 height 16
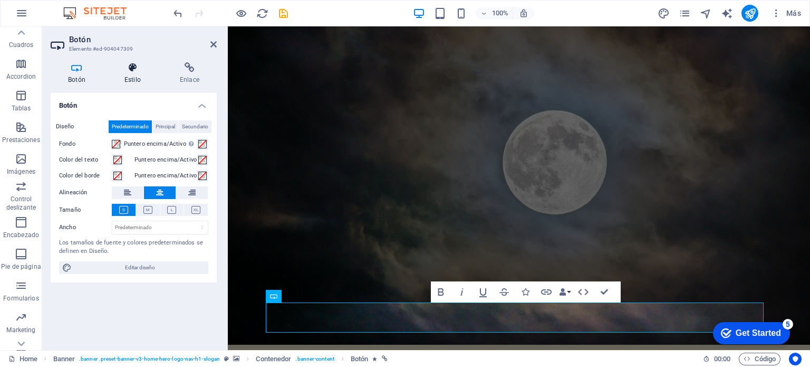
click at [133, 68] on icon at bounding box center [132, 67] width 51 height 11
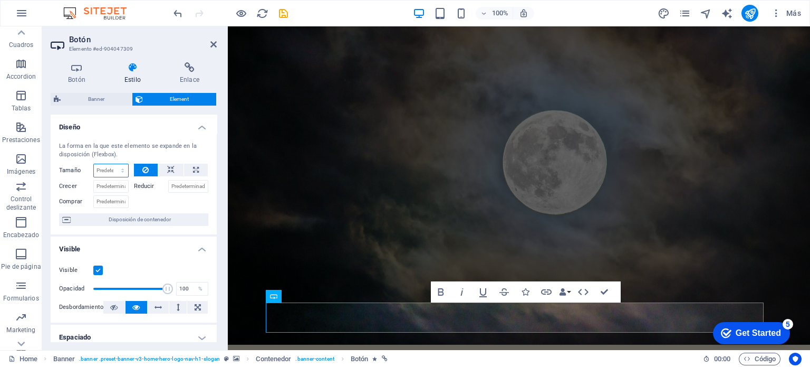
click at [101, 172] on select "Predeterminado automático px % 1/1 1/2 1/3 1/4 1/5 1/6 1/7 1/8 1/9 1/10" at bounding box center [111, 170] width 34 height 13
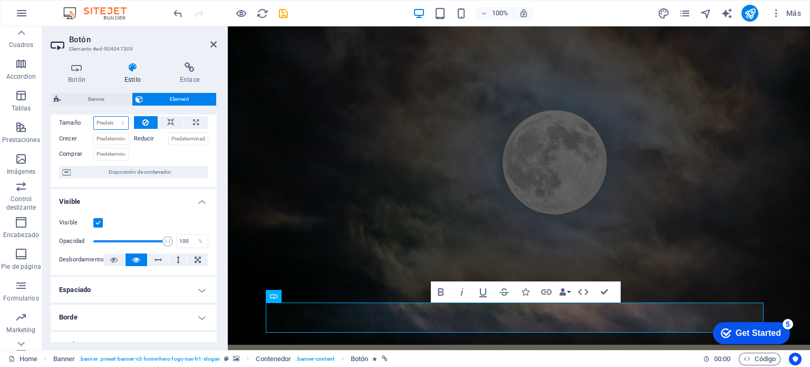
scroll to position [49, 0]
click at [105, 118] on select "Predeterminado automático px % 1/1 1/2 1/3 1/4 1/5 1/6 1/7 1/8 1/9 1/10" at bounding box center [111, 121] width 34 height 13
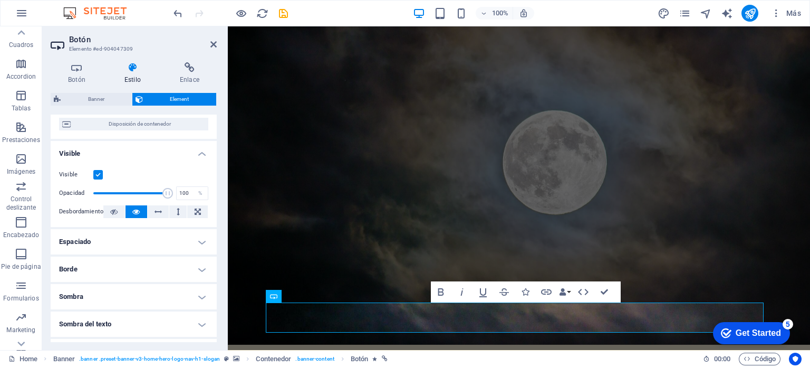
scroll to position [0, 0]
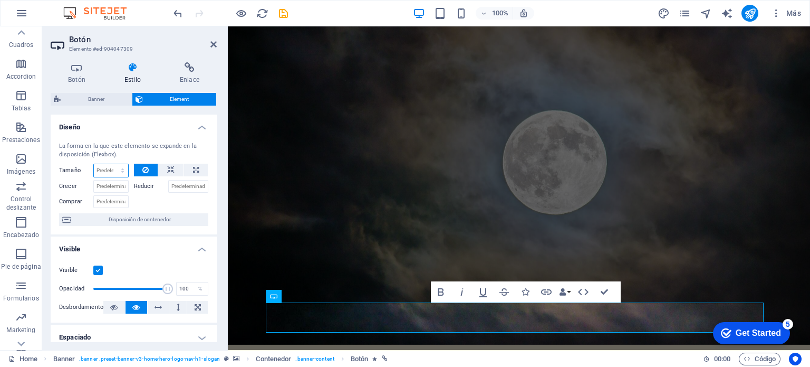
click at [101, 168] on select "Predeterminado automático px % 1/1 1/2 1/3 1/4 1/5 1/6 1/7 1/8 1/9 1/10" at bounding box center [111, 170] width 34 height 13
select select "1/3"
click at [112, 164] on select "Predeterminado automático px % 1/1 1/2 1/3 1/4 1/5 1/6 1/7 1/8 1/9 1/10" at bounding box center [111, 170] width 34 height 13
type input "33.33"
select select "%"
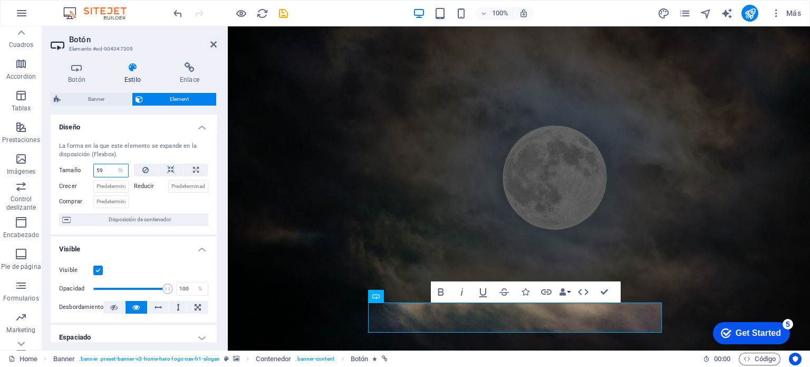
type input "59"
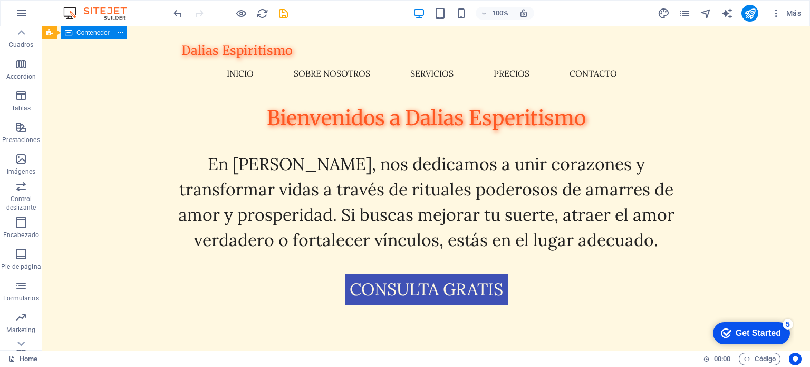
scroll to position [382, 0]
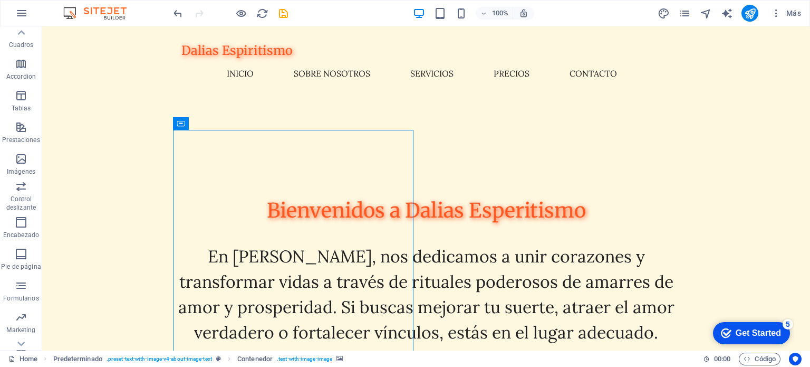
scroll to position [289, 0]
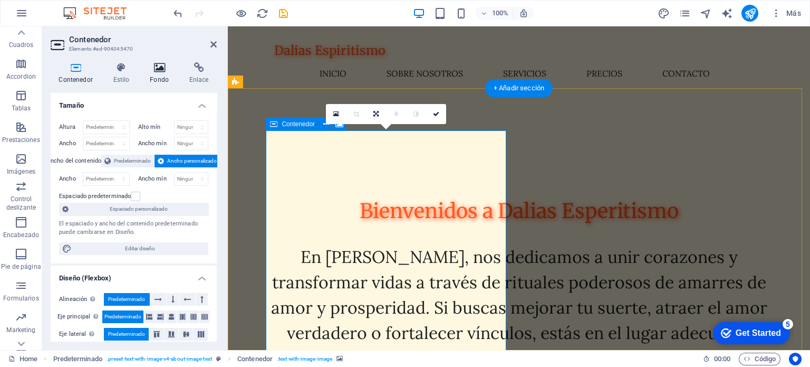
click at [157, 82] on h4 "Fondo" at bounding box center [162, 73] width 40 height 22
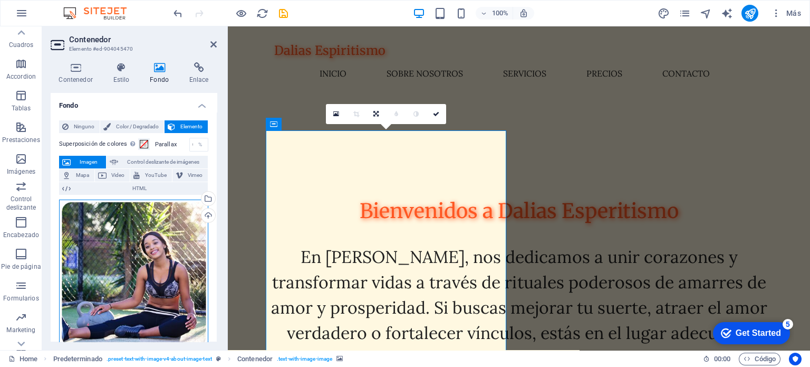
click at [162, 276] on div "Arrastra archivos aquí, haz clic para escoger archivos o selecciona archivos de…" at bounding box center [133, 273] width 149 height 149
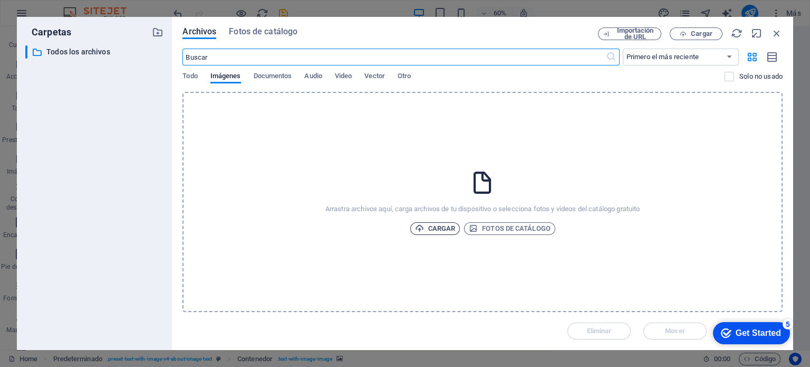
click at [437, 231] on span "Cargar" at bounding box center [435, 228] width 41 height 13
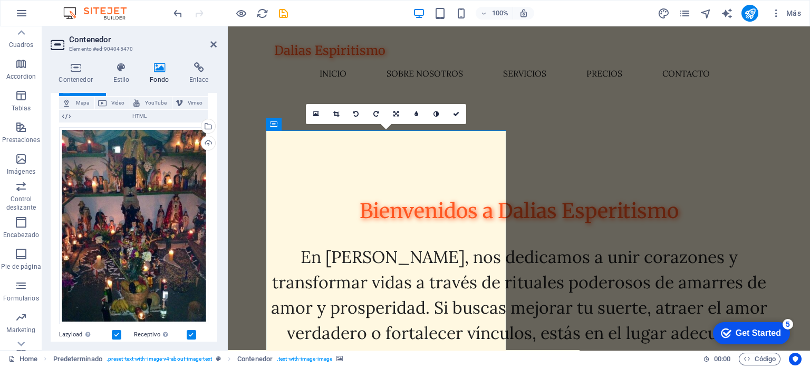
scroll to position [76, 0]
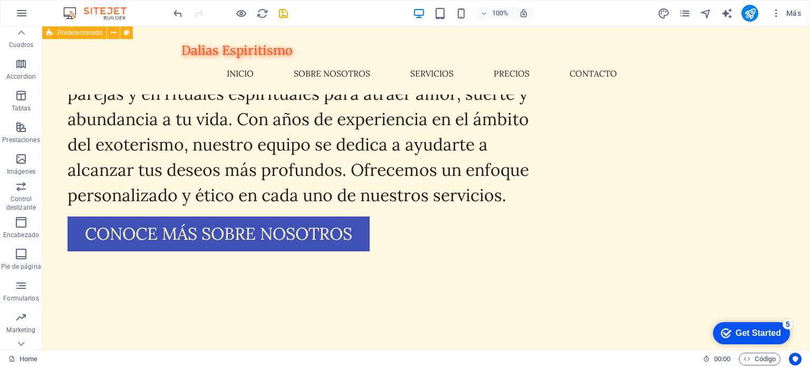
scroll to position [1339, 0]
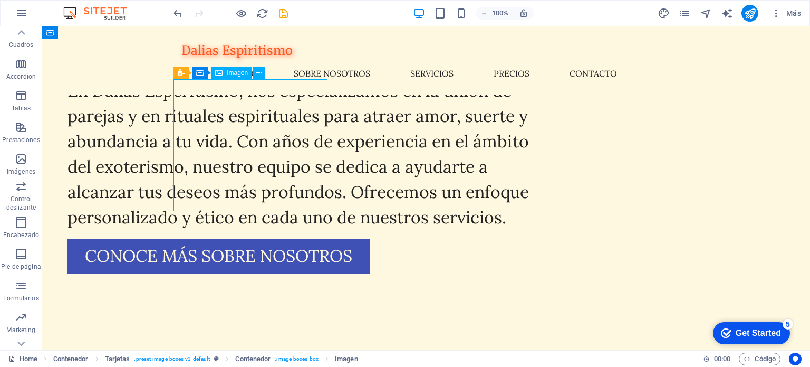
select select "vw"
select select "px"
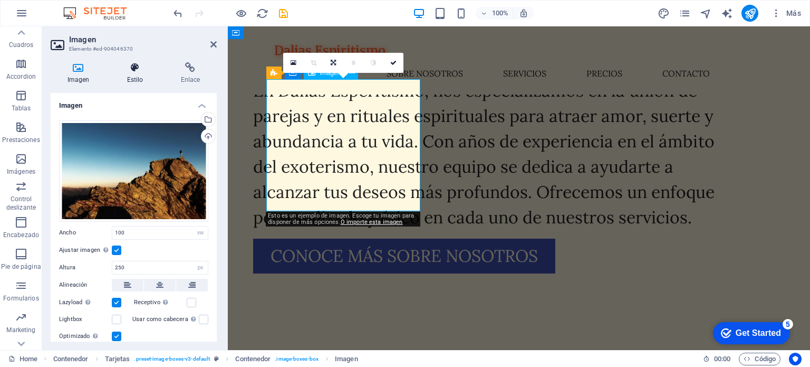
click at [136, 80] on h4 "Estilo" at bounding box center [137, 73] width 54 height 22
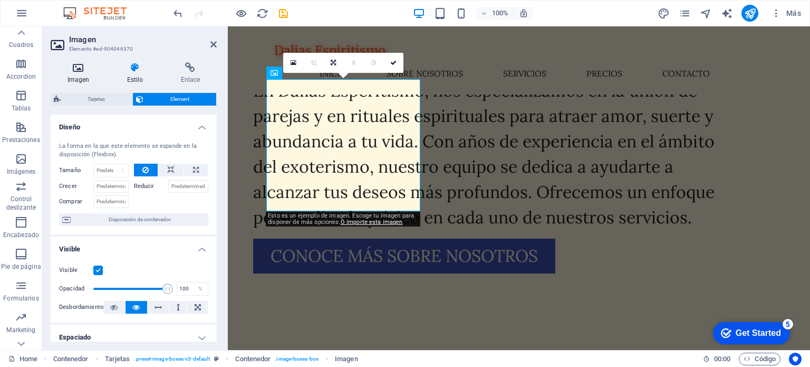
click at [80, 80] on h4 "Imagen" at bounding box center [81, 73] width 60 height 22
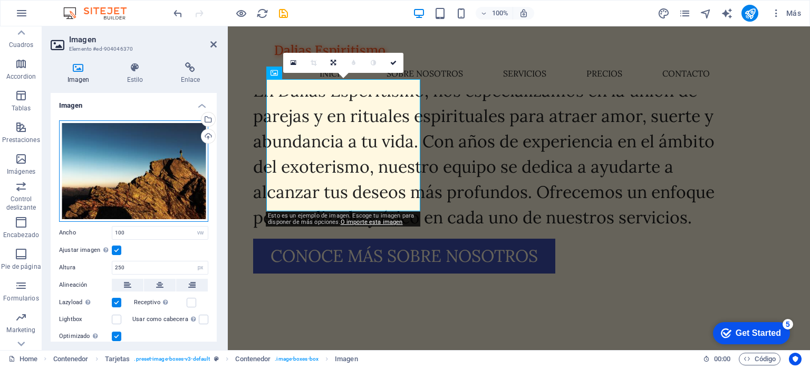
click at [163, 163] on div "Arrastra archivos aquí, haz clic para escoger archivos o selecciona archivos de…" at bounding box center [133, 170] width 149 height 101
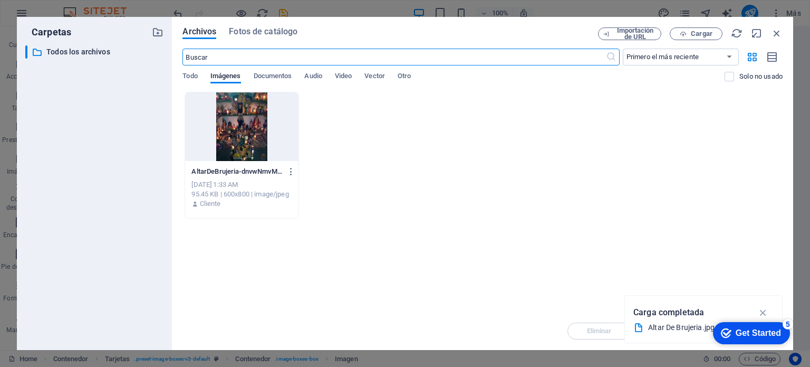
scroll to position [1473, 0]
click at [418, 198] on div "AltarDeBrujeria-dnvwNmvM2GxZ1-ZJGSm3YA.jpg AltarDeBrujeria-dnvwNmvM2GxZ1-ZJGSm3…" at bounding box center [482, 155] width 600 height 127
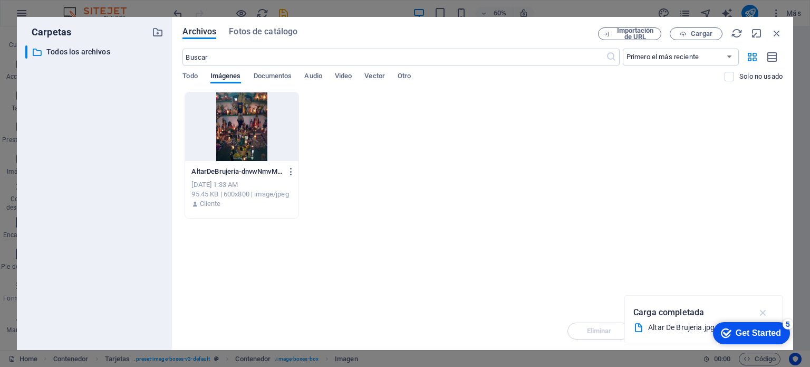
click at [760, 307] on icon "button" at bounding box center [763, 312] width 12 height 12
click at [484, 151] on div "AltarDeBrujeria-dnvwNmvM2GxZ1-ZJGSm3YA.jpg AltarDeBrujeria-dnvwNmvM2GxZ1-ZJGSm3…" at bounding box center [482, 155] width 600 height 127
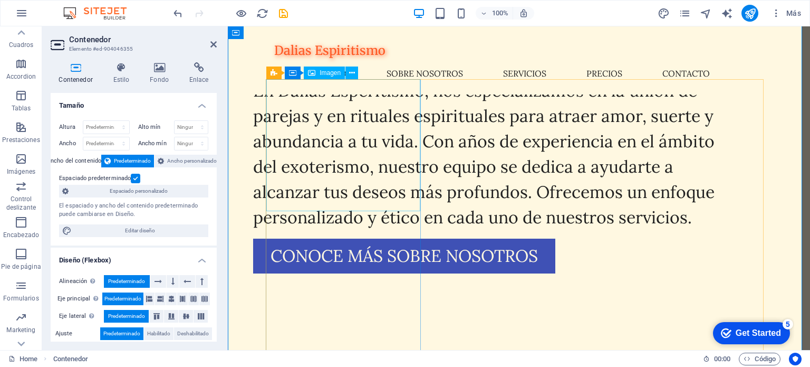
select select "vw"
select select "px"
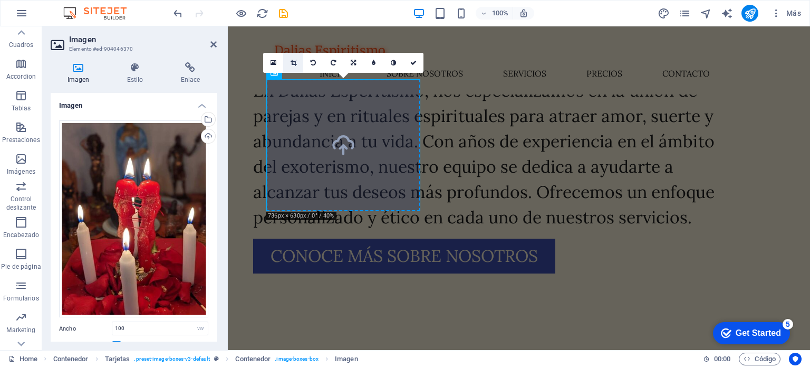
click at [296, 63] on icon at bounding box center [294, 63] width 6 height 6
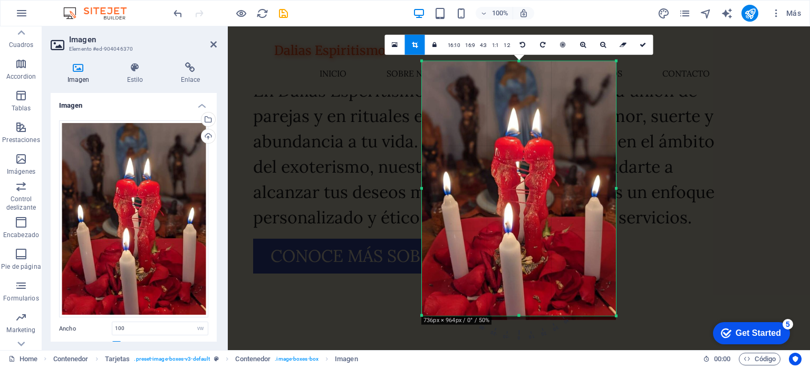
drag, startPoint x: 517, startPoint y: 316, endPoint x: 531, endPoint y: 312, distance: 14.9
click at [531, 312] on div "180 170 160 150 140 130 120 110 100 90 80 70 60 50 40 30 20 10 0 -10 -20 -30 -4…" at bounding box center [519, 188] width 194 height 255
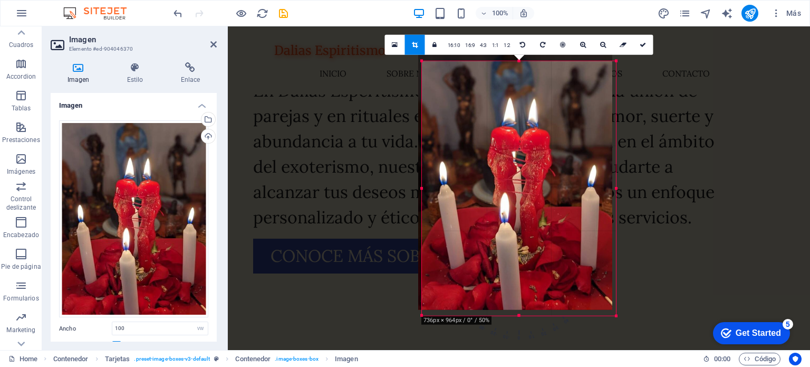
drag, startPoint x: 519, startPoint y: 63, endPoint x: 517, endPoint y: 56, distance: 6.7
click at [517, 56] on div at bounding box center [515, 180] width 194 height 259
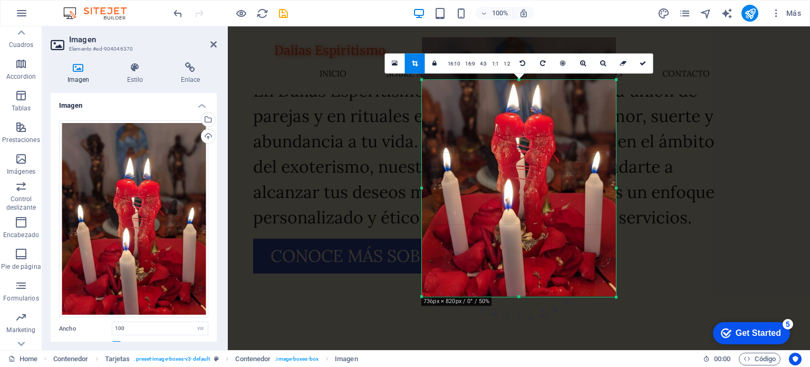
drag, startPoint x: 519, startPoint y: 61, endPoint x: 525, endPoint y: 99, distance: 38.5
click at [525, 99] on div "180 170 160 150 140 130 120 110 100 90 80 70 60 50 40 30 20 10 0 -10 -20 -30 -4…" at bounding box center [519, 188] width 194 height 217
click at [643, 63] on icon at bounding box center [643, 63] width 6 height 6
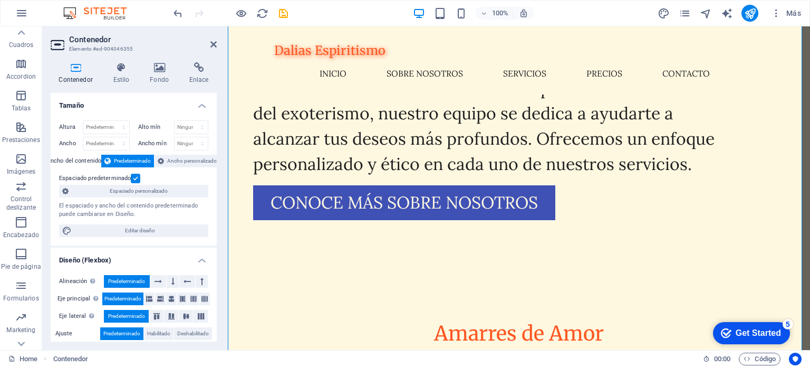
scroll to position [1437, 0]
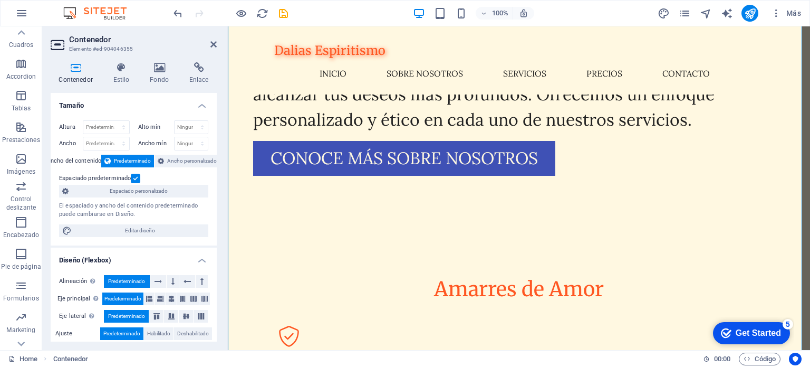
click at [209, 47] on header "Contenedor Elemento #ed-904046355" at bounding box center [134, 39] width 166 height 27
click at [215, 43] on icon at bounding box center [213, 44] width 6 height 8
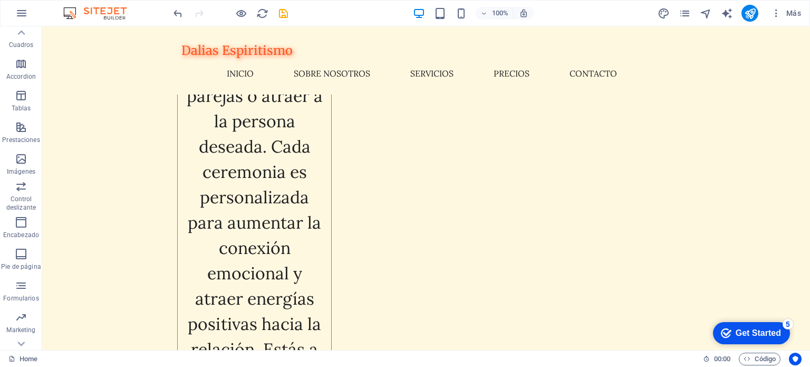
scroll to position [2789, 0]
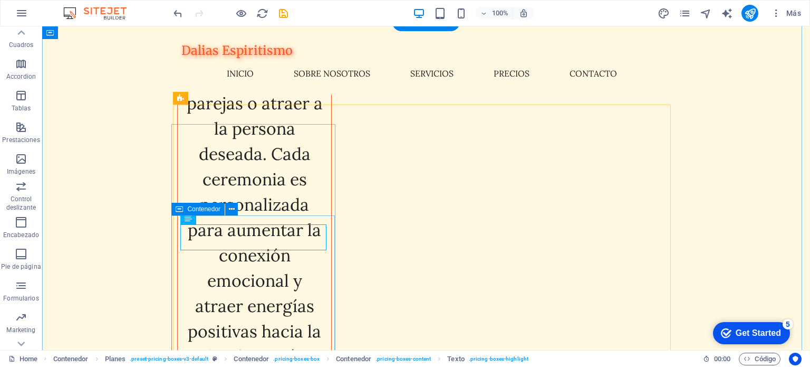
drag, startPoint x: 240, startPoint y: 214, endPoint x: 284, endPoint y: 242, distance: 51.5
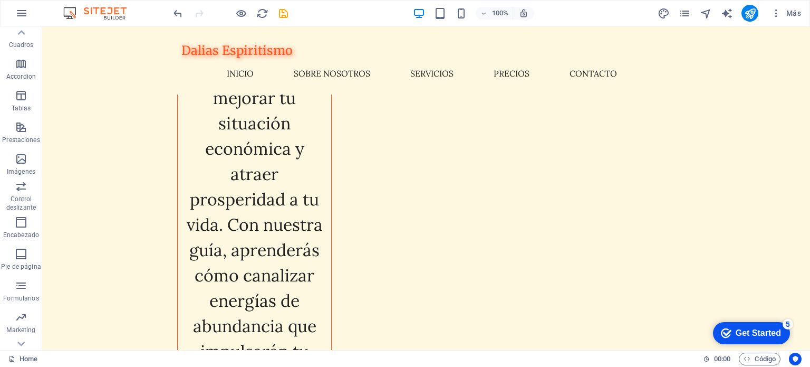
scroll to position [4679, 0]
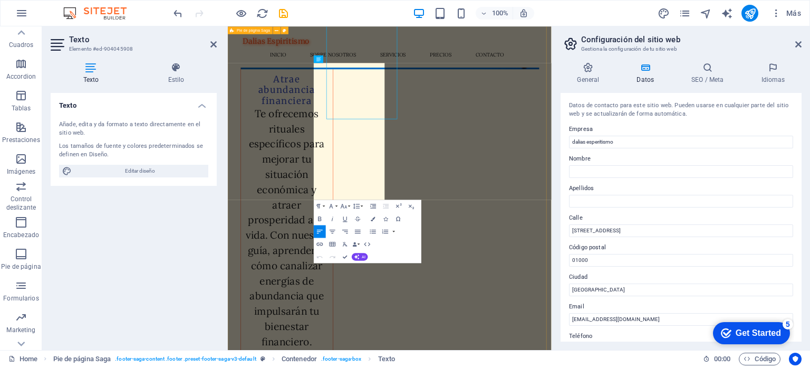
scroll to position [4814, 0]
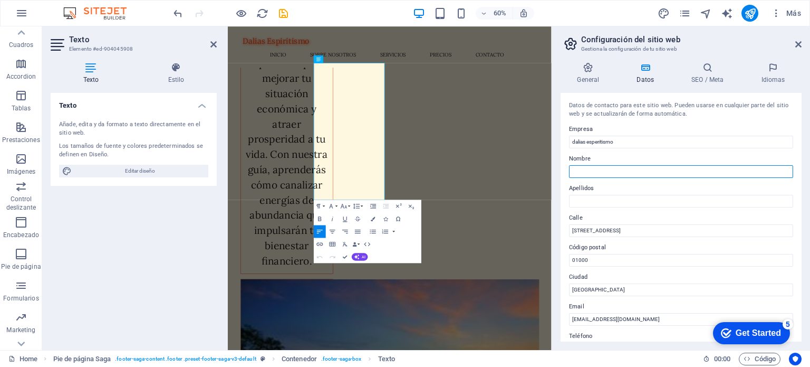
click at [693, 174] on input "Nombre" at bounding box center [681, 171] width 224 height 13
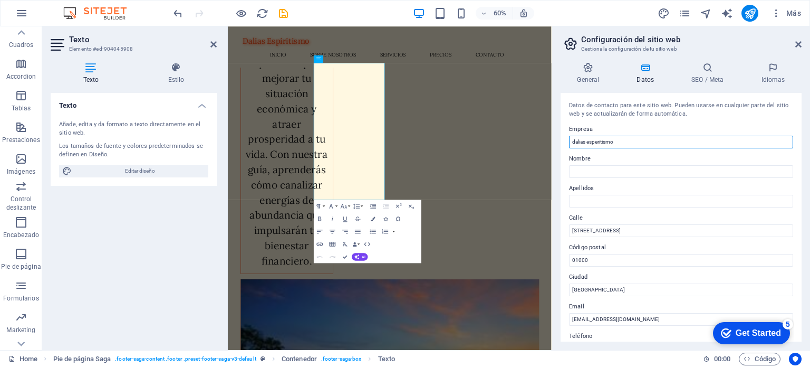
click at [575, 141] on input "dalias esperitismo" at bounding box center [681, 142] width 224 height 13
click at [589, 141] on input "Dalias esperitismo" at bounding box center [681, 142] width 224 height 13
click at [590, 142] on input "Dalias esperitismo" at bounding box center [681, 142] width 224 height 13
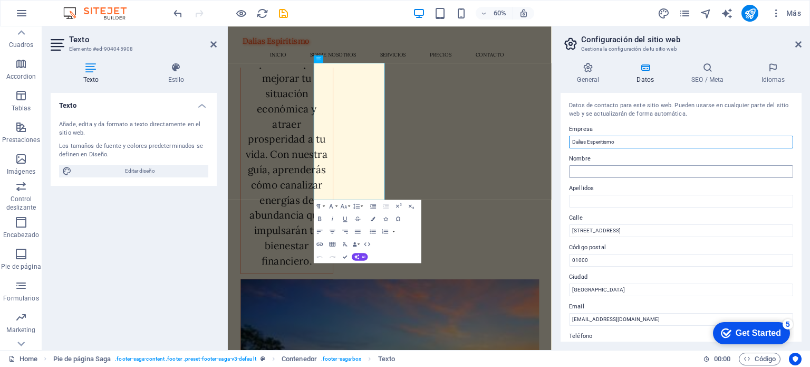
type input "Dalias Esperitismo"
click at [628, 168] on input "Nombre" at bounding box center [681, 171] width 224 height 13
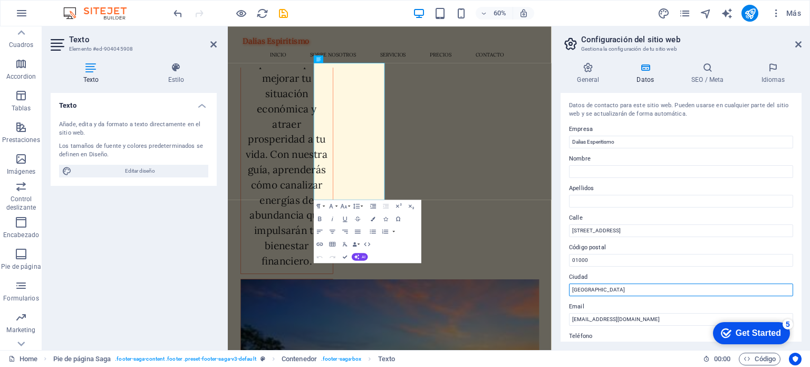
click at [620, 286] on input "[GEOGRAPHIC_DATA]" at bounding box center [681, 289] width 224 height 13
type input "M"
type input "[GEOGRAPHIC_DATA]"
click at [798, 202] on div "Datos de contacto para este sitio web. Pueden usarse en cualquier parte del sit…" at bounding box center [681, 217] width 241 height 248
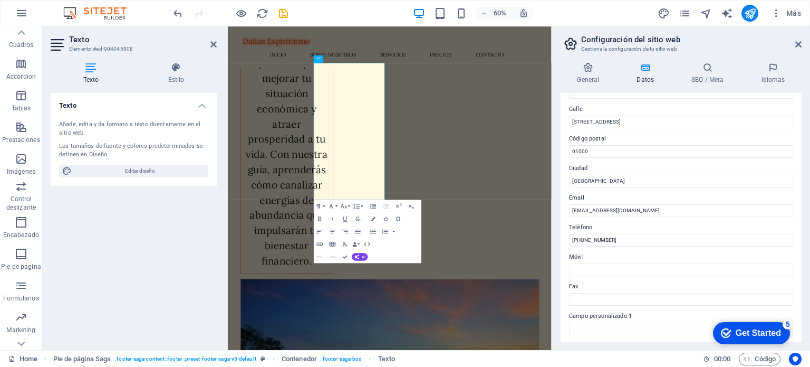
scroll to position [112, 0]
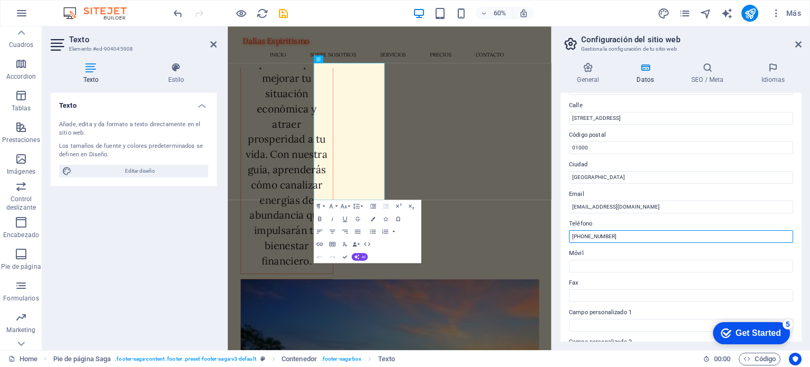
click at [680, 234] on input "[PHONE_NUMBER]" at bounding box center [681, 236] width 224 height 13
type input "+57"
click at [666, 198] on label "Email" at bounding box center [681, 194] width 224 height 13
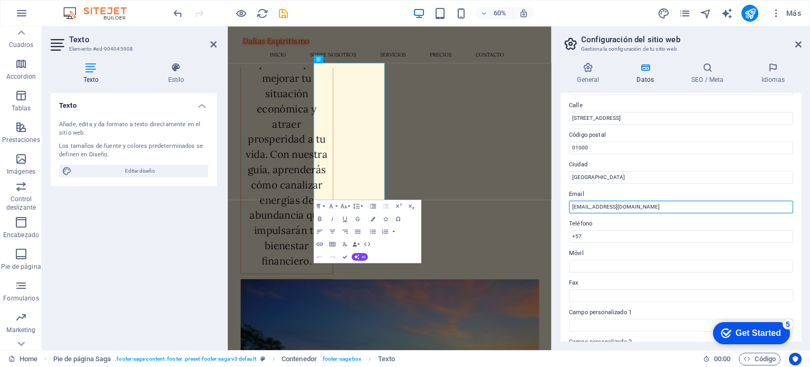
click at [666, 200] on input "[EMAIL_ADDRESS][DOMAIN_NAME]" at bounding box center [681, 206] width 224 height 13
drag, startPoint x: 666, startPoint y: 198, endPoint x: 646, endPoint y: 205, distance: 20.7
click at [646, 205] on div "Email [EMAIL_ADDRESS][DOMAIN_NAME]" at bounding box center [681, 200] width 224 height 25
click at [646, 205] on input "[EMAIL_ADDRESS][DOMAIN_NAME]" at bounding box center [681, 206] width 224 height 13
click at [646, 205] on input "info@daliasesperitism" at bounding box center [681, 206] width 224 height 13
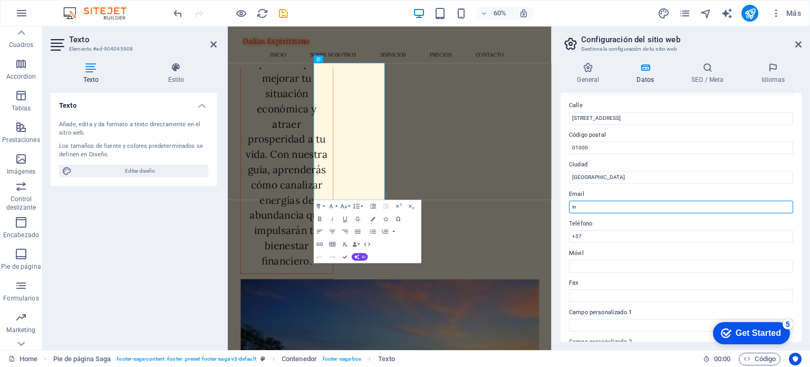
type input "i"
paste input "[EMAIL_ADDRESS][DOMAIN_NAME]"
type input "[EMAIL_ADDRESS][DOMAIN_NAME]"
click at [639, 239] on input "+57" at bounding box center [681, 236] width 224 height 13
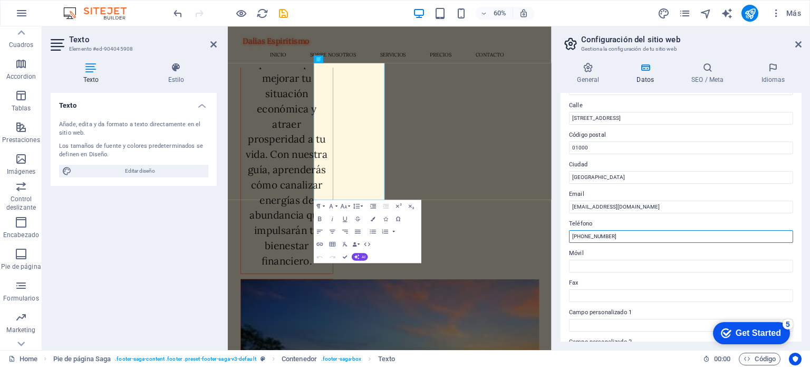
type input "[PHONE_NUMBER]"
click at [603, 251] on label "Móvil" at bounding box center [681, 253] width 224 height 13
click at [603, 259] on input "Móvil" at bounding box center [681, 265] width 224 height 13
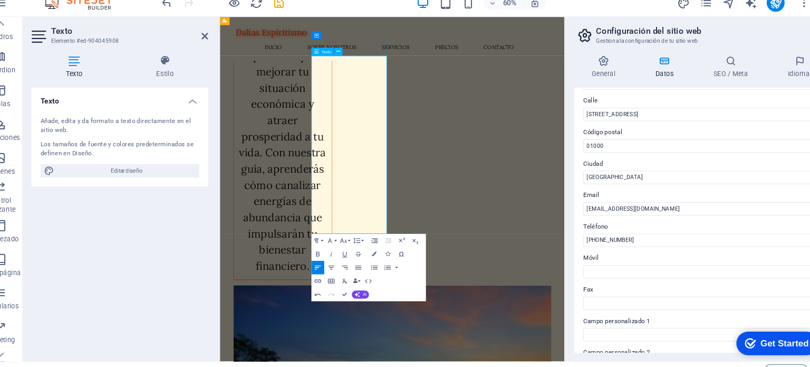
click at [611, 278] on label "Fax" at bounding box center [681, 282] width 224 height 13
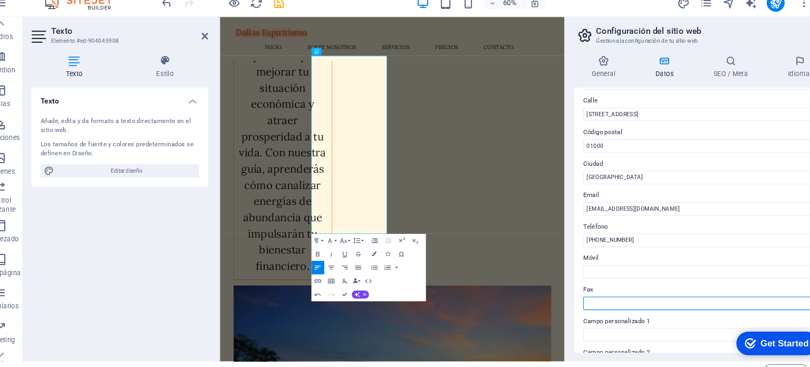
click at [611, 289] on input "Fax" at bounding box center [681, 295] width 224 height 13
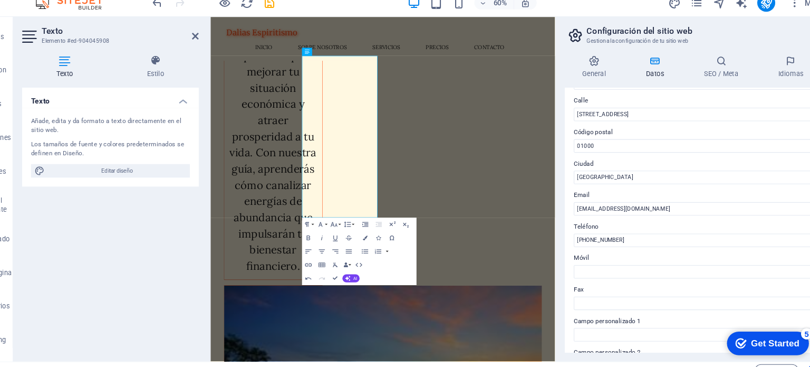
click at [617, 16] on div "60% Más" at bounding box center [488, 13] width 634 height 17
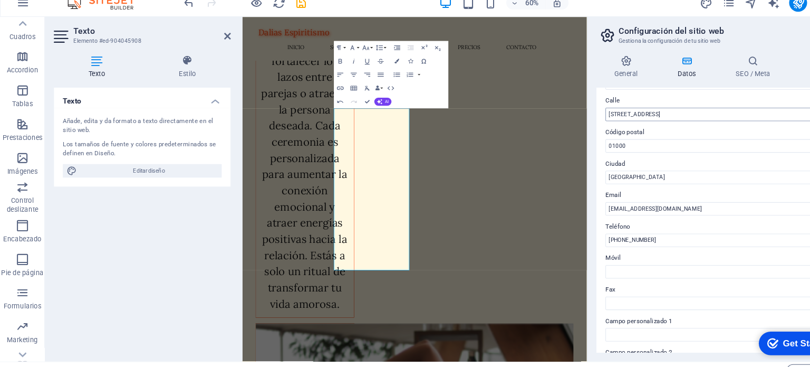
scroll to position [4731, 0]
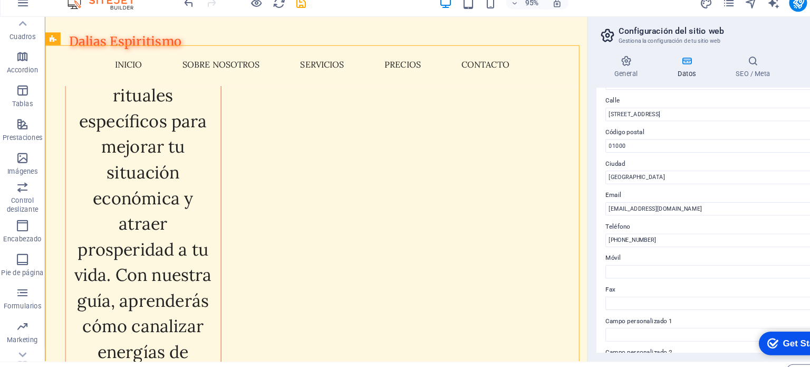
scroll to position [4650, 0]
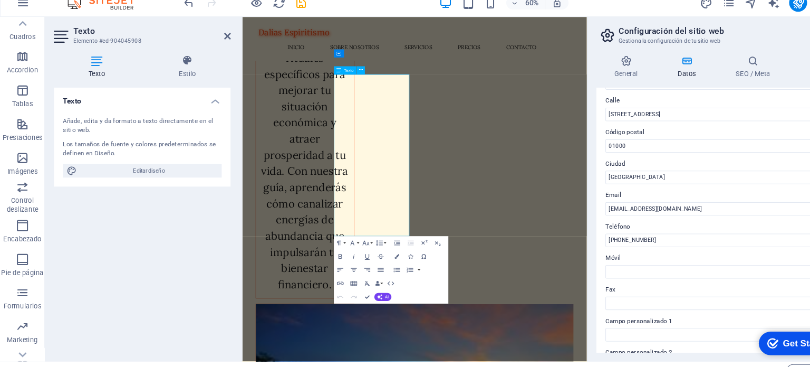
drag, startPoint x: 558, startPoint y: 344, endPoint x: 560, endPoint y: 326, distance: 17.5
click at [560, 326] on div "General Datos SEO / Meta Idiomas Nombre del sitio web [DOMAIN_NAME] Logo Arrast…" at bounding box center [681, 202] width 258 height 296
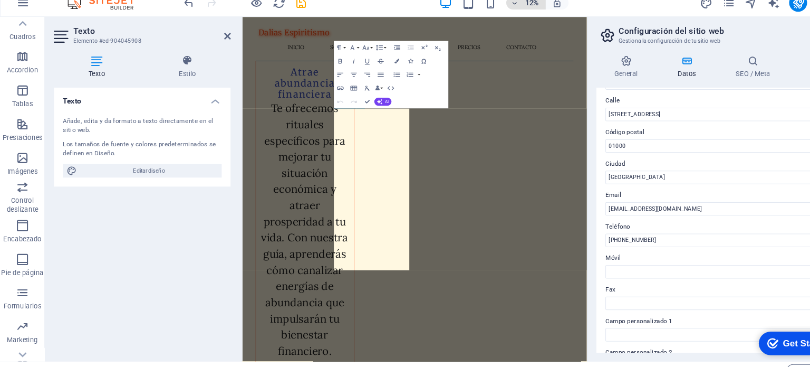
scroll to position [4731, 0]
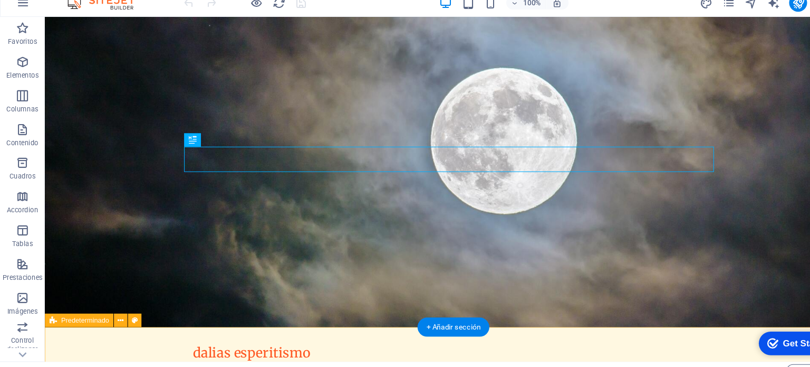
drag, startPoint x: 681, startPoint y: 371, endPoint x: 375, endPoint y: 311, distance: 312.2
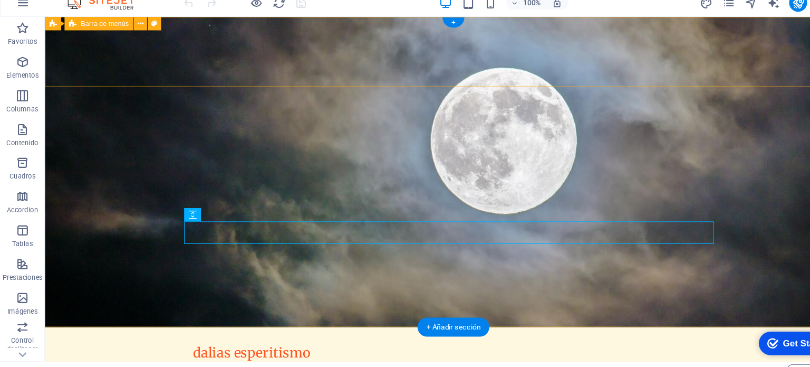
drag, startPoint x: 393, startPoint y: 37, endPoint x: 349, endPoint y: 40, distance: 44.3
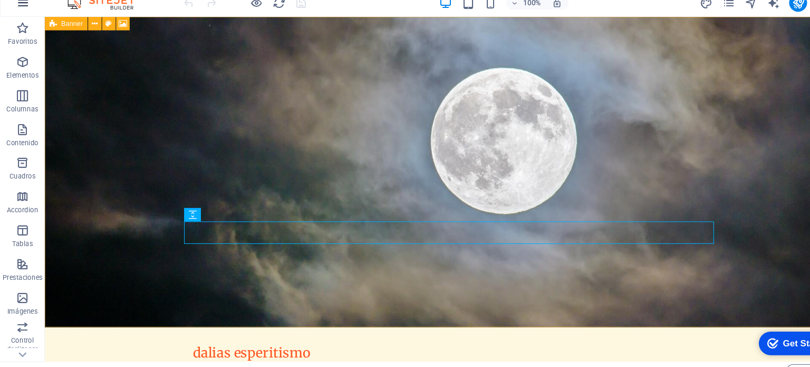
click at [20, 18] on icon "button" at bounding box center [21, 13] width 13 height 13
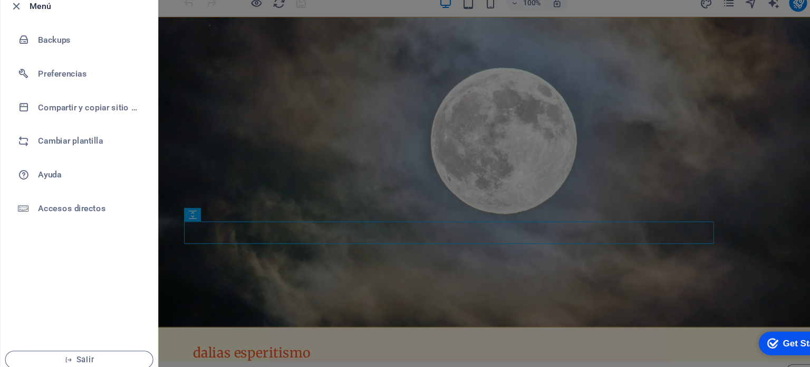
click at [214, 136] on div at bounding box center [405, 183] width 810 height 367
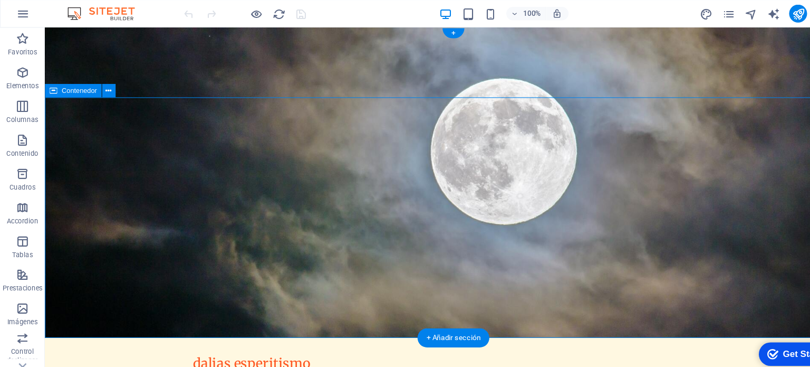
drag, startPoint x: 702, startPoint y: 226, endPoint x: 699, endPoint y: 117, distance: 108.7
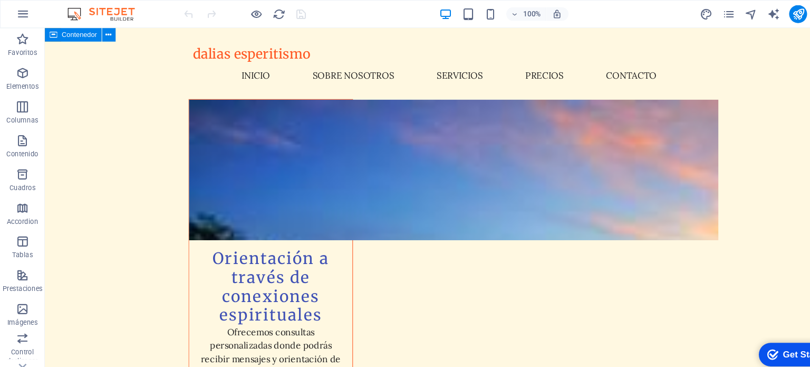
scroll to position [2844, 0]
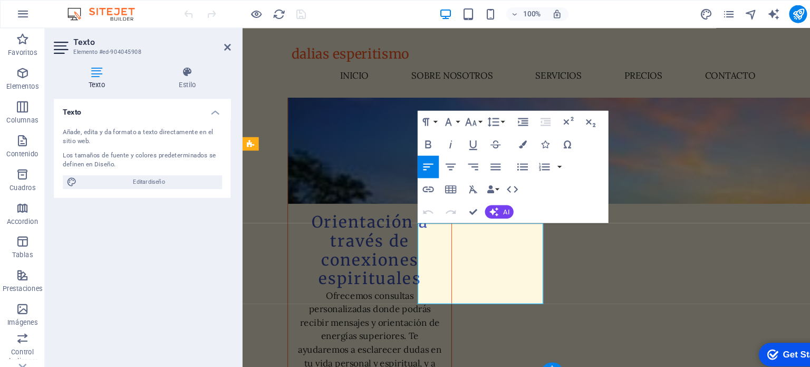
click at [179, 79] on h4 "Estilo" at bounding box center [176, 73] width 81 height 22
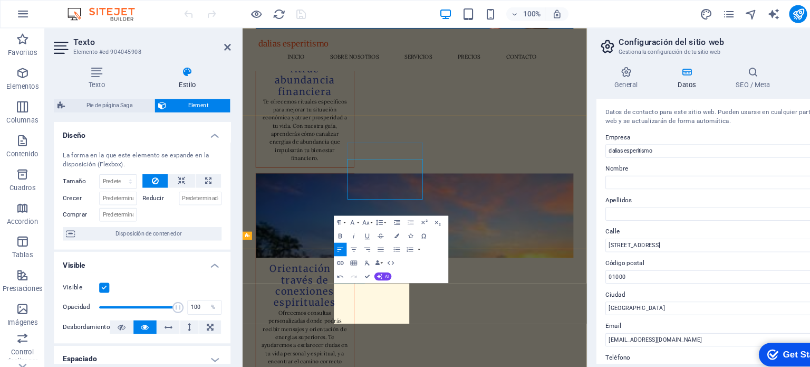
scroll to position [2822, 0]
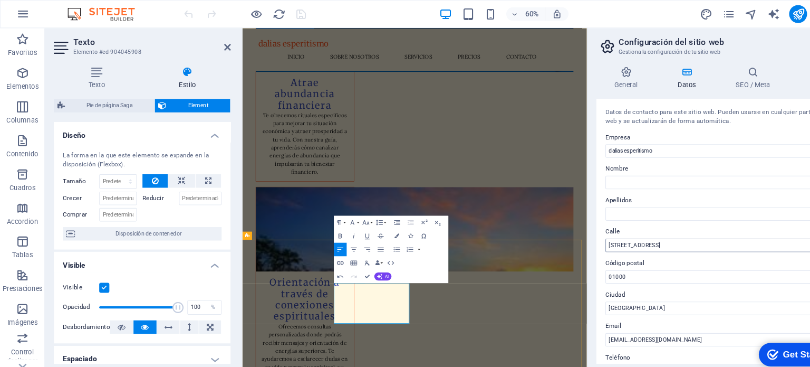
click at [675, 232] on input "[STREET_ADDRESS]" at bounding box center [681, 230] width 224 height 13
type input "C"
type input "c"
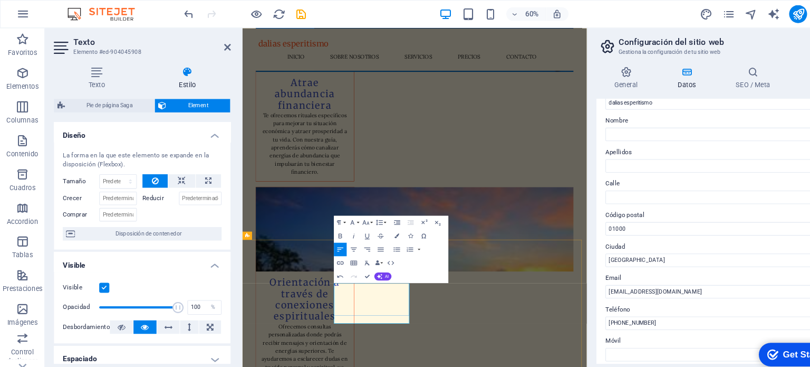
scroll to position [80, 0]
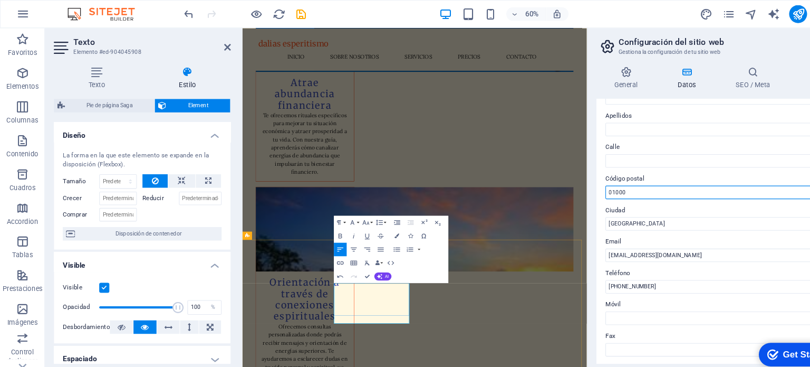
click at [632, 179] on input "01000" at bounding box center [681, 180] width 224 height 13
type input "0"
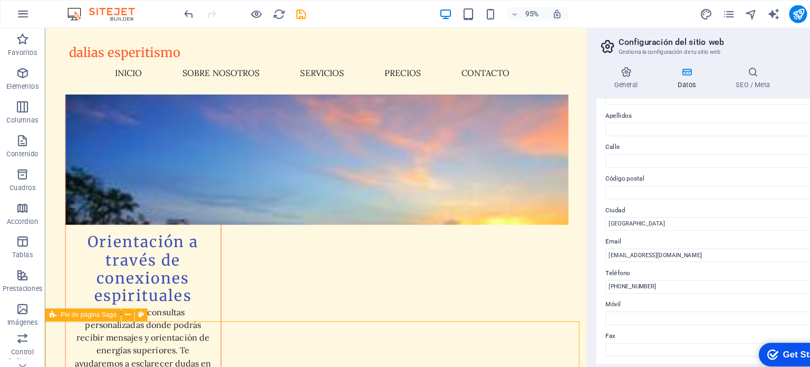
scroll to position [2841, 0]
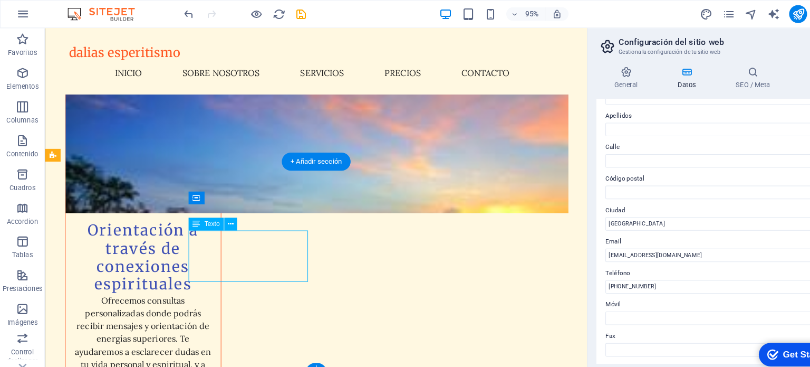
click at [215, 208] on icon at bounding box center [216, 210] width 5 height 11
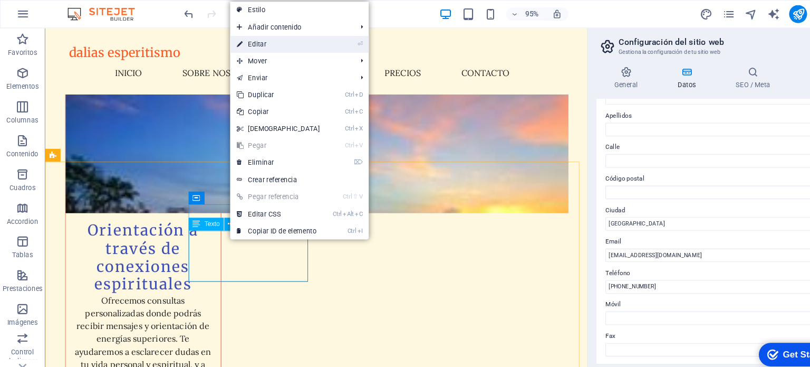
click at [267, 40] on link "⏎ Editar" at bounding box center [261, 42] width 91 height 16
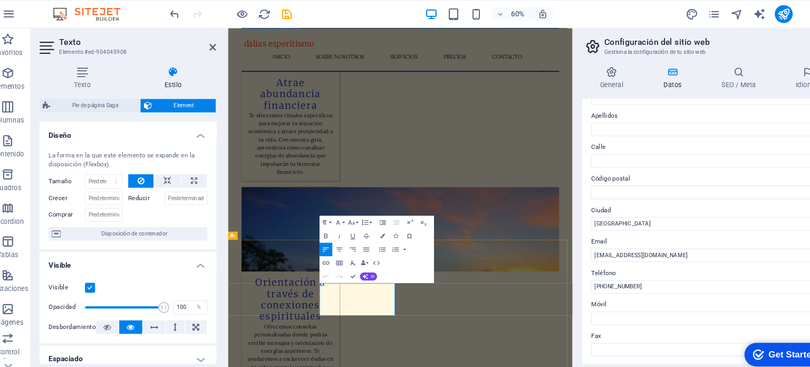
click at [604, 204] on input "[GEOGRAPHIC_DATA]" at bounding box center [681, 210] width 224 height 13
type input "M"
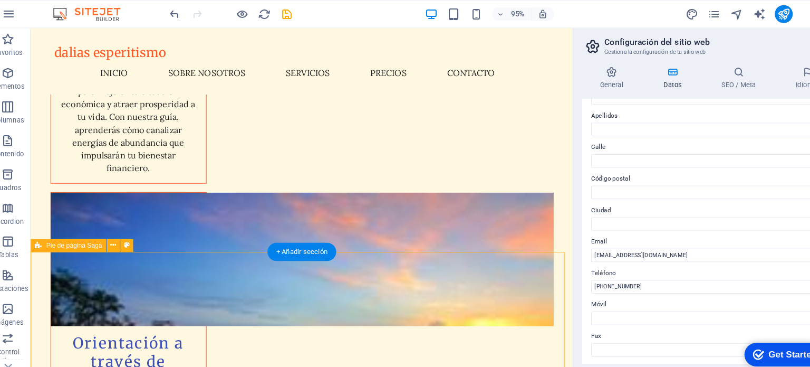
scroll to position [2841, 0]
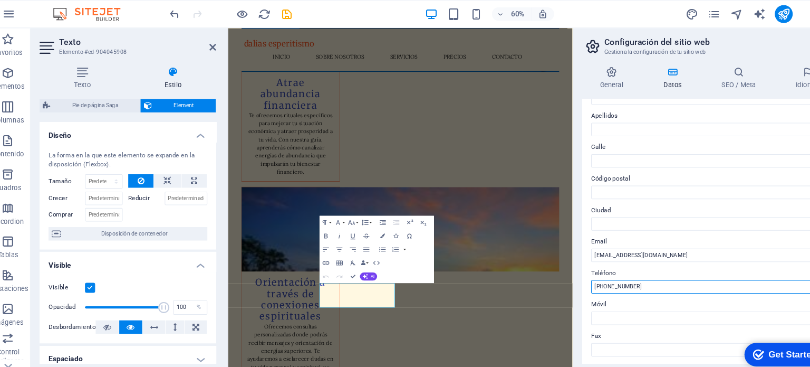
click at [626, 265] on input "[PHONE_NUMBER]" at bounding box center [681, 269] width 224 height 13
type input "+57 3209273521"
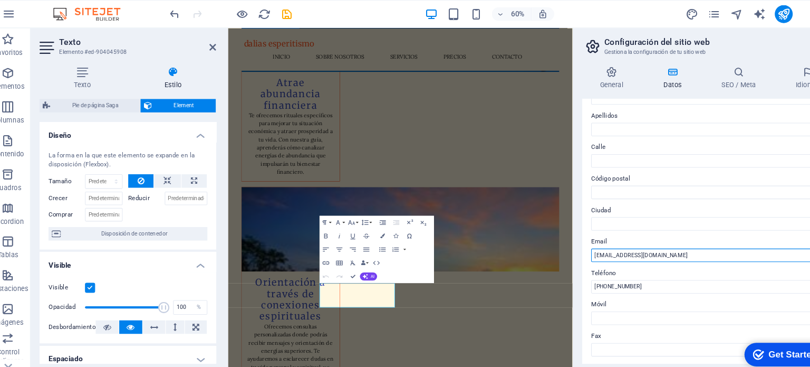
click at [662, 242] on input "[EMAIL_ADDRESS][DOMAIN_NAME]" at bounding box center [681, 239] width 224 height 13
type input "i"
paste input "[EMAIL_ADDRESS][DOMAIN_NAME]"
type input "[EMAIL_ADDRESS][DOMAIN_NAME]"
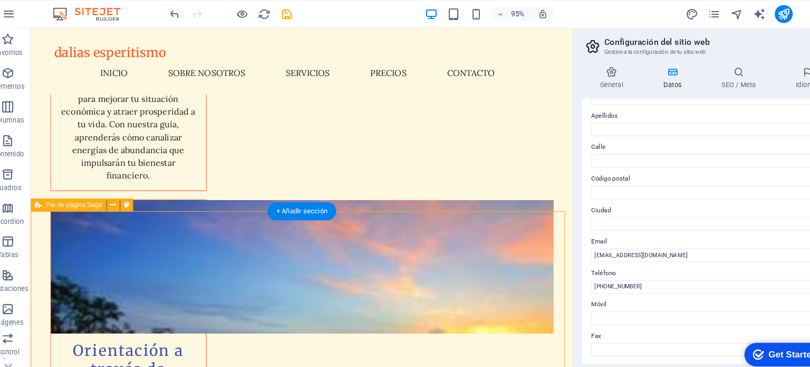
scroll to position [2841, 0]
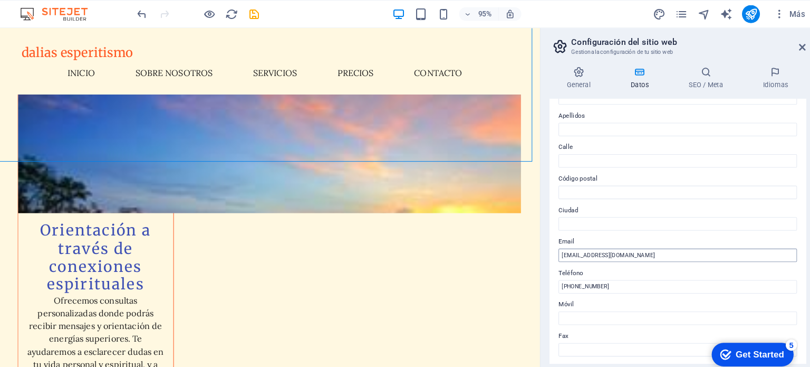
scroll to position [0, 0]
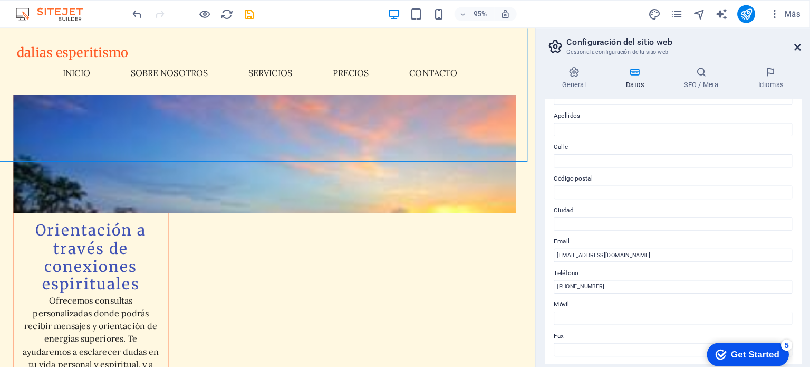
click at [801, 42] on icon at bounding box center [798, 44] width 6 height 8
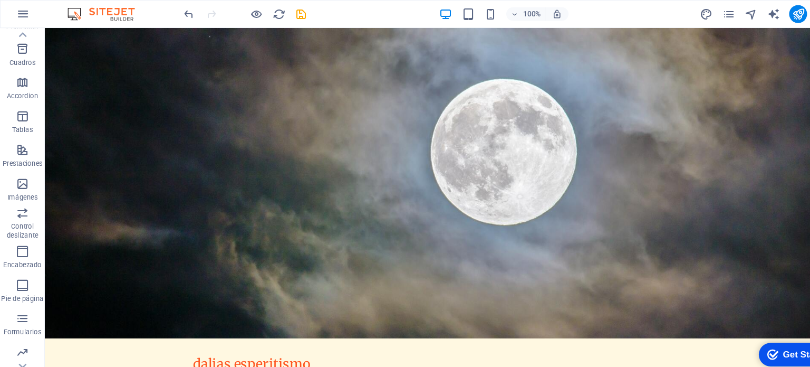
scroll to position [151, 0]
click at [21, 274] on p "Formularios" at bounding box center [20, 278] width 35 height 8
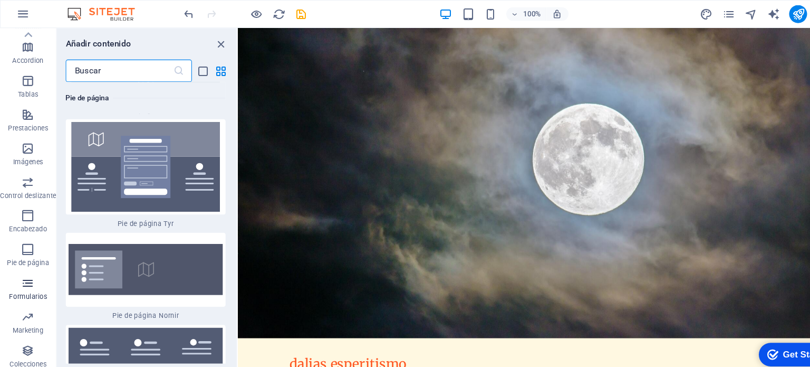
scroll to position [14874, 0]
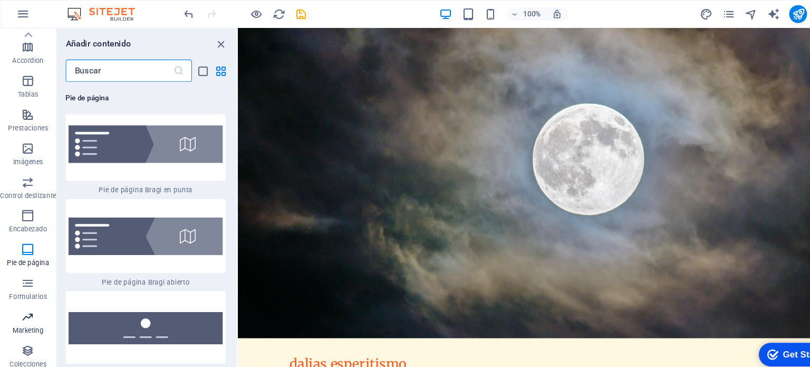
click at [14, 306] on p "Marketing" at bounding box center [26, 310] width 29 height 8
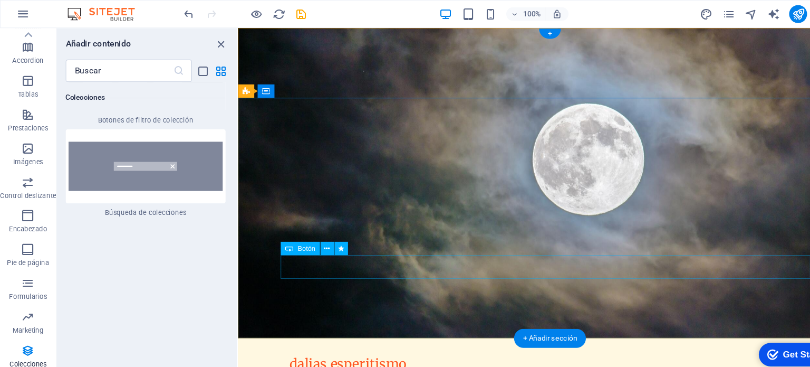
scroll to position [0, 0]
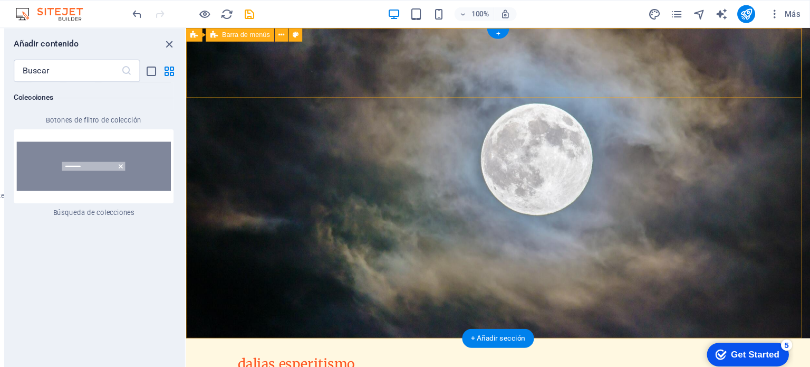
click at [514, 319] on div "dalias esperitismo Inicio Sobre Nosotros Servicios Precios Contacto Menu" at bounding box center [479, 351] width 586 height 65
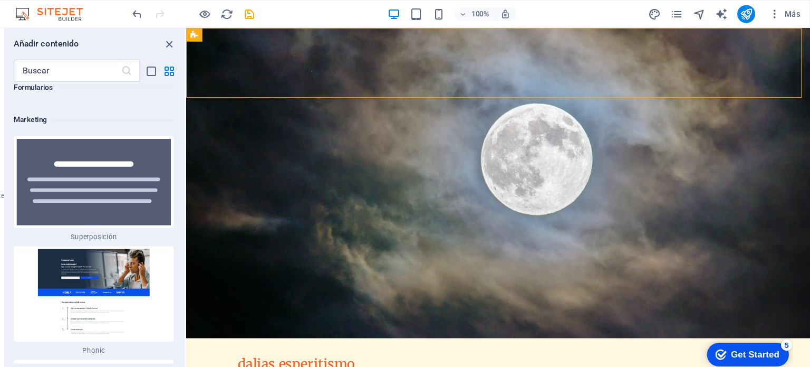
scroll to position [17053, 0]
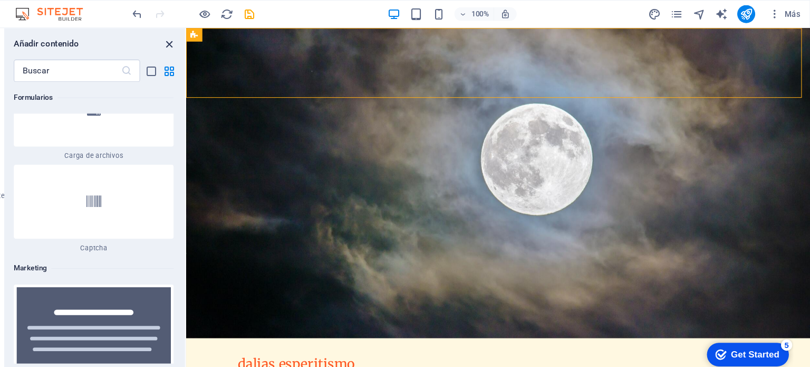
click at [208, 45] on icon "close panel" at bounding box center [208, 41] width 12 height 12
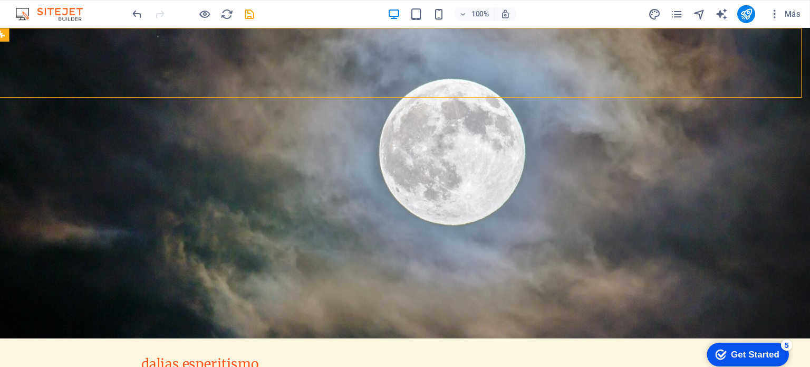
click at [550, 319] on div "dalias esperitismo Inicio Sobre Nosotros Servicios Precios Contacto Menu" at bounding box center [377, 351] width 768 height 65
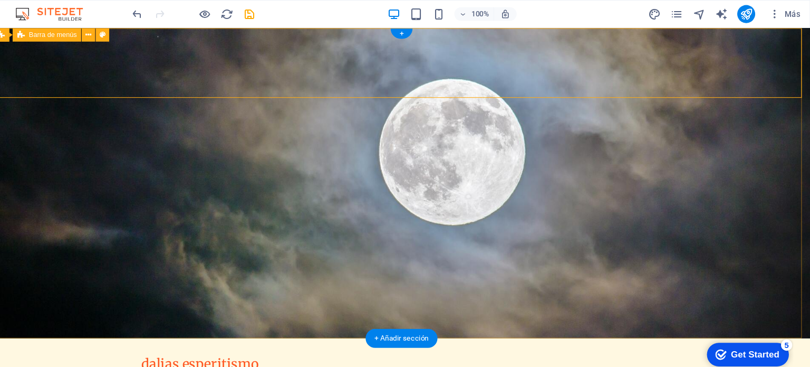
click at [619, 319] on div "dalias esperitismo Inicio Sobre Nosotros Servicios Precios Contacto Menu" at bounding box center [377, 351] width 768 height 65
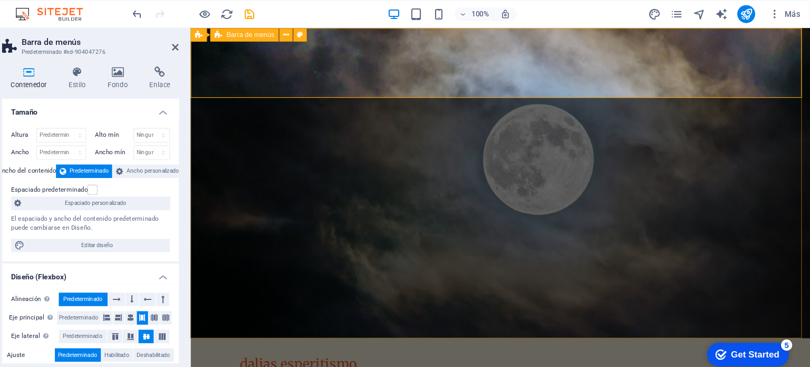
click at [726, 319] on div "dalias esperitismo Inicio Sobre Nosotros Servicios Precios Contacto Menu" at bounding box center [481, 351] width 582 height 65
click at [543, 319] on div "dalias esperitismo Inicio Sobre Nosotros Servicios Precios Contacto Menu" at bounding box center [481, 351] width 582 height 65
click at [533, 319] on div "dalias esperitismo Inicio Sobre Nosotros Servicios Precios Contacto Menu" at bounding box center [481, 351] width 582 height 65
click at [561, 25] on div "100% Más" at bounding box center [405, 13] width 809 height 25
click at [213, 46] on icon at bounding box center [213, 44] width 6 height 8
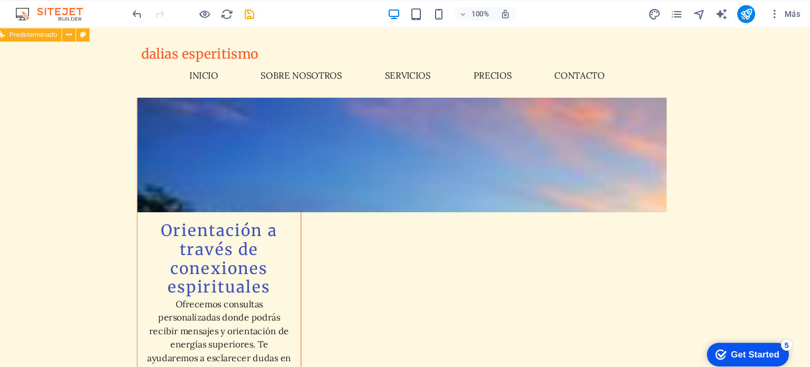
scroll to position [2844, 0]
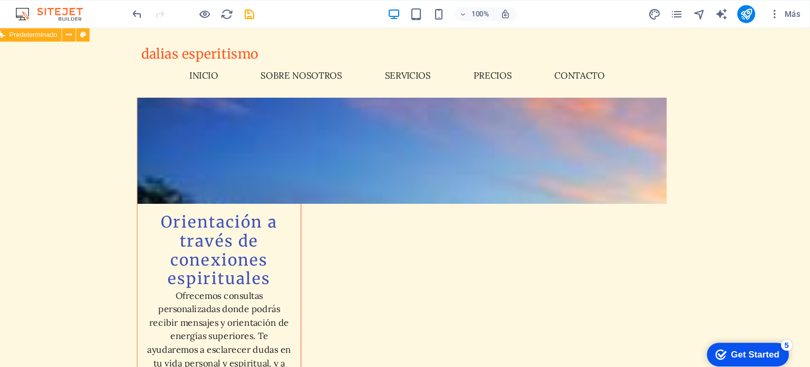
click at [197, 56] on div "dalias esperitismo" at bounding box center [376, 52] width 489 height 15
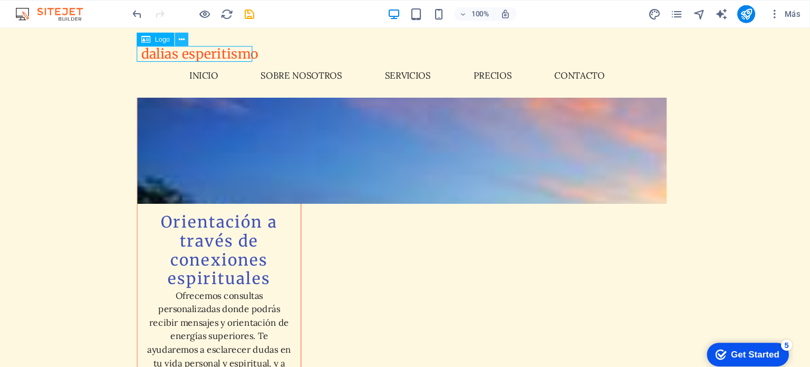
click at [224, 40] on button at bounding box center [219, 37] width 13 height 13
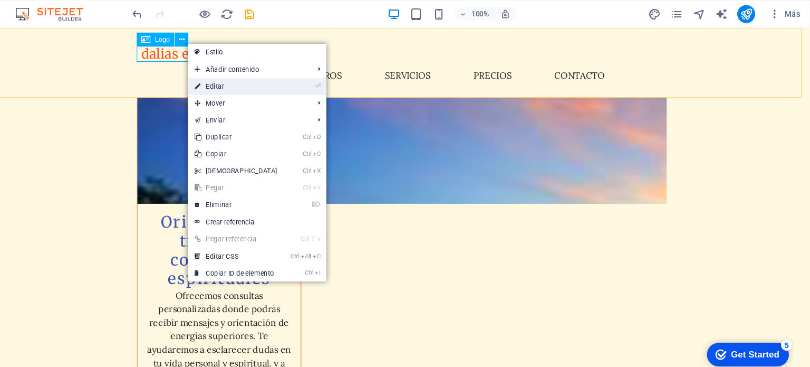
click at [261, 80] on link "⏎ Editar" at bounding box center [270, 81] width 91 height 16
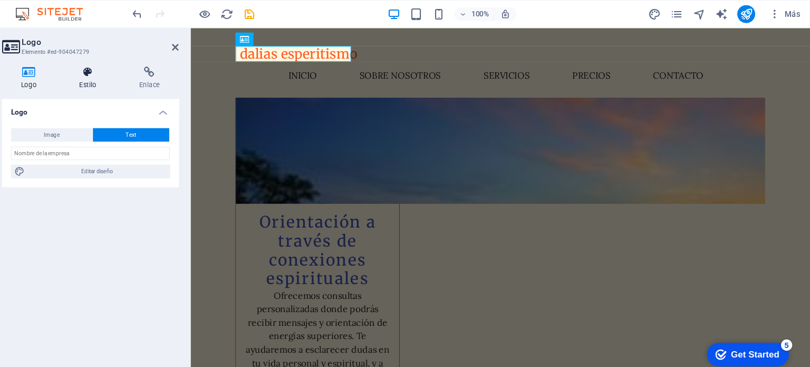
click at [130, 79] on h4 "Estilo" at bounding box center [133, 73] width 56 height 22
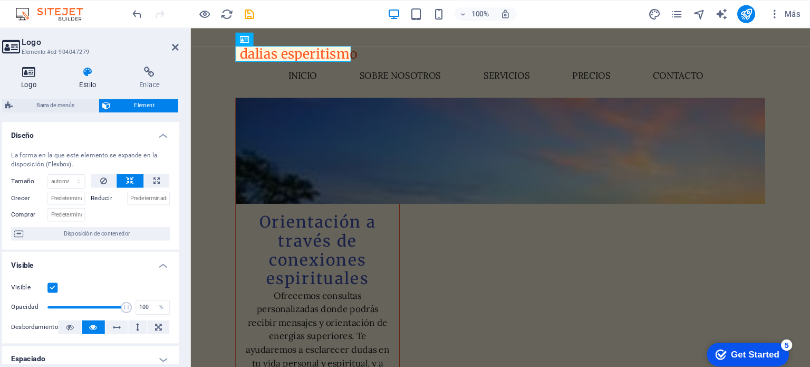
click at [75, 80] on h4 "Logo" at bounding box center [78, 73] width 54 height 22
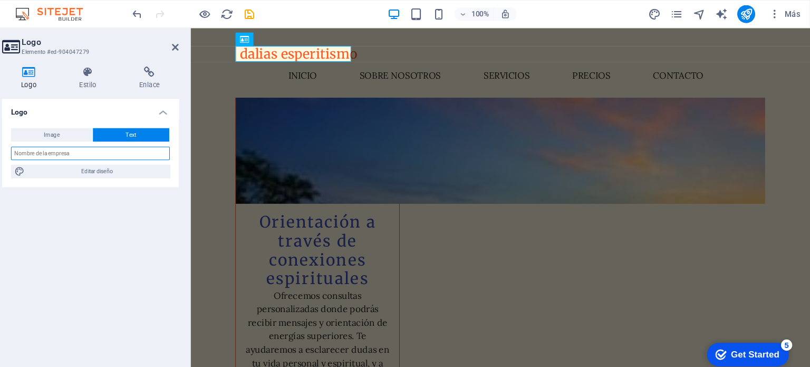
click at [110, 139] on input "text" at bounding box center [133, 144] width 149 height 13
type input "Dalias Esperitismo"
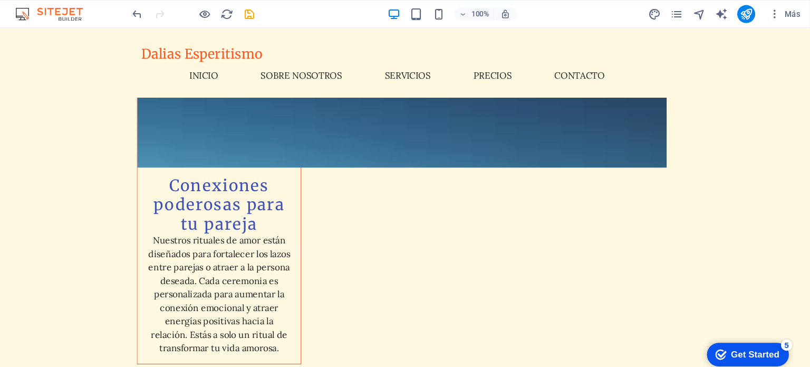
scroll to position [1626, 0]
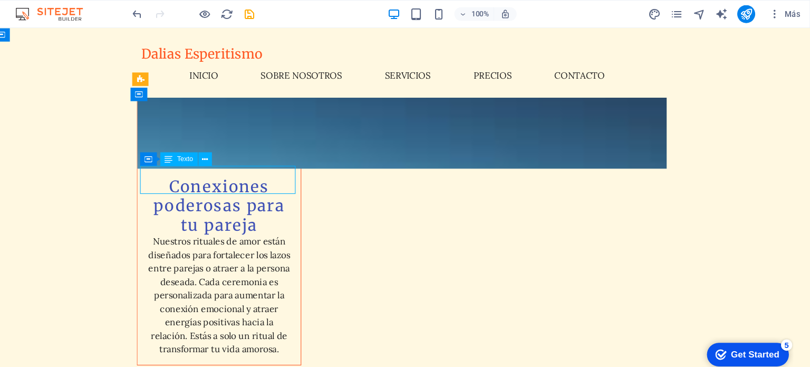
click at [245, 151] on button at bounding box center [241, 149] width 13 height 13
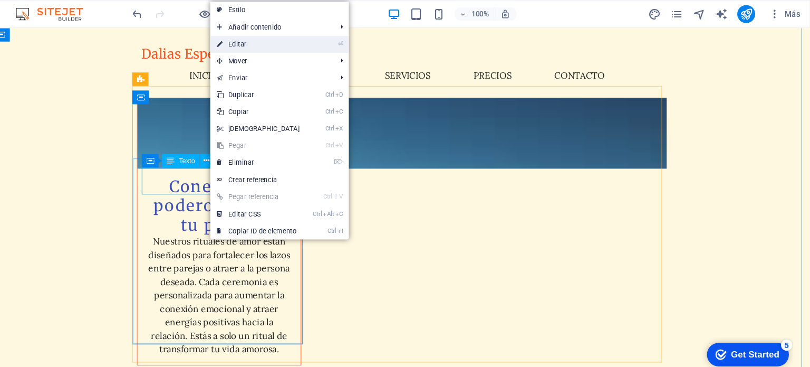
click at [292, 40] on link "⏎ Editar" at bounding box center [291, 42] width 91 height 16
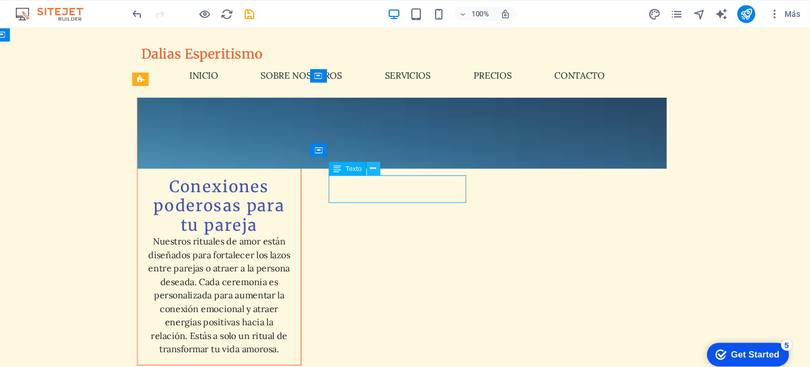
click at [399, 156] on icon at bounding box center [400, 157] width 6 height 11
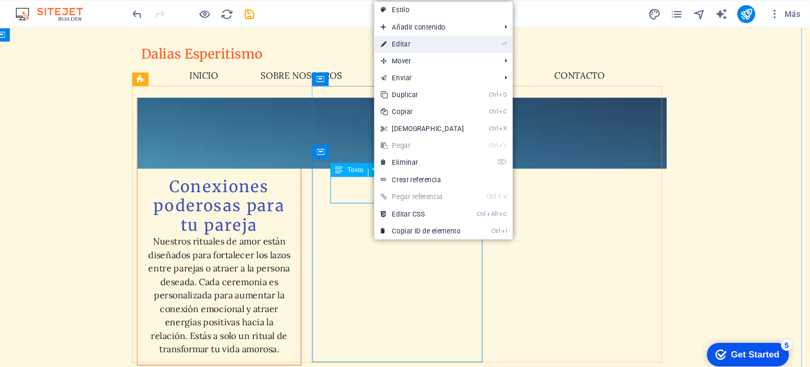
click at [446, 38] on link "⏎ Editar" at bounding box center [445, 42] width 91 height 16
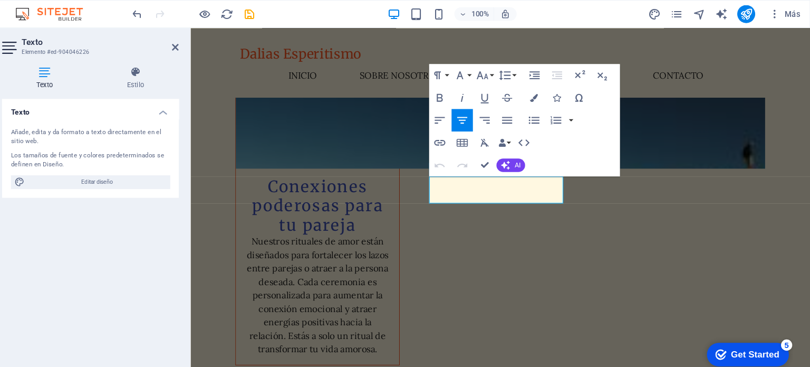
scroll to position [0, 0]
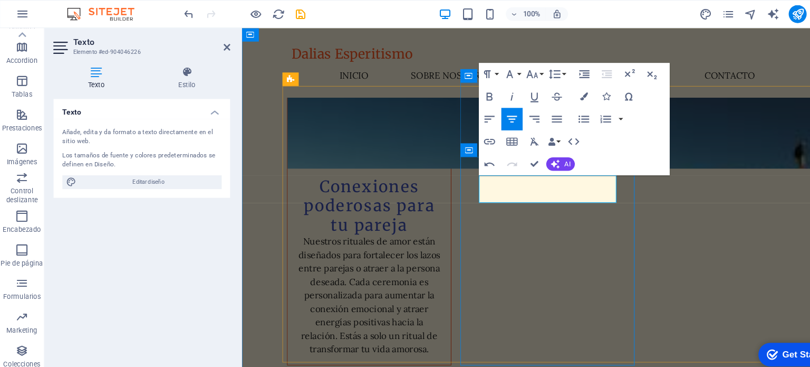
click at [666, 59] on div "Dalias Esperitismo Inicio Sobre Nosotros Servicios Precios Contacto Menu" at bounding box center [533, 60] width 582 height 65
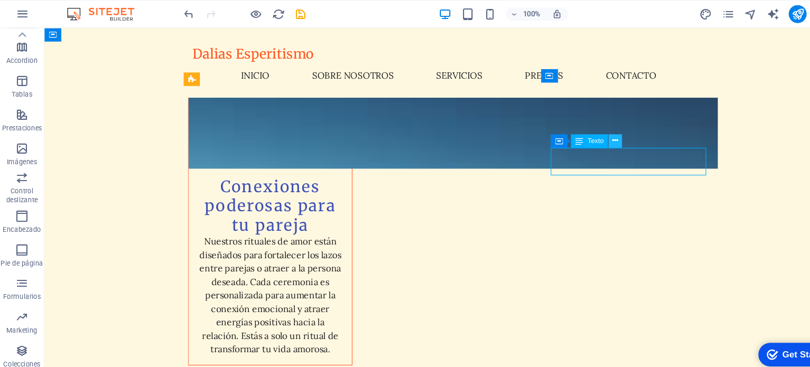
click at [580, 131] on icon at bounding box center [579, 132] width 6 height 11
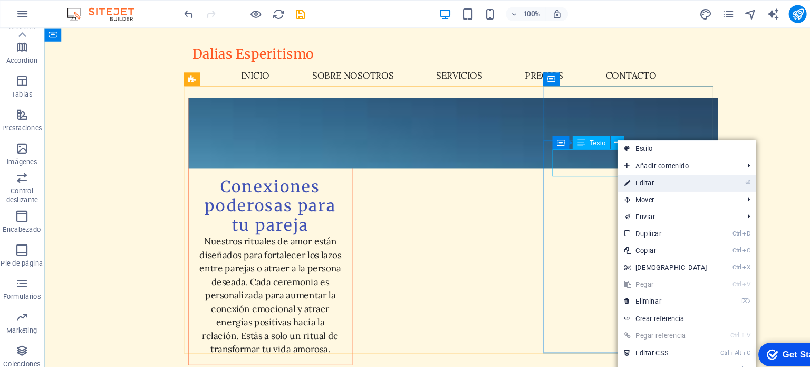
click at [611, 169] on link "⏎ Editar" at bounding box center [626, 172] width 91 height 16
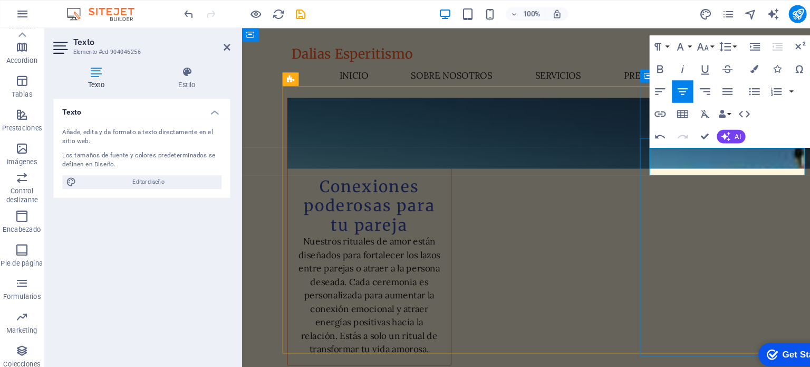
click at [485, 60] on nav "Inicio Sobre Nosotros Servicios Precios Contacto" at bounding box center [532, 72] width 489 height 25
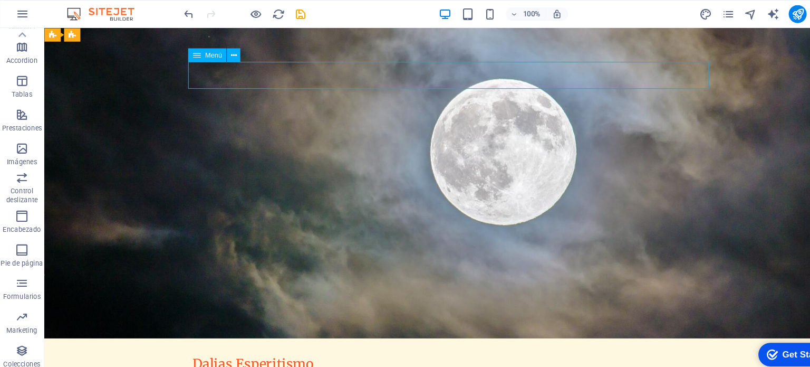
click at [785, 355] on div "Get Started" at bounding box center [802, 352] width 45 height 9
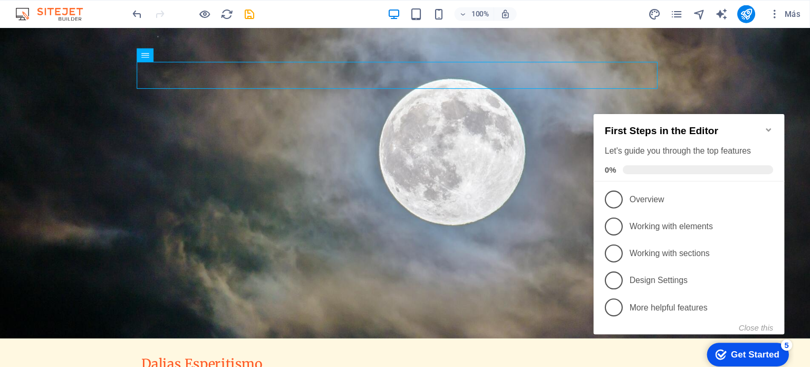
click at [617, 181] on li "1 Overview - incomplete" at bounding box center [682, 192] width 179 height 25
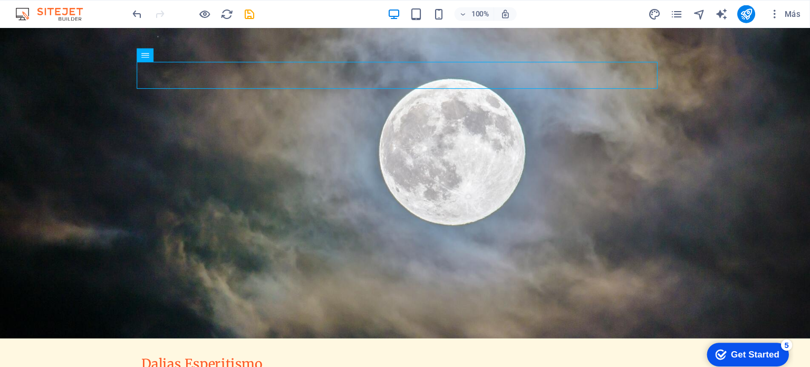
click at [757, 349] on div "Get Started" at bounding box center [751, 352] width 45 height 9
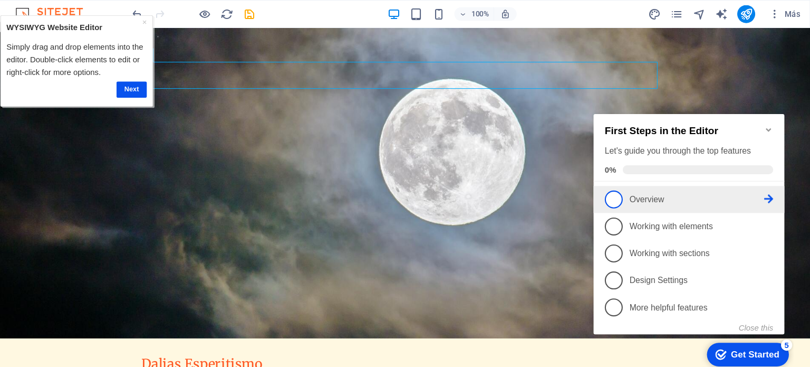
click at [614, 185] on span "1" at bounding box center [612, 193] width 17 height 17
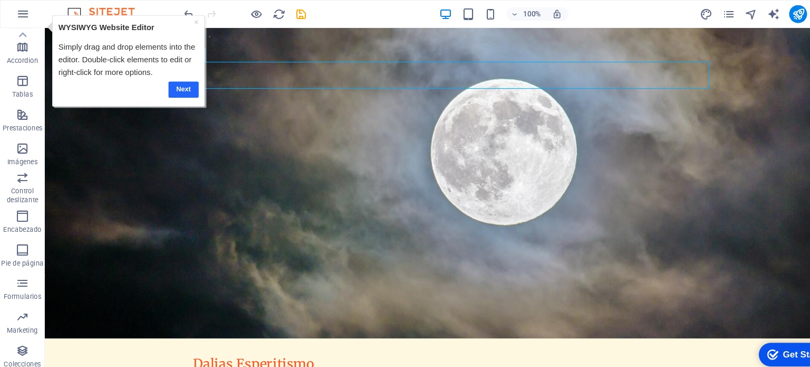
click at [171, 81] on link "Next" at bounding box center [175, 84] width 28 height 15
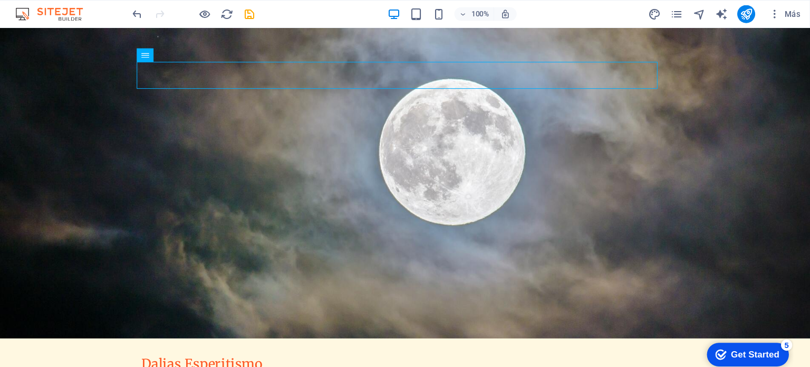
click at [751, 350] on div "Get Started" at bounding box center [751, 352] width 45 height 9
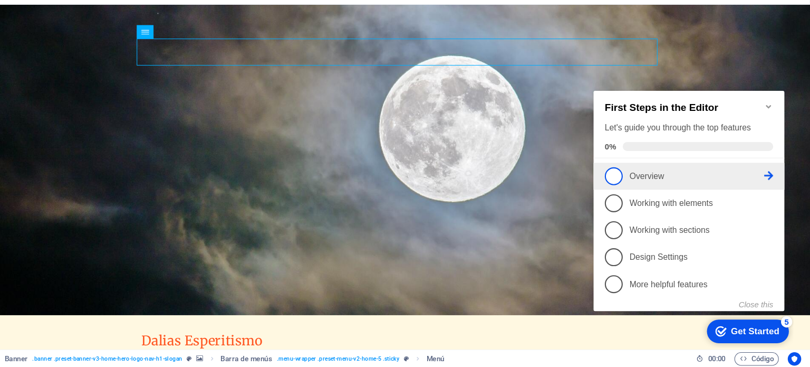
click at [621, 170] on link "1 Overview - incomplete" at bounding box center [683, 169] width 158 height 17
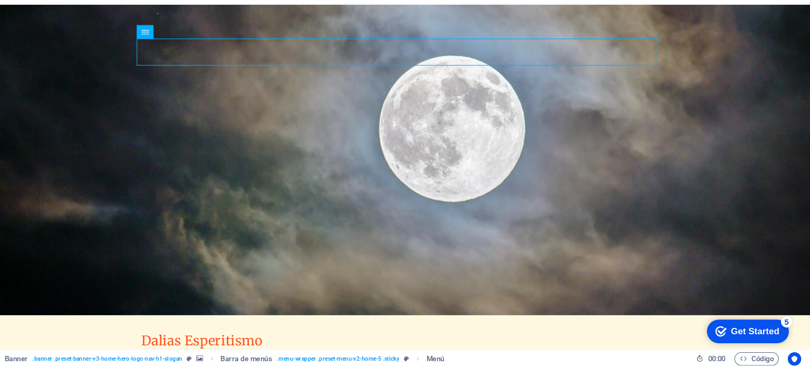
click at [744, 330] on div "Get Started" at bounding box center [751, 329] width 45 height 9
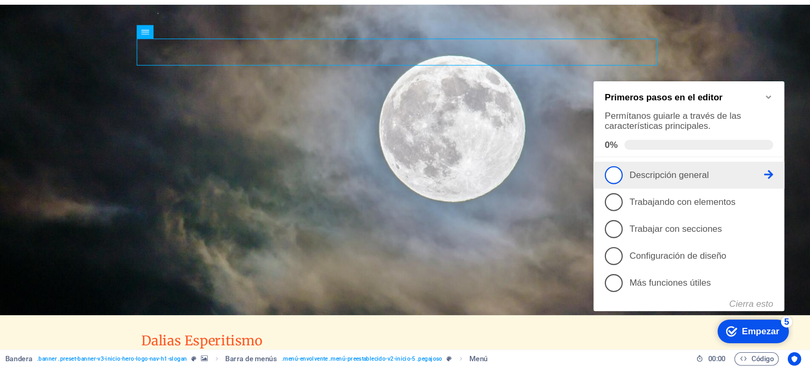
click at [685, 163] on font "Descripción general" at bounding box center [664, 167] width 74 height 9
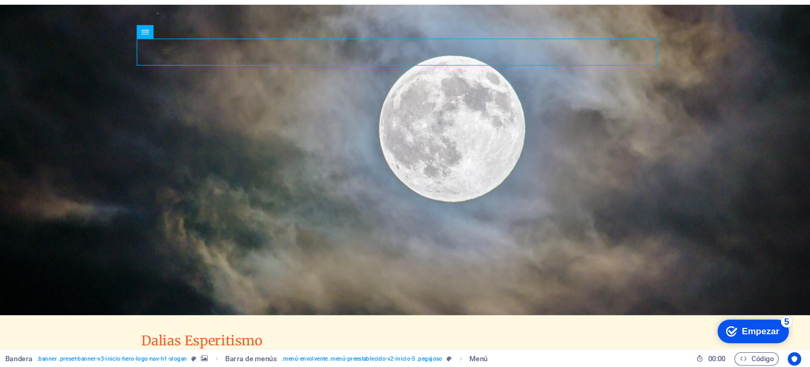
click at [741, 327] on font "Empezar" at bounding box center [757, 329] width 35 height 9
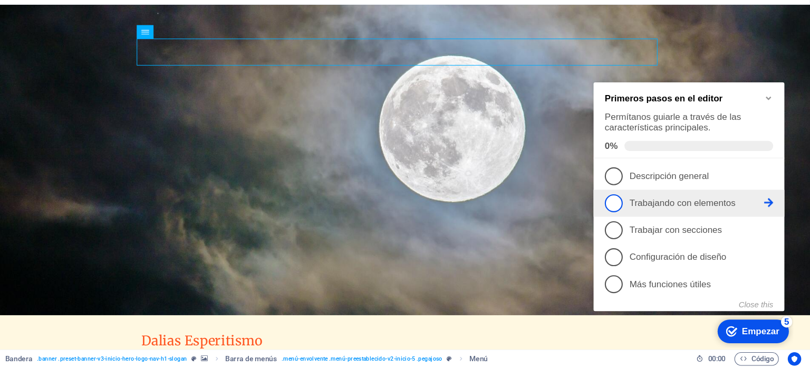
click at [652, 191] on font "Trabajando con elementos" at bounding box center [677, 194] width 100 height 9
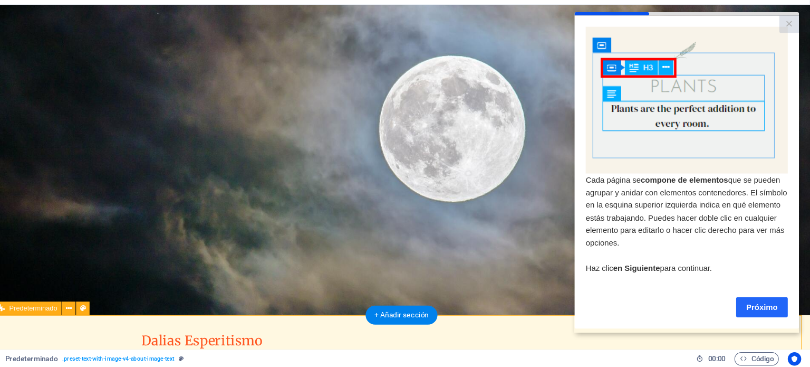
click at [758, 289] on font "Próximo" at bounding box center [751, 288] width 30 height 8
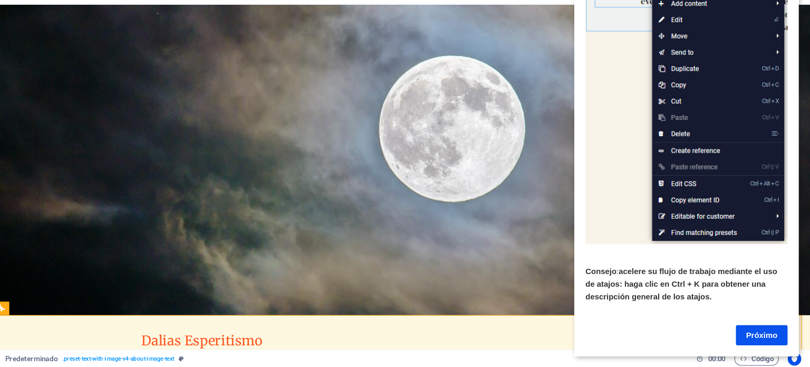
scroll to position [135, 0]
click at [758, 310] on font "Próximo" at bounding box center [751, 314] width 30 height 8
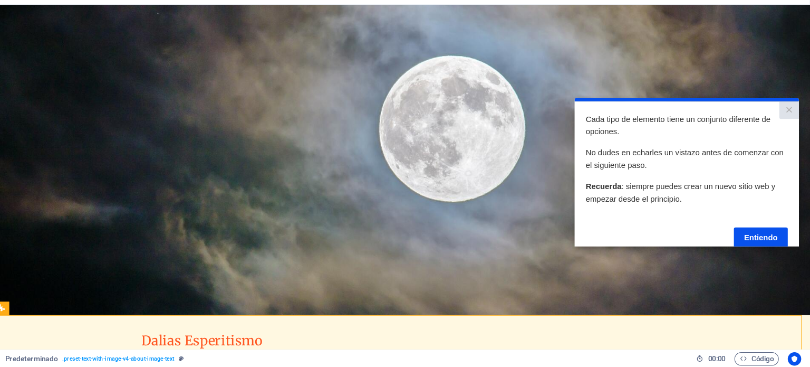
scroll to position [20, 0]
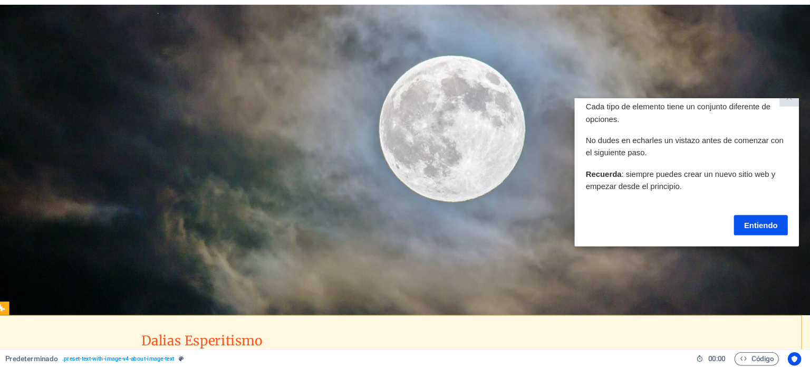
click at [753, 213] on font "Entiendo" at bounding box center [750, 217] width 32 height 8
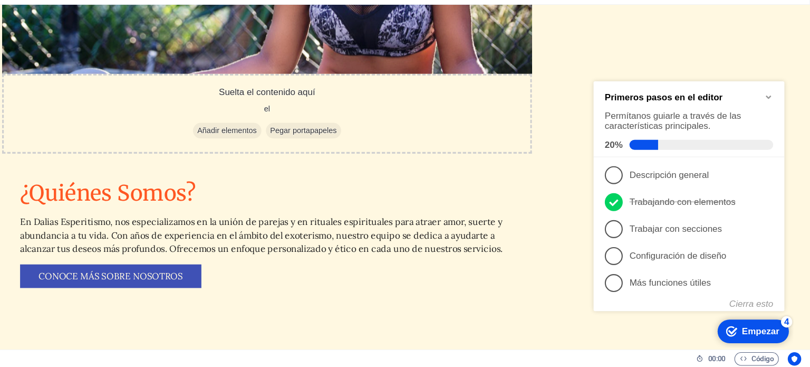
scroll to position [0, 0]
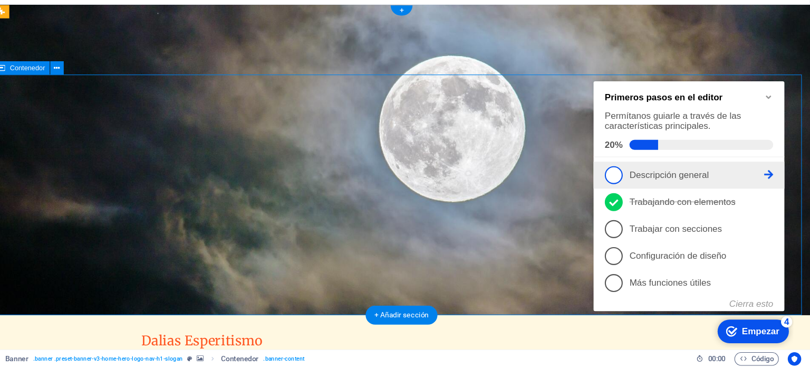
click at [647, 166] on font "Descripción general" at bounding box center [664, 168] width 74 height 9
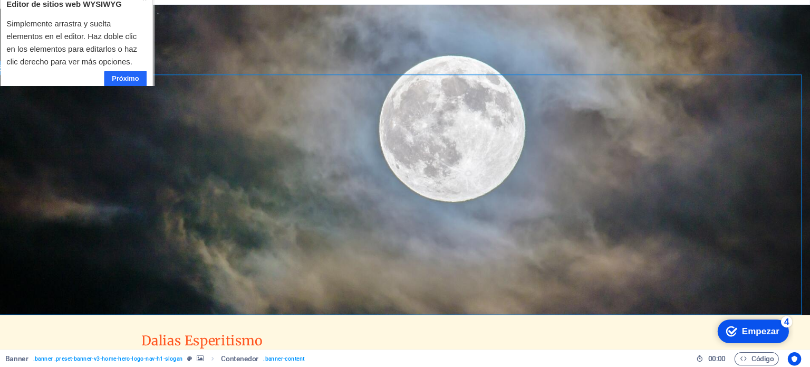
click at [119, 73] on font "Próximo" at bounding box center [117, 73] width 25 height 7
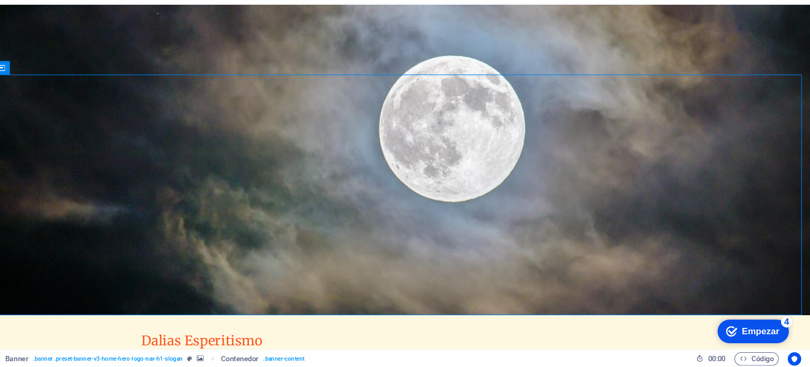
click at [746, 329] on font "Empezar" at bounding box center [757, 329] width 35 height 9
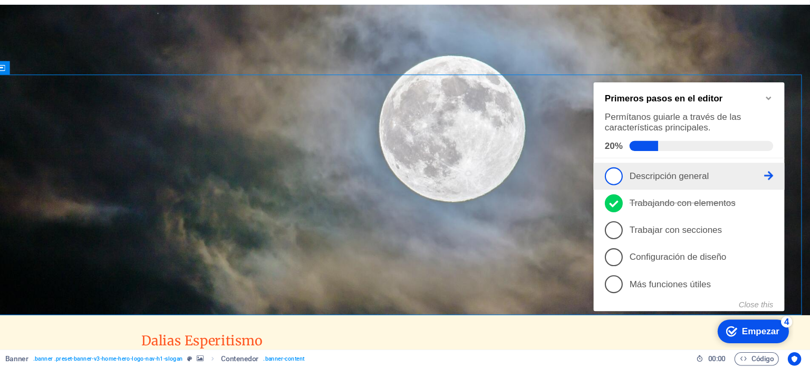
click at [609, 162] on span "1" at bounding box center [612, 169] width 17 height 17
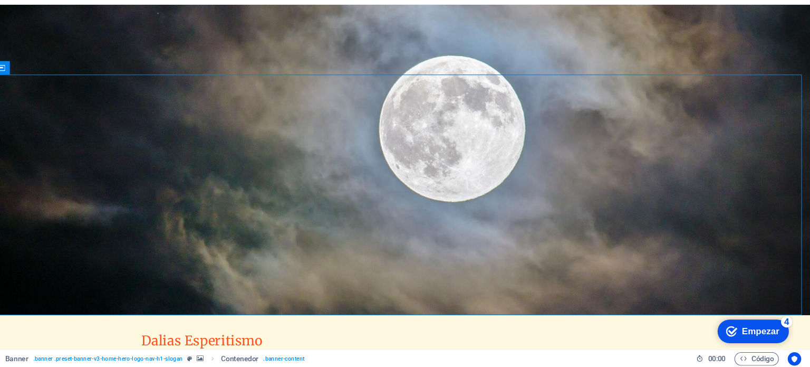
click at [758, 319] on div "checkmark Empezar 4" at bounding box center [750, 330] width 67 height 22
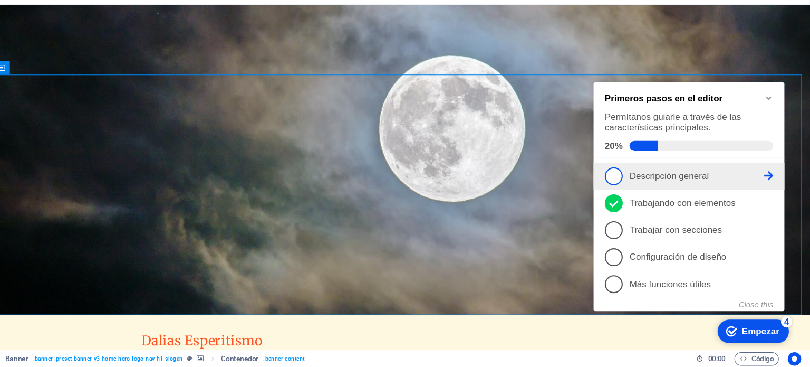
click at [621, 167] on link "1 Descripción general - incompleto" at bounding box center [683, 169] width 158 height 17
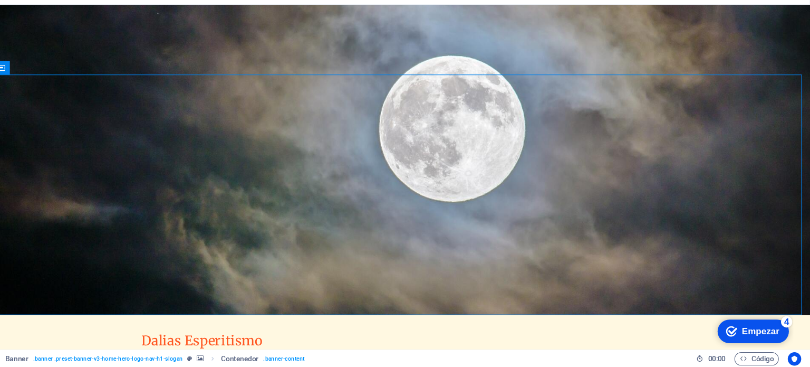
click at [784, 341] on div "checkmark Empezar 4" at bounding box center [750, 330] width 67 height 22
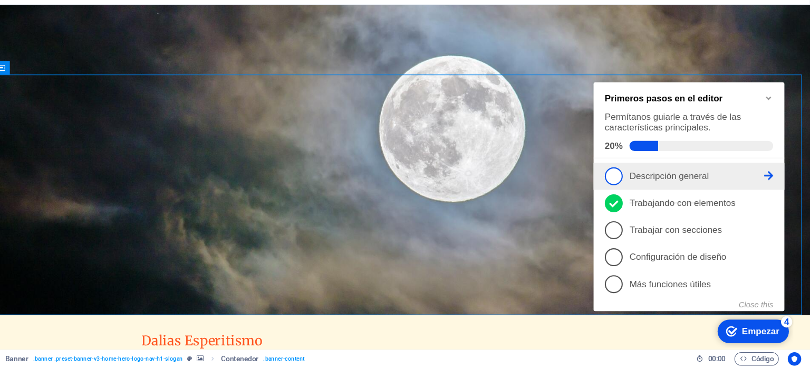
click at [759, 169] on icon at bounding box center [758, 169] width 8 height 8
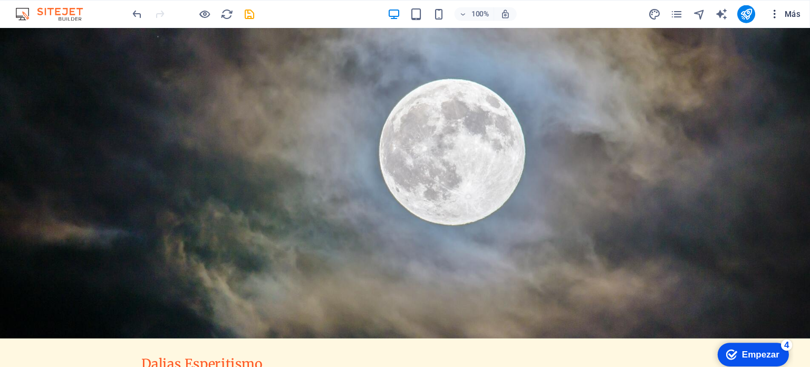
click at [788, 11] on span "Más" at bounding box center [786, 13] width 30 height 11
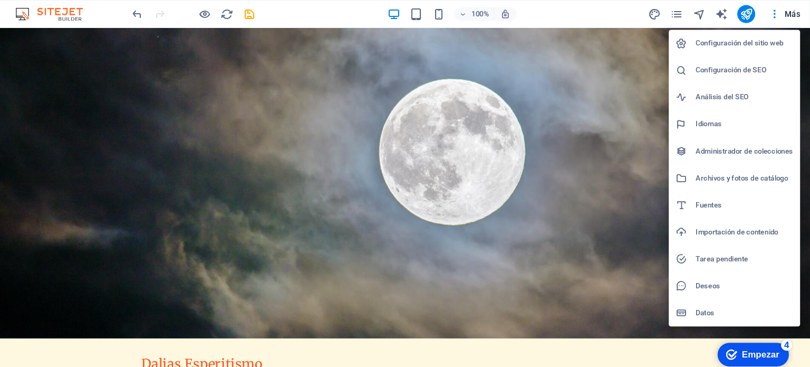
click at [776, 42] on h6 "Configuración del sitio web" at bounding box center [748, 40] width 92 height 13
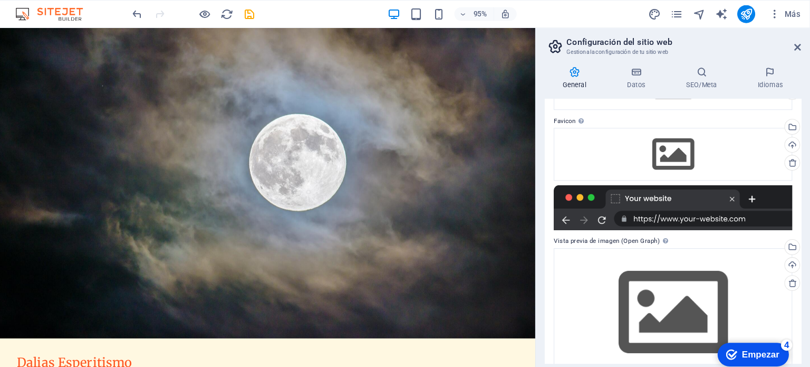
scroll to position [111, 0]
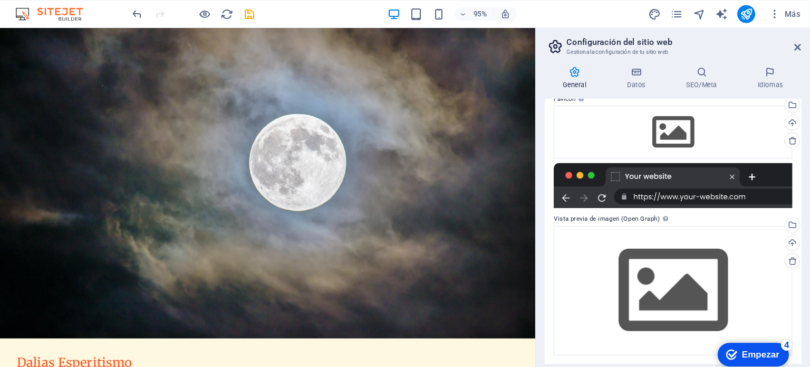
click at [696, 176] on div at bounding box center [681, 174] width 224 height 42
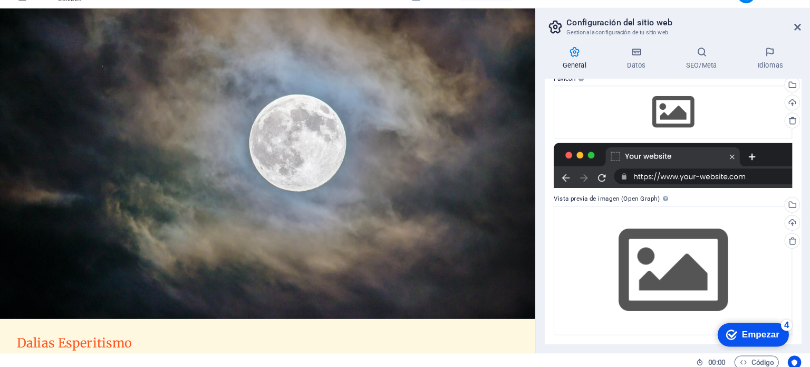
scroll to position [0, 0]
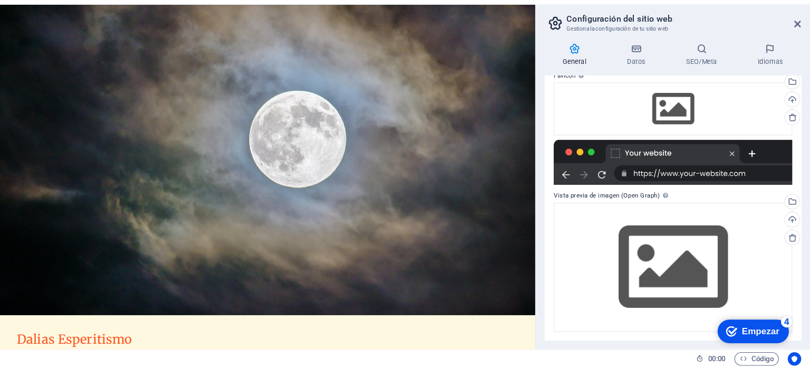
click at [681, 183] on div at bounding box center [681, 174] width 224 height 42
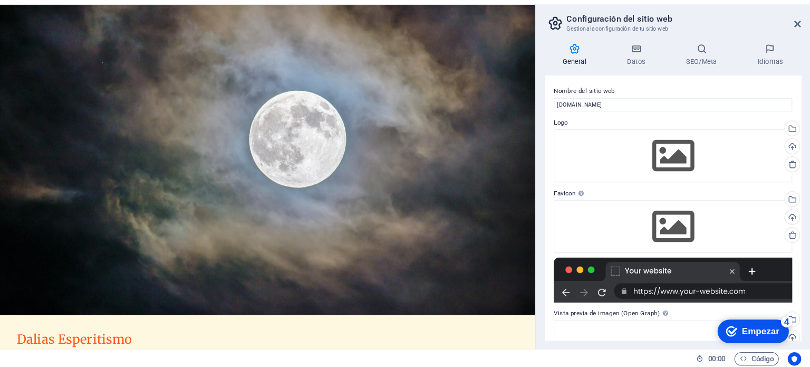
click at [649, 291] on div at bounding box center [681, 285] width 224 height 42
click at [708, 291] on div at bounding box center [681, 285] width 224 height 42
click at [632, 75] on h4 "Datos" at bounding box center [648, 73] width 55 height 22
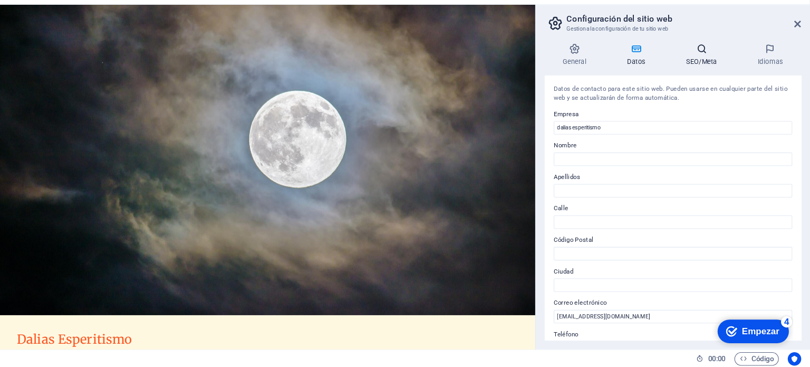
click at [706, 79] on font "SEO/Meta" at bounding box center [707, 79] width 29 height 7
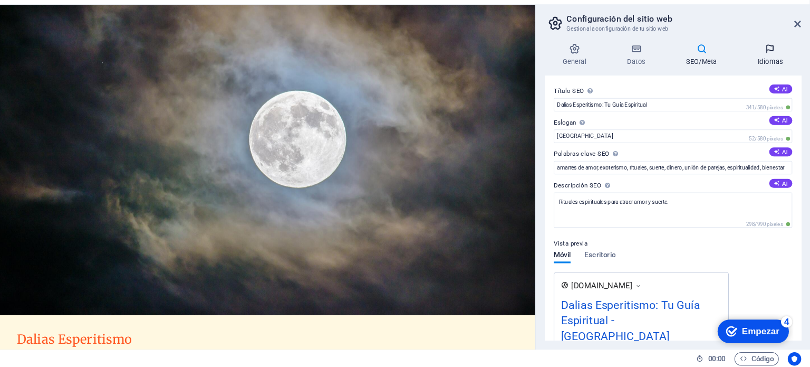
click at [767, 74] on h4 "Idiomas" at bounding box center [773, 73] width 58 height 22
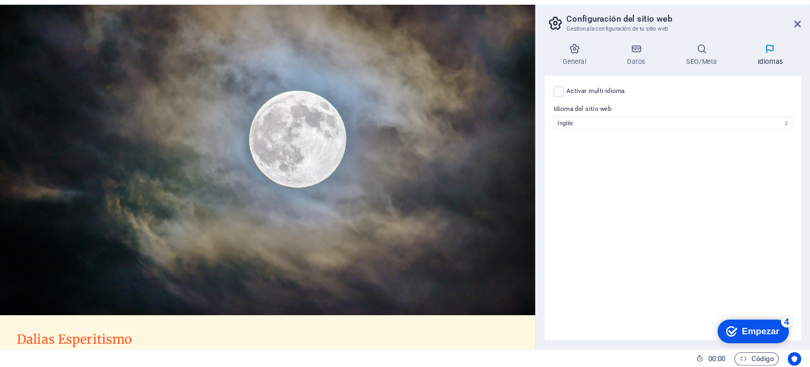
click at [581, 109] on label "Activar multi-idioma Para desactivar la opción multi-idioma, elimine todos los …" at bounding box center [608, 107] width 55 height 13
click at [0, 0] on input "Activar multi-idioma Para desactivar la opción multi-idioma, elimine todos los …" at bounding box center [0, 0] width 0 height 0
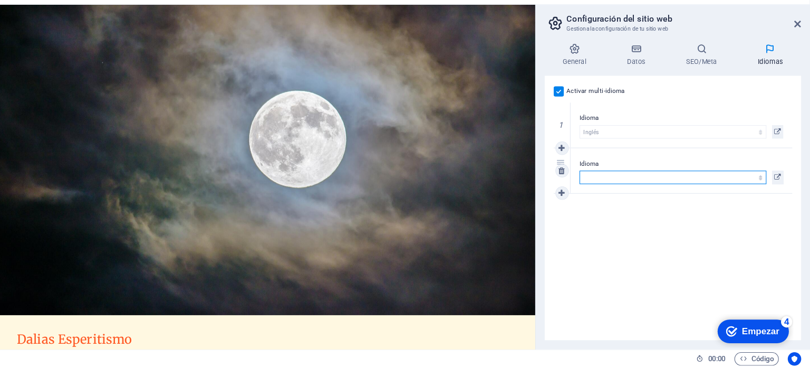
click at [680, 184] on select "Abjasio Lejos africano Voluntad Albanés Alemán Amárico árabe aragonés armenio A…" at bounding box center [681, 188] width 176 height 13
select select "44"
click at [726, 192] on select "Abjasio Lejos africano Voluntad Albanés Alemán Amárico árabe aragonés armenio A…" at bounding box center [681, 188] width 176 height 13
click at [700, 80] on font "SEO/Meta" at bounding box center [707, 79] width 29 height 7
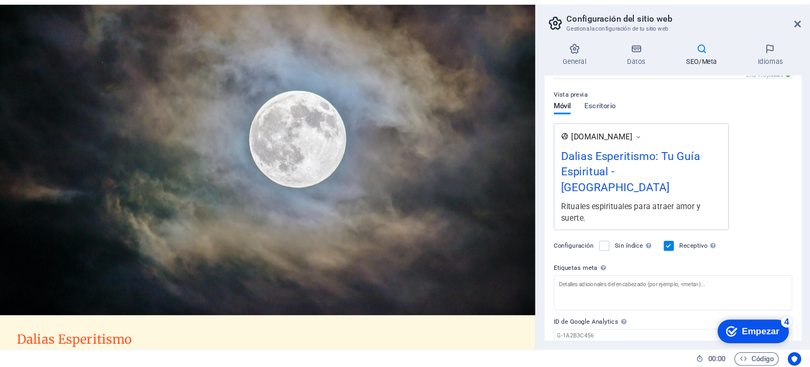
scroll to position [141, 0]
click at [651, 183] on div "Dalias Esperitismo: Tu Guía Espiritual - [GEOGRAPHIC_DATA]" at bounding box center [651, 184] width 151 height 50
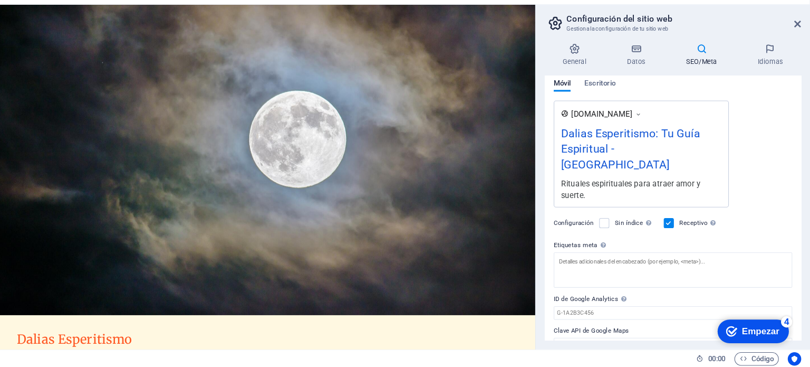
scroll to position [162, 0]
click at [620, 105] on button "Escritorio" at bounding box center [612, 101] width 30 height 12
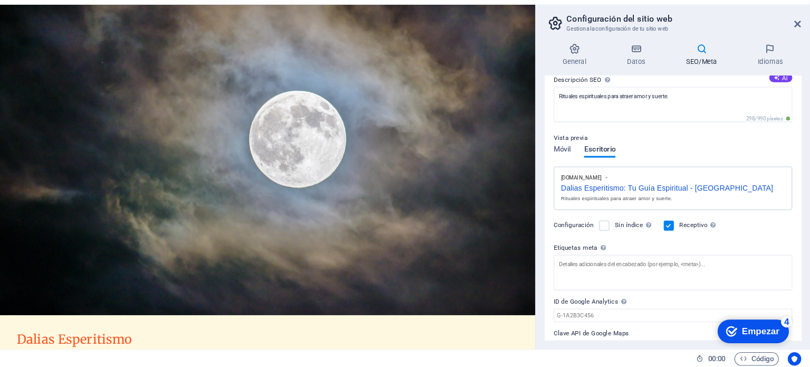
scroll to position [99, 0]
click at [584, 158] on font "Móvil" at bounding box center [577, 162] width 16 height 8
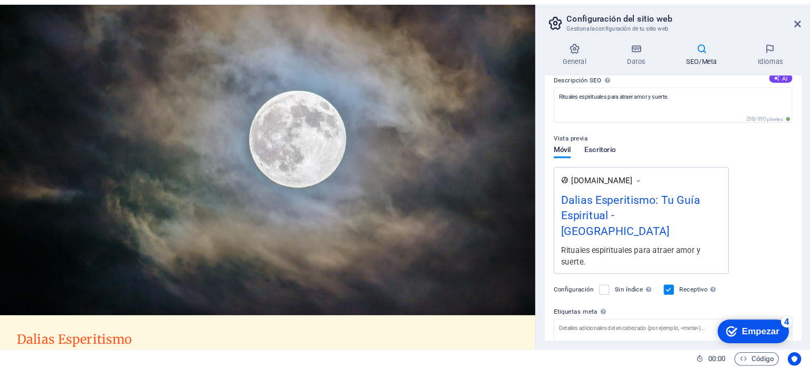
click at [604, 162] on span "Escritorio" at bounding box center [612, 163] width 30 height 15
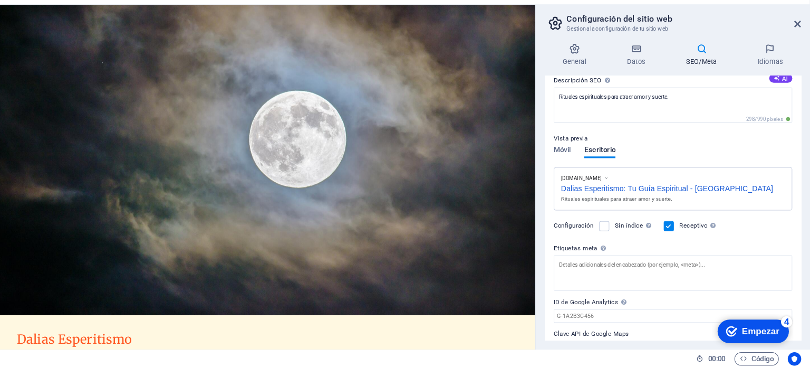
click at [577, 158] on p "Vista previa" at bounding box center [585, 152] width 32 height 13
click at [575, 159] on font "Móvil" at bounding box center [577, 162] width 16 height 8
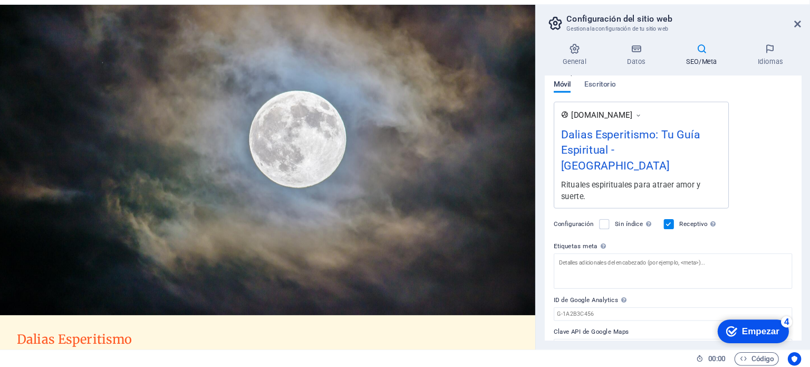
scroll to position [160, 0]
click at [706, 259] on textarea "Etiquetas meta Introduce aquí el código HTML que se incluirá en las etiquetas d…" at bounding box center [681, 275] width 224 height 33
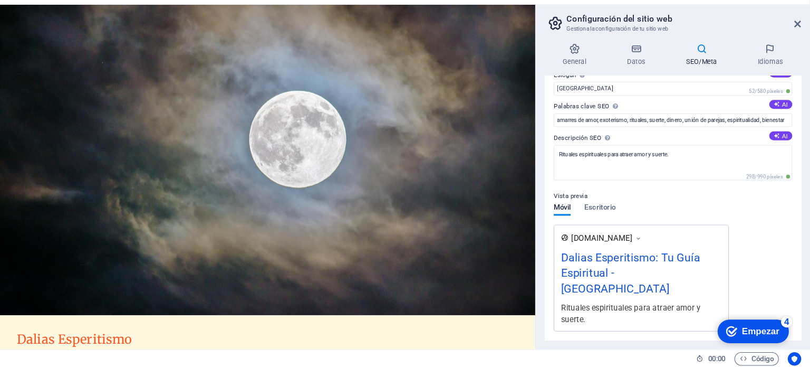
scroll to position [0, 0]
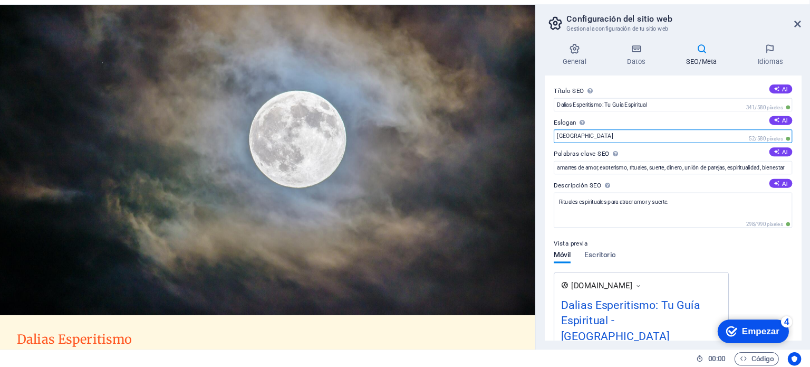
click at [659, 156] on input "[GEOGRAPHIC_DATA]" at bounding box center [681, 149] width 224 height 13
type input "B"
type input "amor y fortuna"
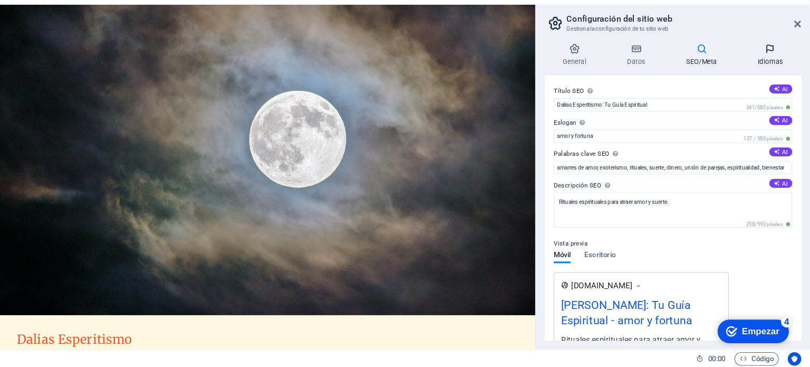
click at [774, 74] on h4 "Idiomas" at bounding box center [773, 73] width 58 height 22
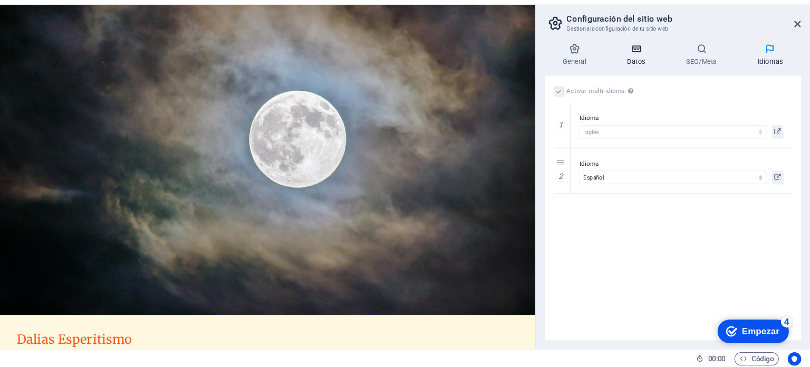
click at [648, 77] on h4 "Datos" at bounding box center [648, 73] width 55 height 22
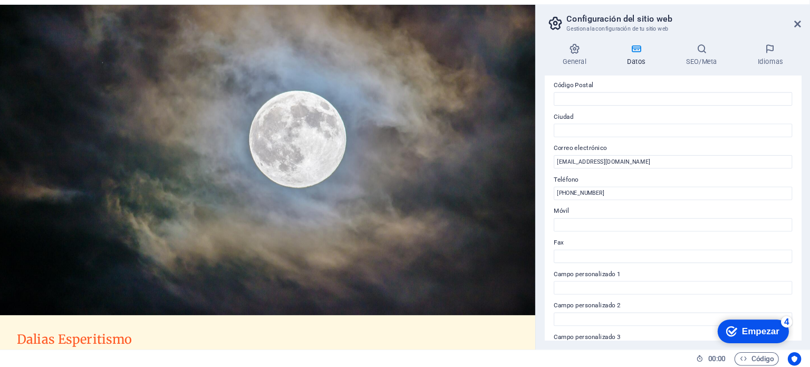
scroll to position [257, 0]
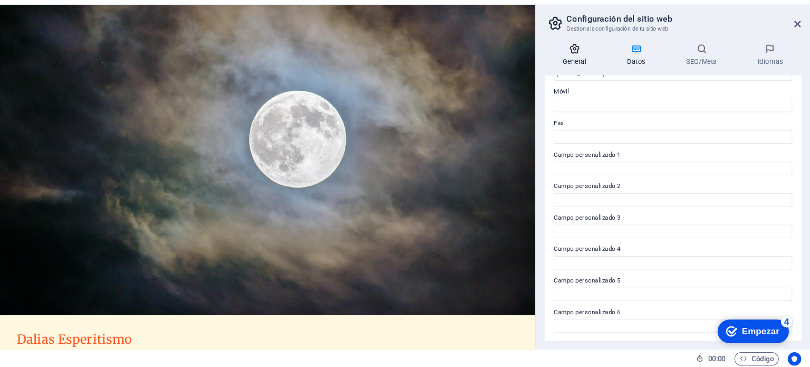
click at [595, 68] on icon at bounding box center [589, 67] width 56 height 11
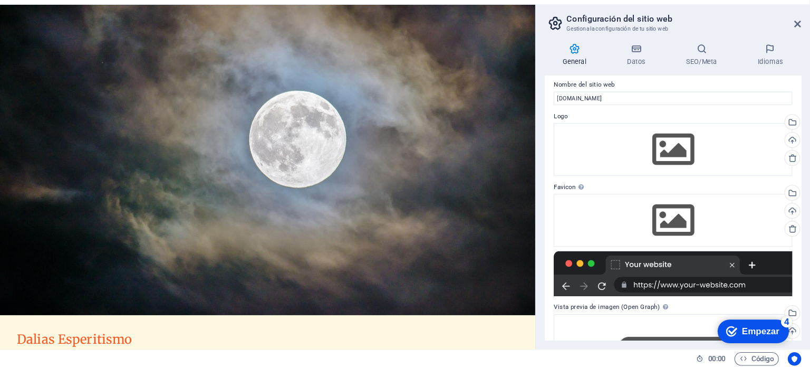
scroll to position [0, 0]
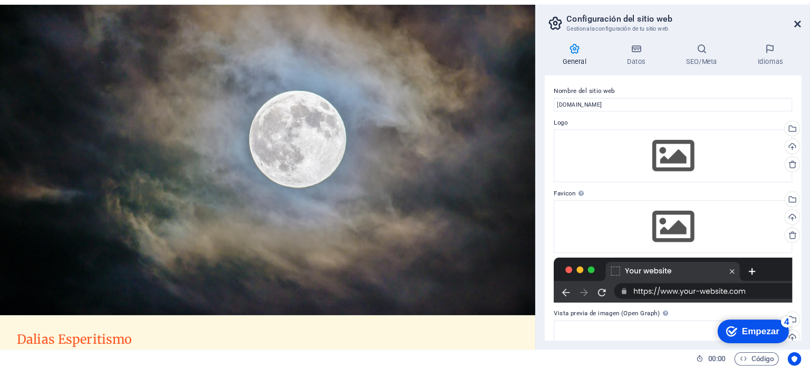
click at [798, 47] on icon at bounding box center [798, 44] width 6 height 8
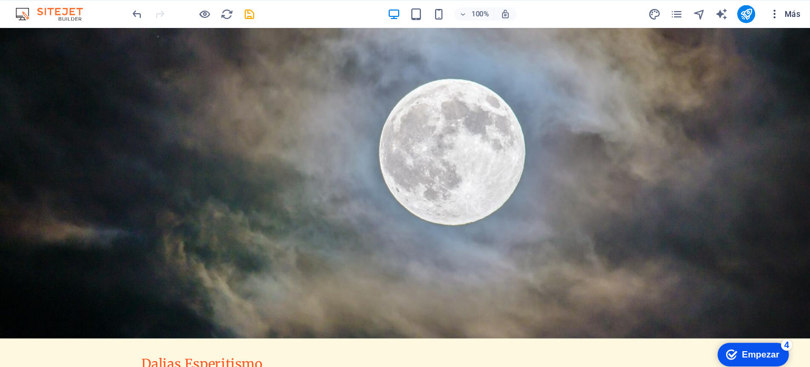
click at [776, 16] on icon "button" at bounding box center [776, 13] width 11 height 11
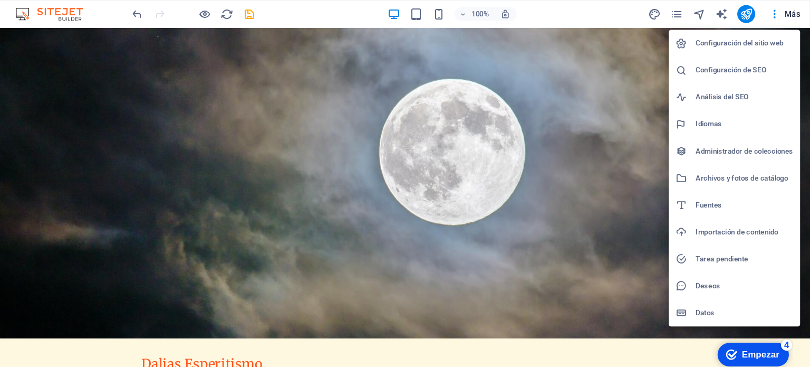
click at [754, 235] on li "Tarea pendiente" at bounding box center [738, 242] width 123 height 25
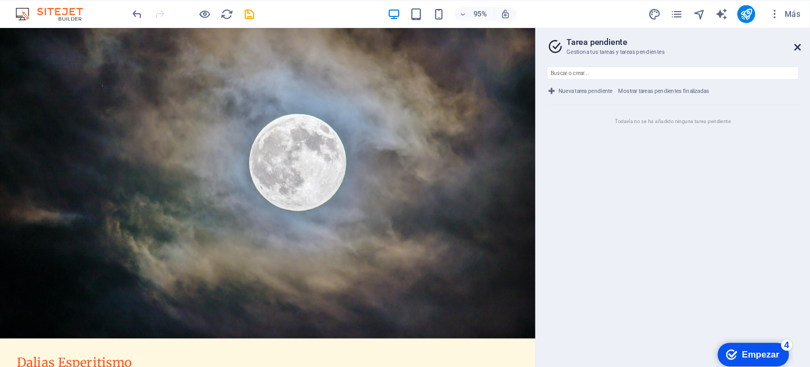
click at [796, 44] on icon at bounding box center [798, 44] width 6 height 8
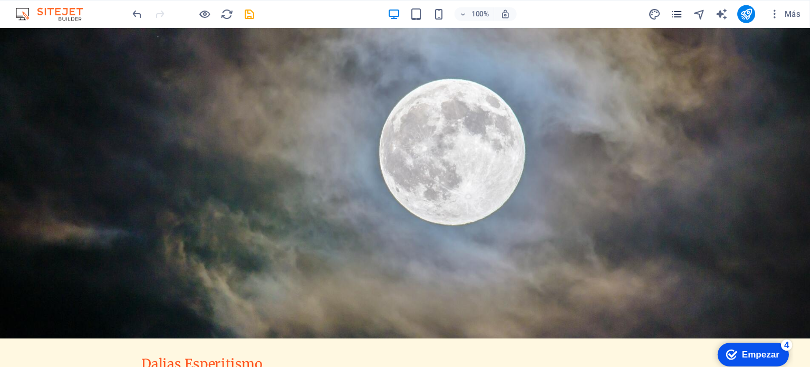
click at [681, 17] on icon "páginas" at bounding box center [685, 13] width 12 height 12
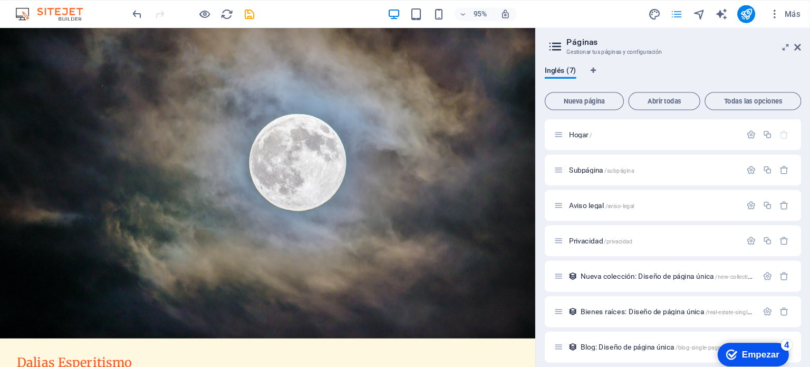
scroll to position [3, 0]
click at [798, 45] on icon at bounding box center [798, 44] width 6 height 8
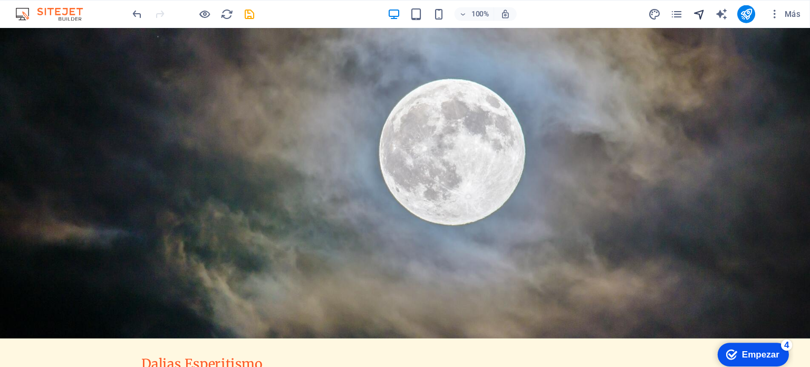
click at [705, 14] on icon "navegador" at bounding box center [706, 13] width 12 height 12
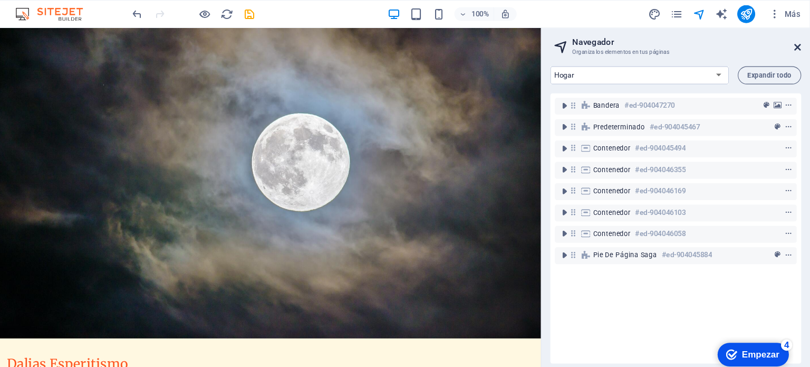
click at [798, 46] on icon at bounding box center [798, 44] width 6 height 8
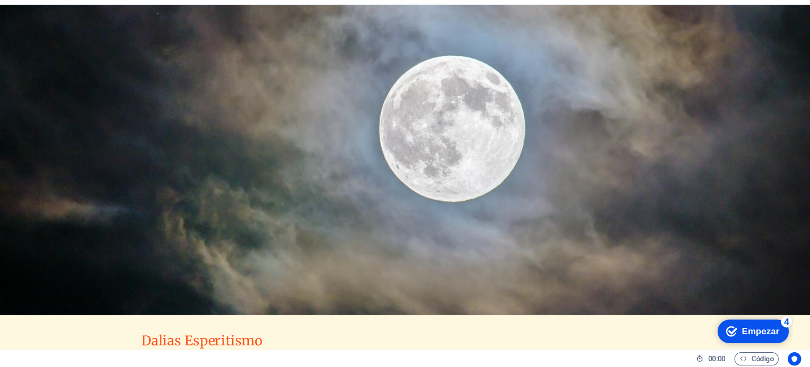
scroll to position [0, 0]
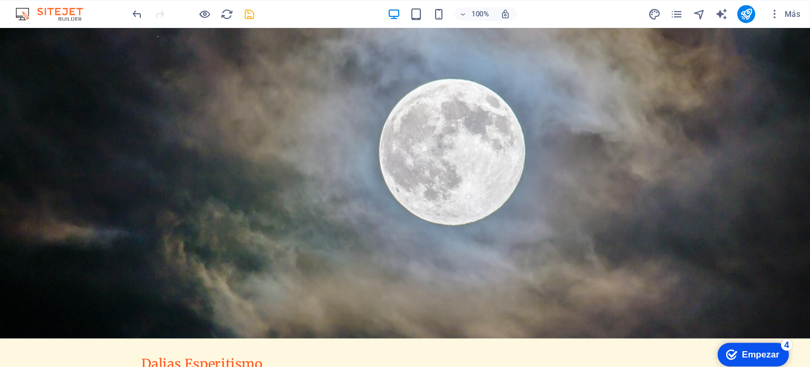
click at [283, 13] on icon "ahorrar" at bounding box center [283, 13] width 12 height 12
click at [778, 12] on icon "button" at bounding box center [776, 13] width 11 height 11
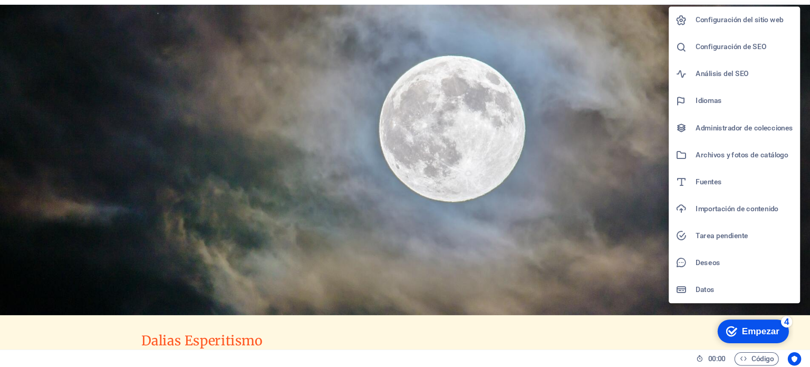
click at [649, 325] on div at bounding box center [405, 183] width 810 height 367
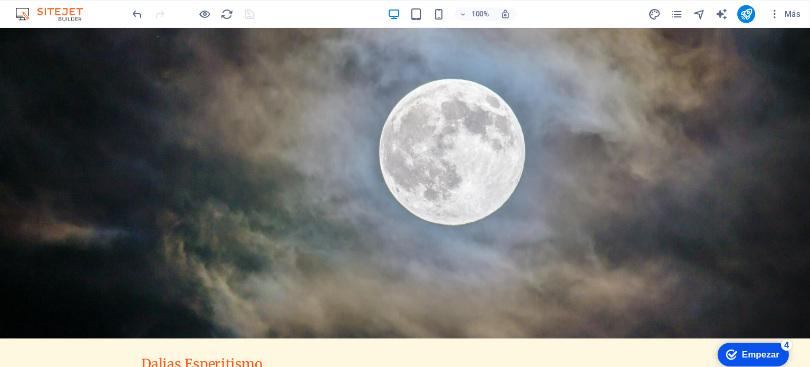
click at [749, 349] on font "Empezar" at bounding box center [757, 352] width 35 height 9
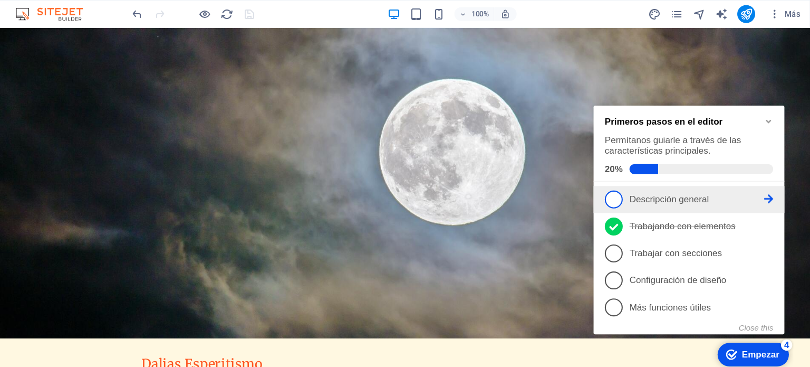
click at [613, 189] on span "1" at bounding box center [612, 192] width 17 height 17
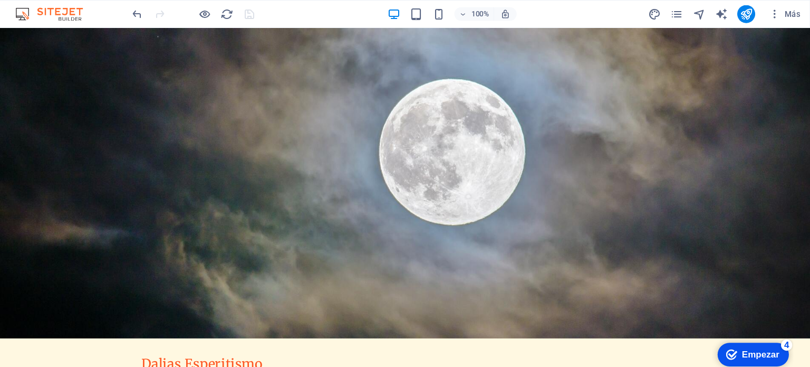
click at [756, 356] on font "Empezar" at bounding box center [757, 352] width 35 height 9
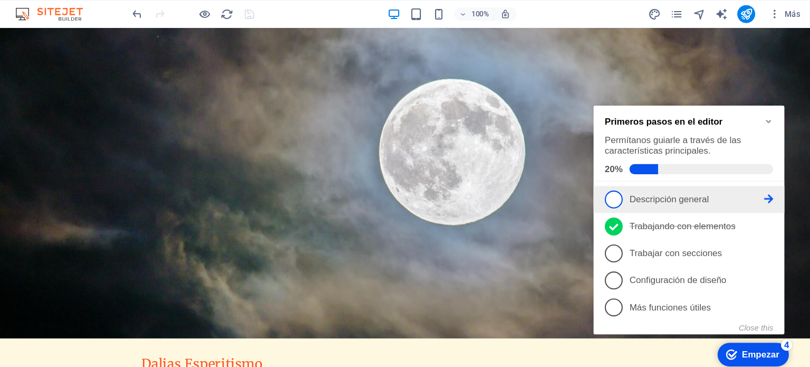
click at [750, 194] on p "Descripción general - incompleto" at bounding box center [690, 192] width 127 height 9
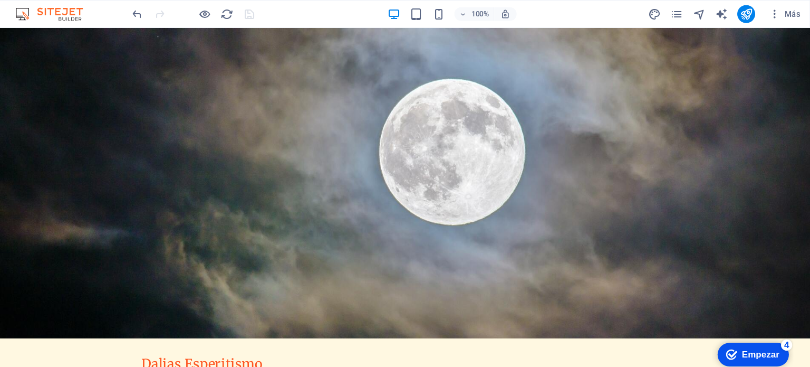
click div "checkmark Empezar 4 Primeros pasos en el editor Permítanos guiarle a través de …"
click at [721, 345] on div "checkmark Empezar 4" at bounding box center [750, 353] width 67 height 22
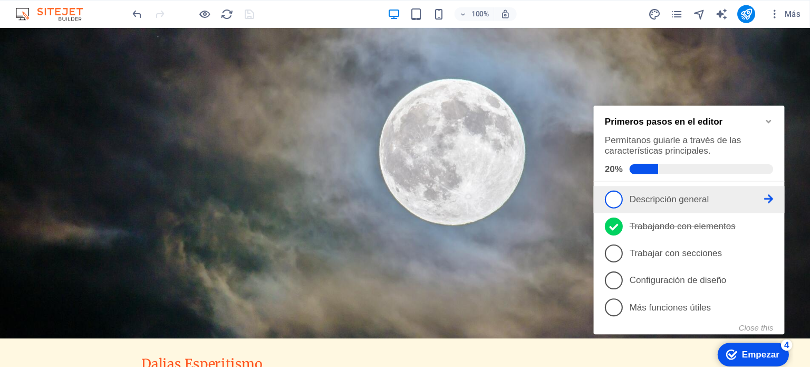
click at [757, 191] on icon at bounding box center [758, 192] width 8 height 8
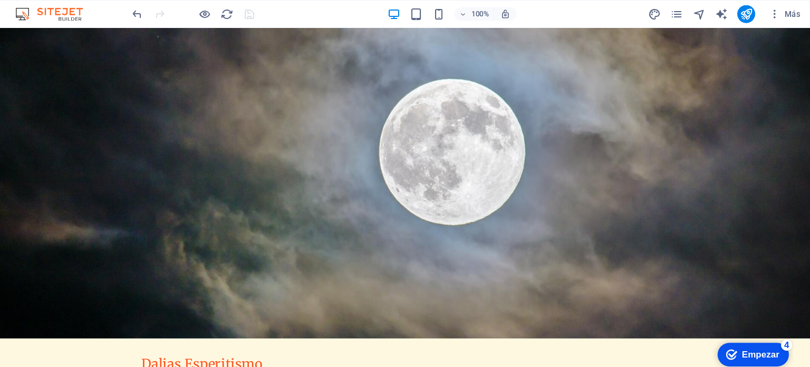
click at [740, 356] on font "Empezar" at bounding box center [757, 352] width 35 height 9
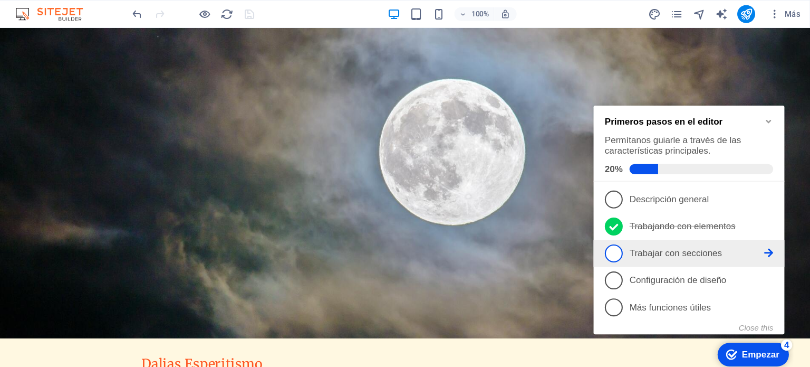
click at [755, 243] on icon at bounding box center [758, 242] width 8 height 8
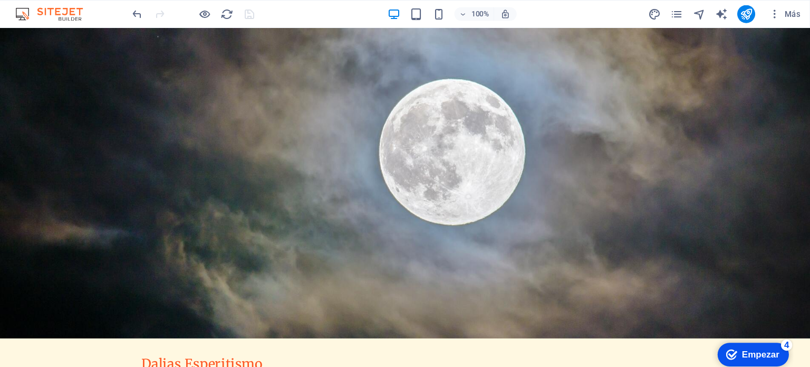
click at [751, 349] on font "Empezar" at bounding box center [757, 352] width 35 height 9
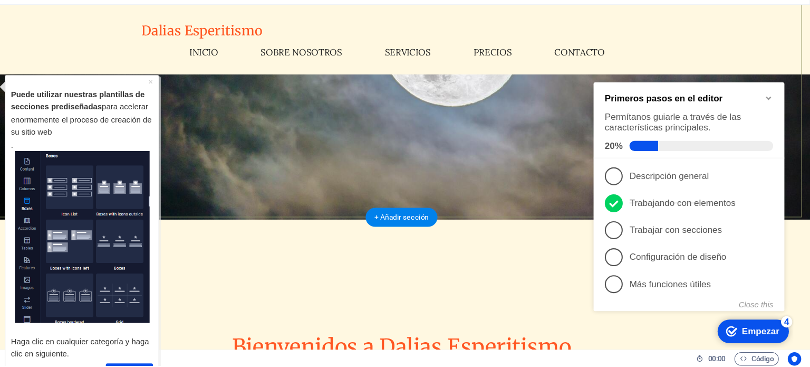
scroll to position [92, 0]
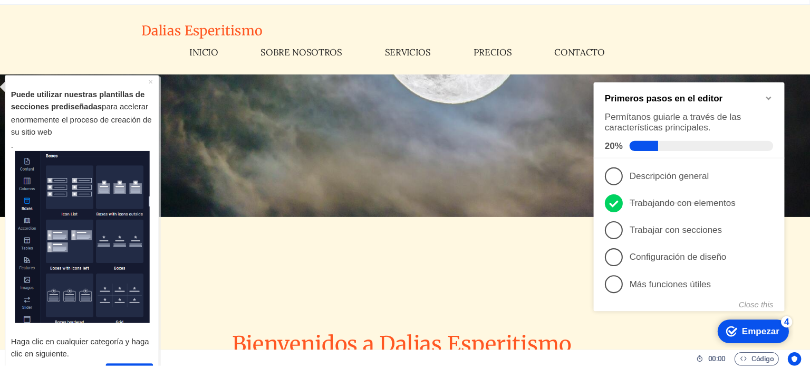
click at [120, 340] on p "Haga clic en cualquier categoría y haga clic en siguiente." at bounding box center [77, 324] width 133 height 35
click at [120, 346] on link "Próximo" at bounding box center [122, 352] width 44 height 15
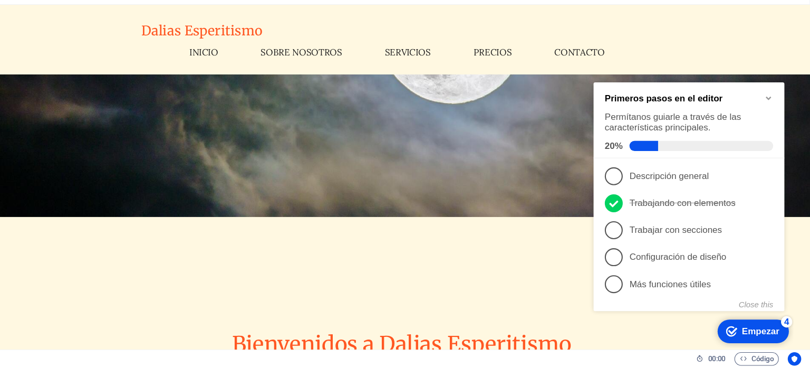
scroll to position [0, 0]
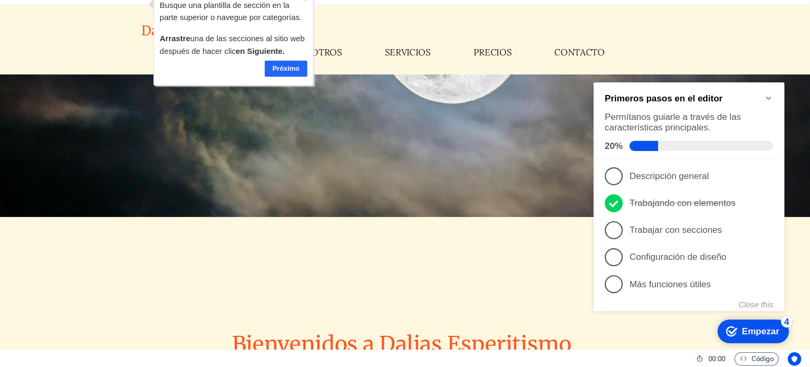
click at [269, 60] on font "Próximo" at bounding box center [277, 63] width 25 height 7
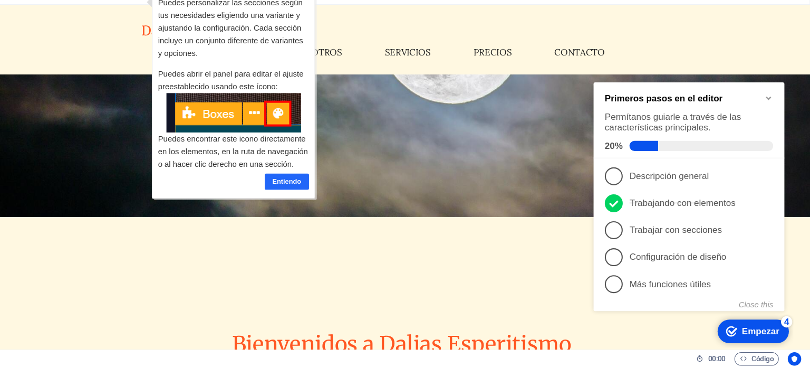
click at [279, 169] on font "Entiendo" at bounding box center [277, 169] width 27 height 7
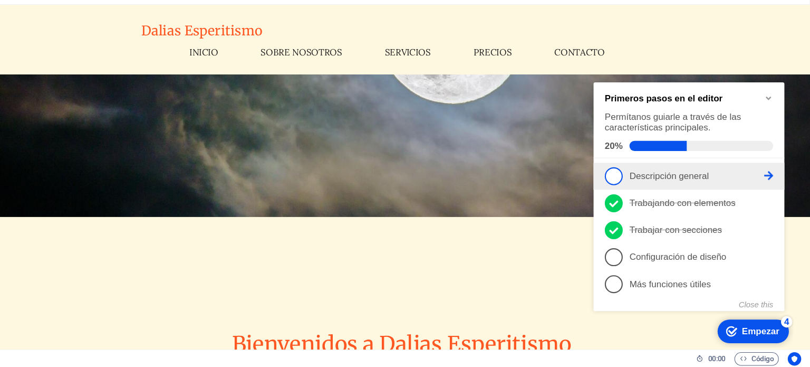
click at [647, 170] on font "Descripción general" at bounding box center [664, 169] width 74 height 9
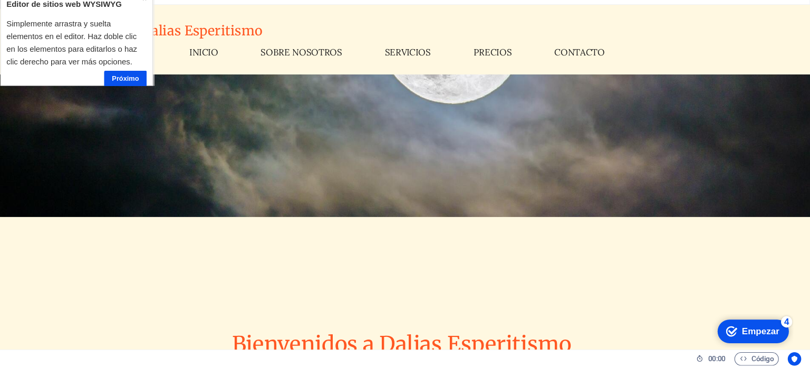
click at [124, 73] on font "Próximo" at bounding box center [117, 73] width 25 height 7
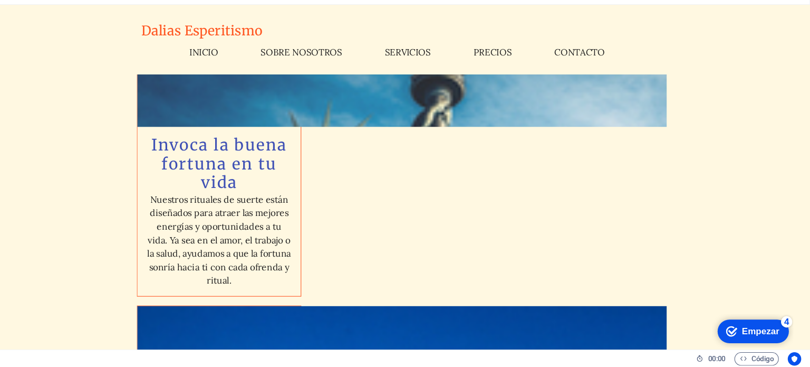
scroll to position [2818, 0]
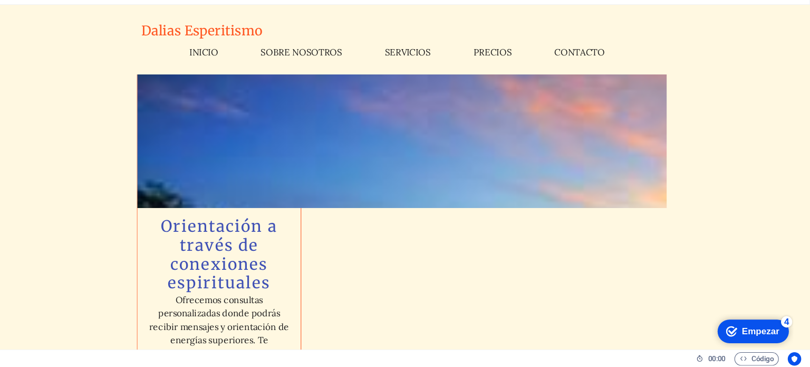
click at [753, 323] on div "checkmark Empezar 4" at bounding box center [750, 330] width 67 height 22
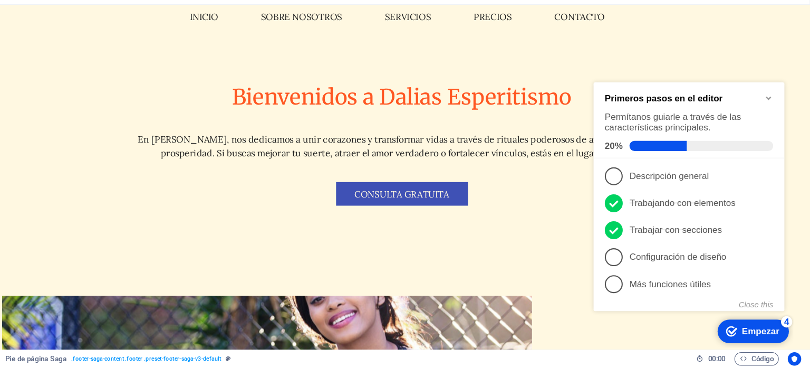
scroll to position [0, 0]
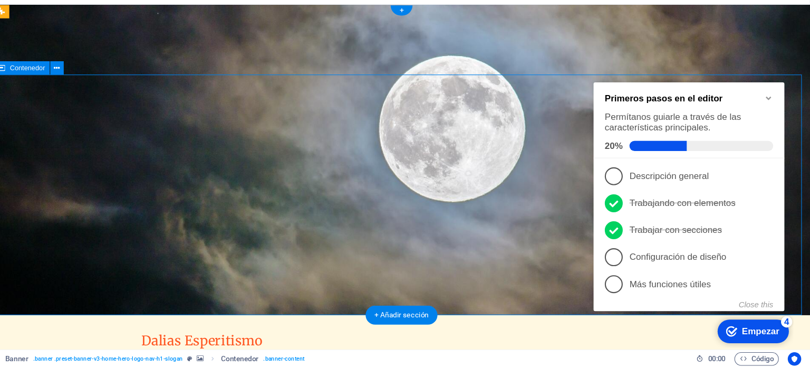
click at [758, 95] on icon "Minimize checklist" at bounding box center [758, 96] width 8 height 8
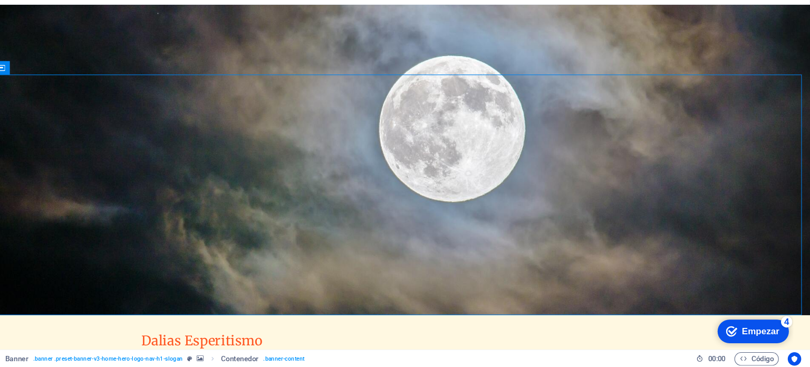
click at [674, 296] on div "Dalias Esperitismo Inicio Sobre Nosotros Servicios Precios Contacto Menú" at bounding box center [377, 328] width 768 height 65
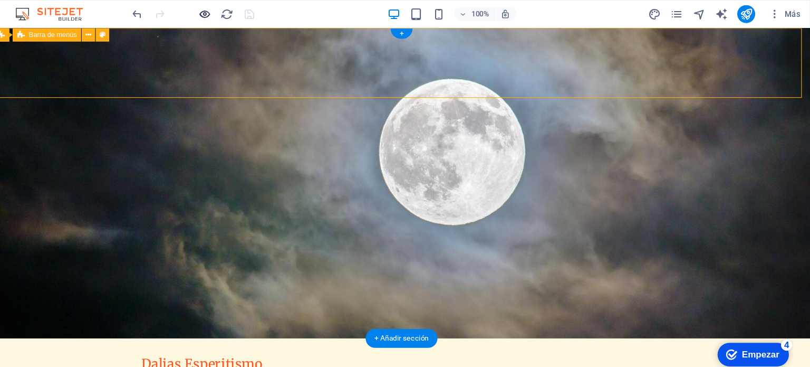
click at [238, 13] on icon "button" at bounding box center [241, 13] width 12 height 12
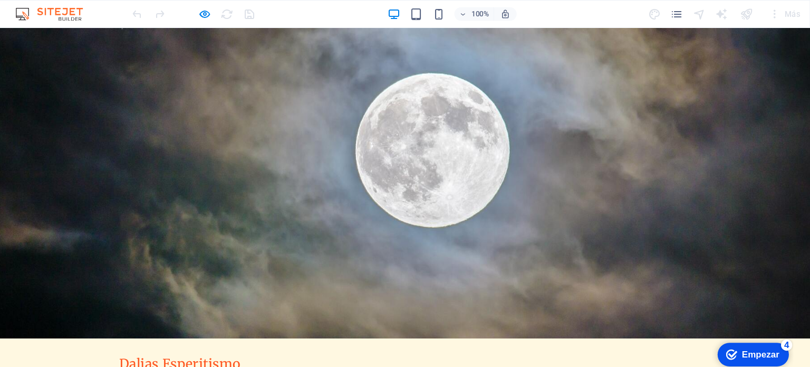
click at [180, 351] on link "Inicio" at bounding box center [171, 363] width 35 height 25
click at [174, 351] on link "Inicio" at bounding box center [171, 363] width 35 height 25
click at [269, 351] on link "Sobre Nosotros" at bounding box center [263, 363] width 85 height 25
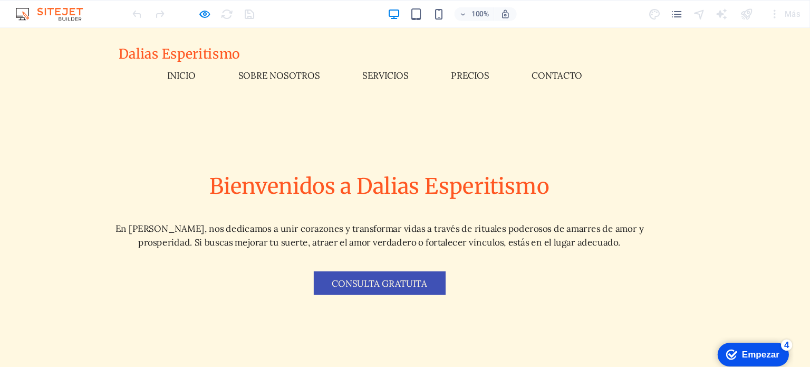
scroll to position [313, 0]
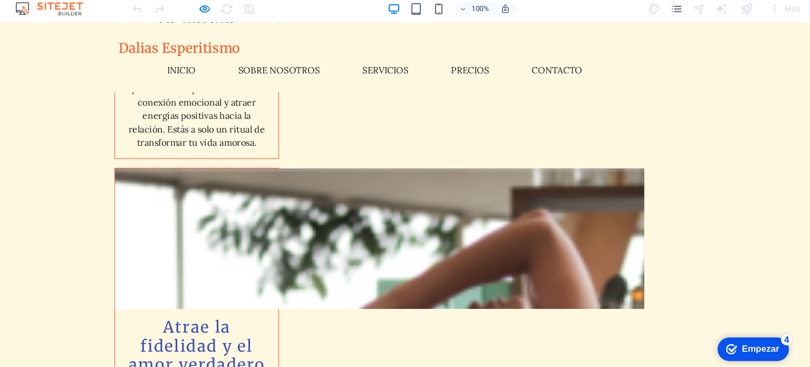
scroll to position [1714, 0]
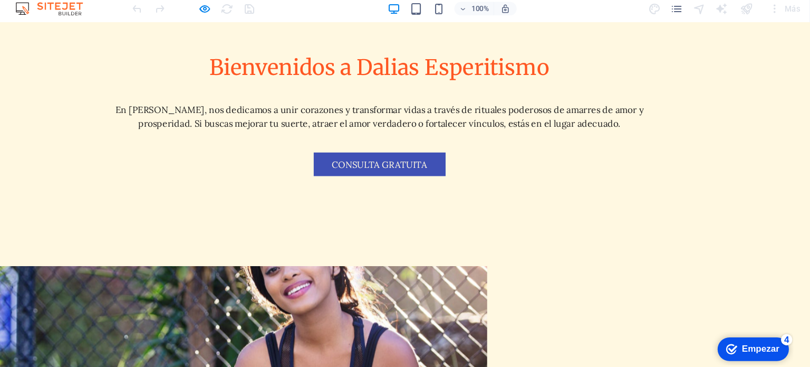
scroll to position [0, 0]
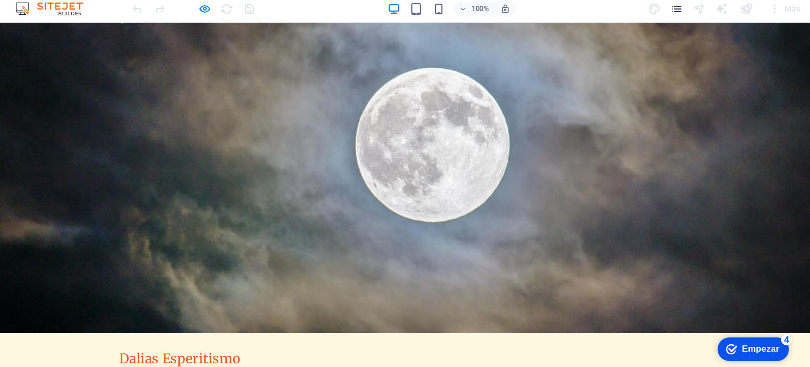
click at [681, 18] on icon "páginas" at bounding box center [685, 13] width 12 height 12
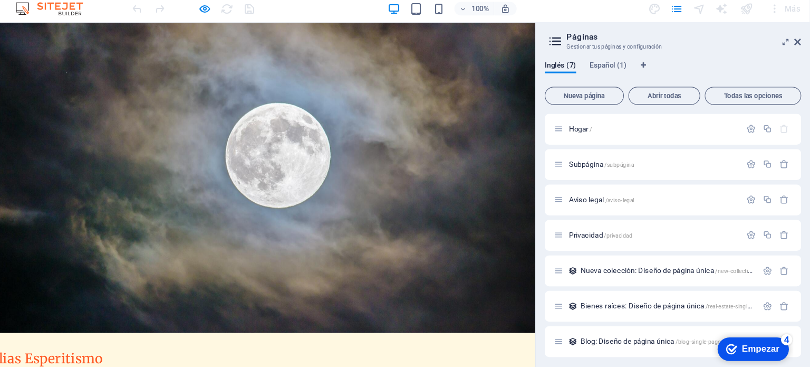
click at [243, 17] on icon "button" at bounding box center [241, 13] width 12 height 12
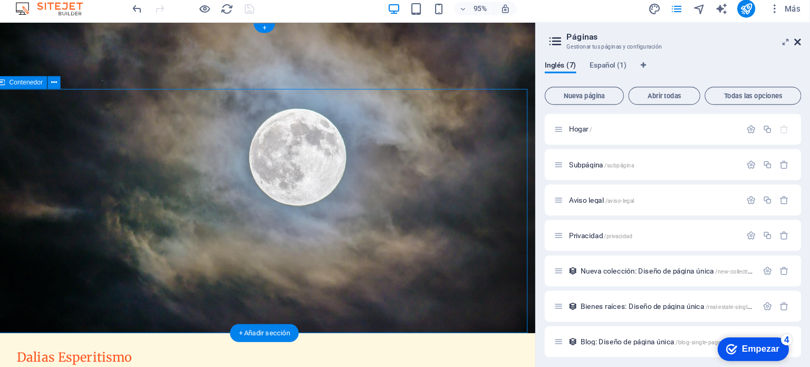
click at [799, 42] on icon at bounding box center [798, 44] width 6 height 8
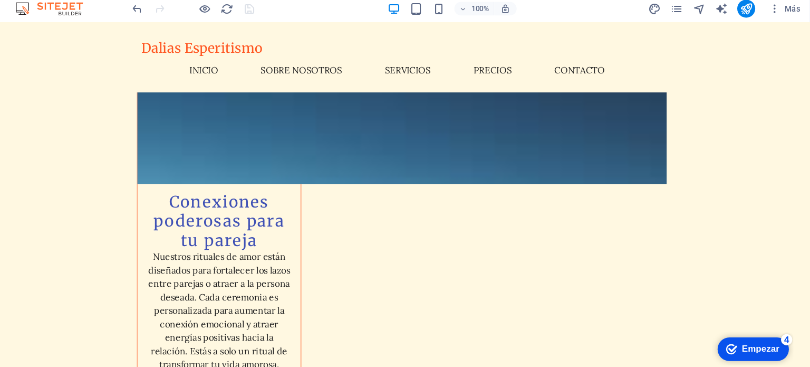
scroll to position [1603, 0]
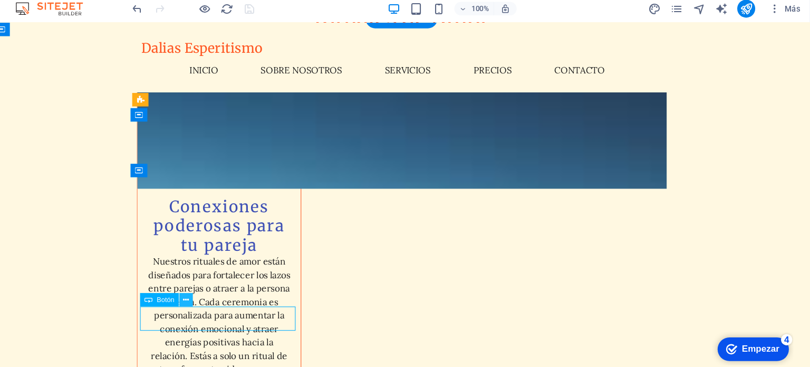
click at [224, 291] on icon at bounding box center [224, 286] width 6 height 11
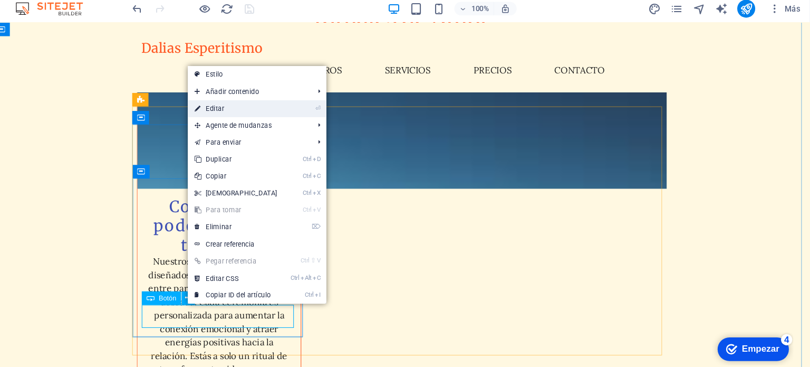
click at [248, 108] on font "Editar" at bounding box center [250, 106] width 17 height 7
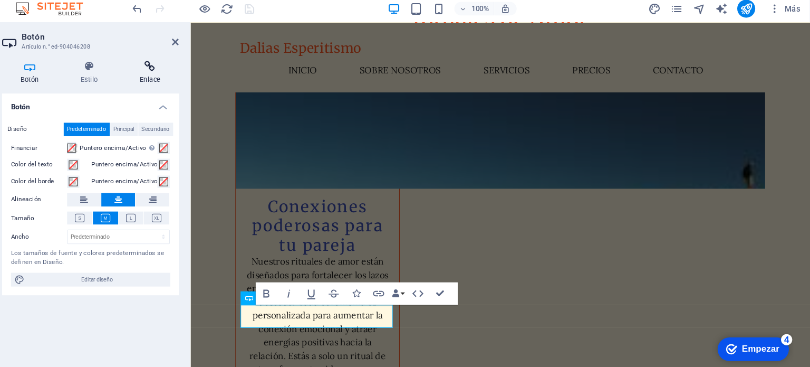
click at [195, 72] on icon at bounding box center [189, 67] width 54 height 11
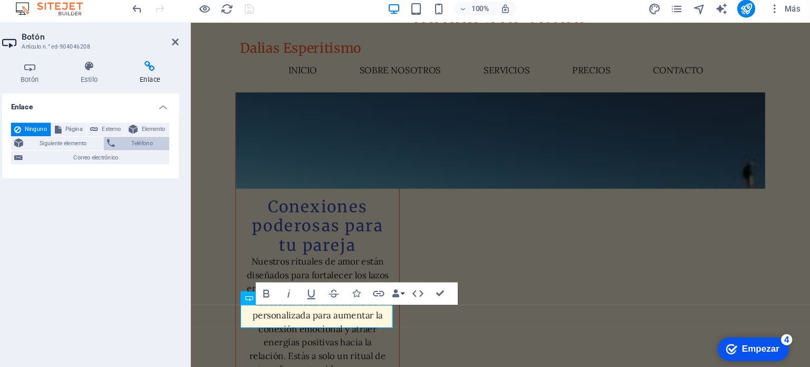
click at [160, 139] on span "Teléfono" at bounding box center [182, 139] width 45 height 13
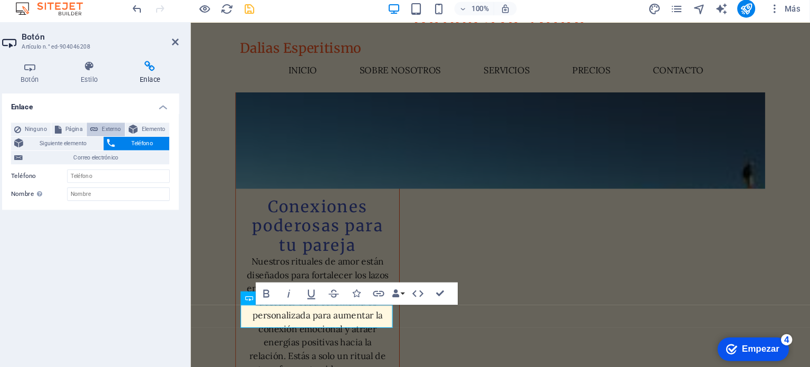
click at [148, 124] on font "Externo" at bounding box center [153, 126] width 18 height 6
select select "blank"
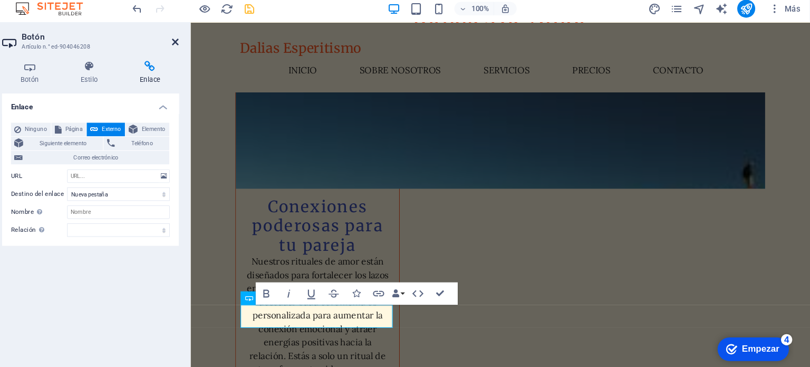
click at [216, 42] on icon at bounding box center [213, 44] width 6 height 8
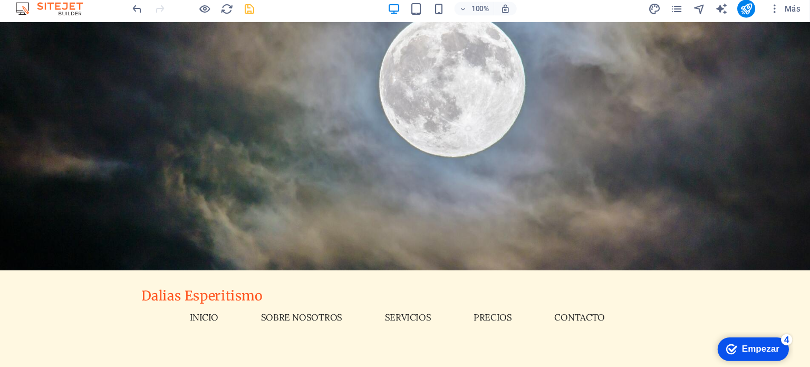
scroll to position [0, 0]
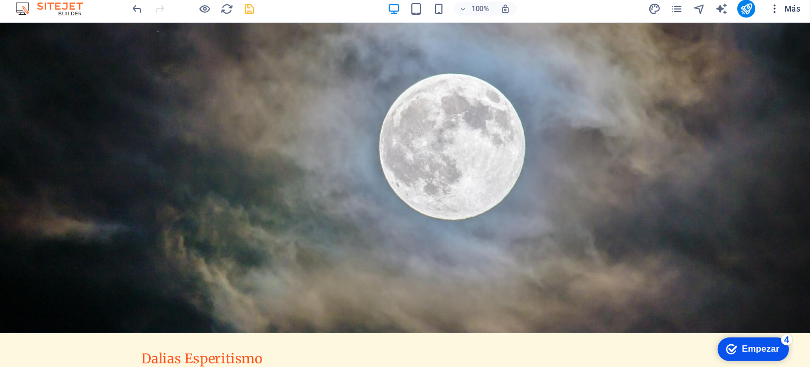
click at [776, 15] on icon "button" at bounding box center [776, 13] width 11 height 11
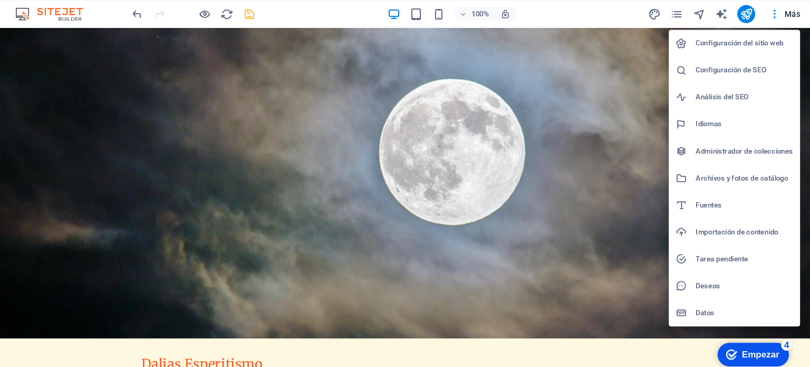
click at [753, 360] on div "checkmark Empezar 4" at bounding box center [750, 353] width 67 height 22
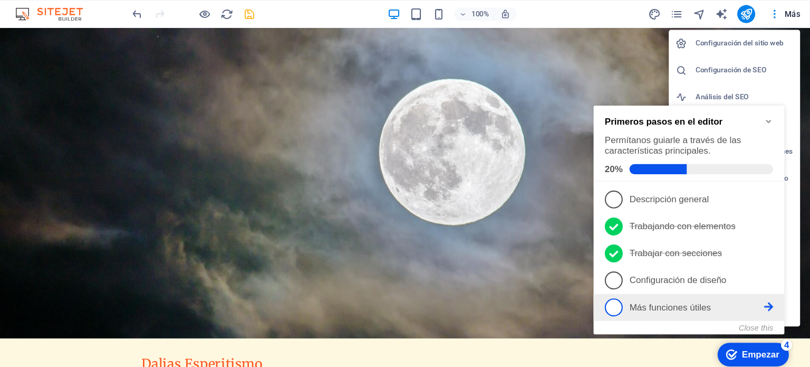
click at [614, 281] on li "5 Más funciones útiles - incompleto" at bounding box center [682, 293] width 179 height 25
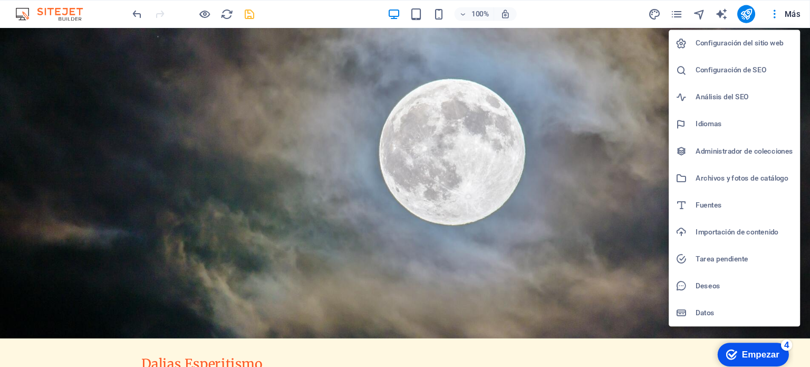
click at [643, 47] on div at bounding box center [405, 183] width 810 height 367
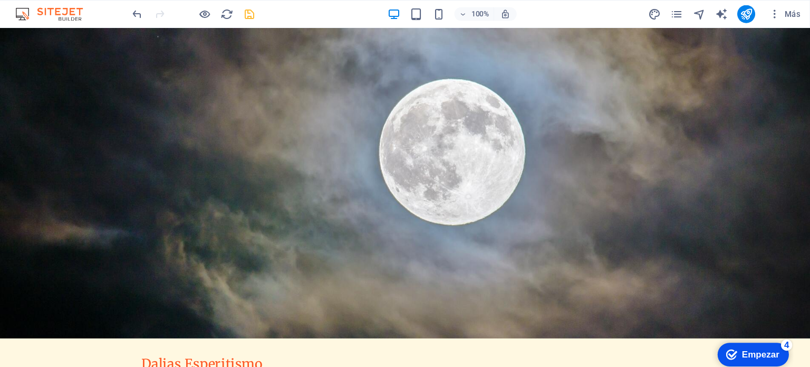
click at [758, 360] on div "checkmark Empezar 4" at bounding box center [750, 353] width 67 height 22
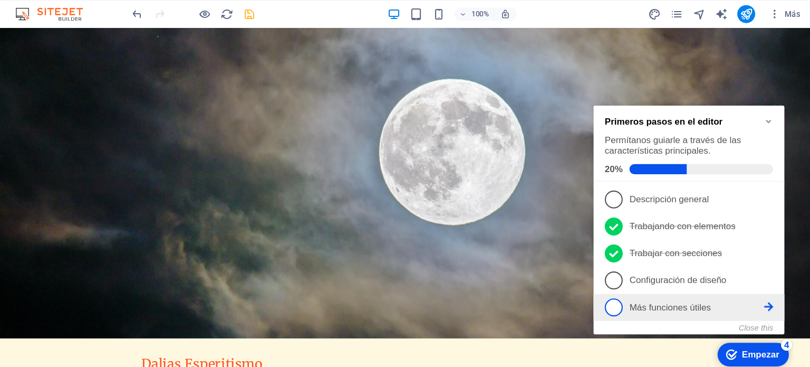
click at [653, 294] on font "Más funciones útiles" at bounding box center [665, 293] width 76 height 9
